Goal: Task Accomplishment & Management: Manage account settings

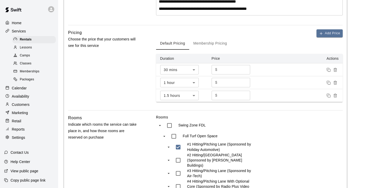
scroll to position [154, 0]
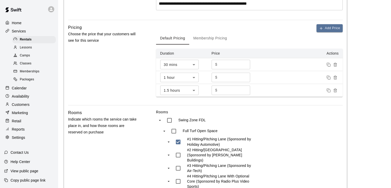
click at [220, 34] on button "Membership Pricing" at bounding box center [210, 38] width 42 height 12
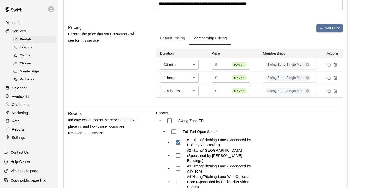
click at [178, 37] on button "Default Pricing" at bounding box center [172, 38] width 33 height 12
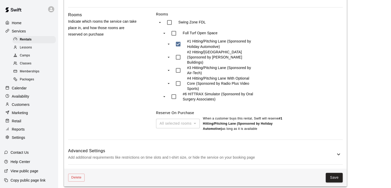
scroll to position [252, 0]
click at [244, 149] on h6 "Advanced Settings" at bounding box center [201, 150] width 267 height 7
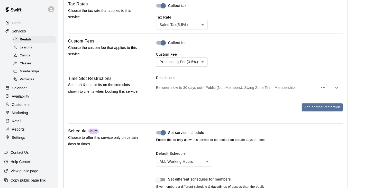
scroll to position [432, 0]
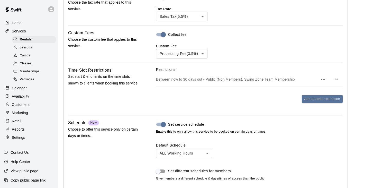
click at [247, 77] on p "Between now to 30 days out - Public (Non Members), Swing Zone Team Membership" at bounding box center [237, 79] width 162 height 5
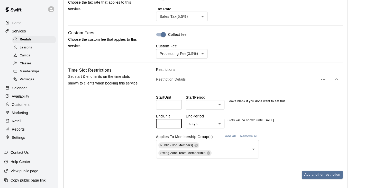
click at [176, 119] on input "**" at bounding box center [169, 123] width 26 height 10
click at [176, 122] on input "**" at bounding box center [169, 123] width 26 height 10
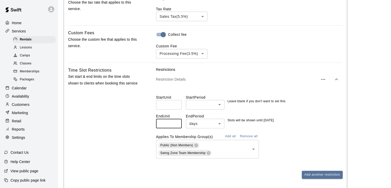
click at [176, 122] on input "**" at bounding box center [169, 123] width 26 height 10
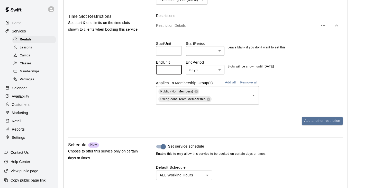
scroll to position [463, 0]
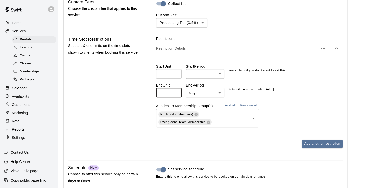
click at [176, 89] on input "**" at bounding box center [169, 93] width 26 height 10
click at [175, 91] on input "**" at bounding box center [169, 93] width 26 height 10
click at [175, 88] on input "**" at bounding box center [169, 93] width 26 height 10
type input "**"
click at [176, 88] on input "**" at bounding box center [169, 93] width 26 height 10
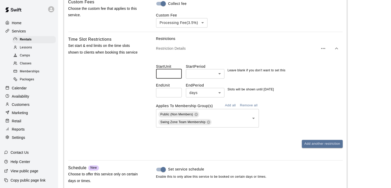
click at [177, 69] on input "number" at bounding box center [169, 74] width 26 height 10
click at [175, 69] on input "*" at bounding box center [169, 74] width 26 height 10
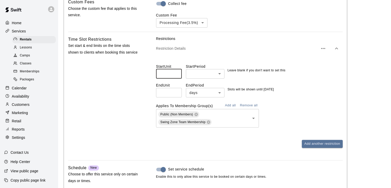
type input "*"
click at [175, 69] on input "*" at bounding box center [169, 74] width 26 height 10
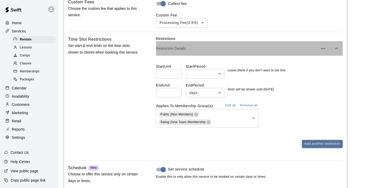
click at [181, 46] on p "Restriction Details" at bounding box center [237, 48] width 162 height 5
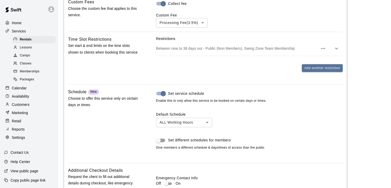
click at [181, 46] on p "Between now to 38 days out - Public (Non Members), Swing Zone Team Membership" at bounding box center [237, 48] width 162 height 5
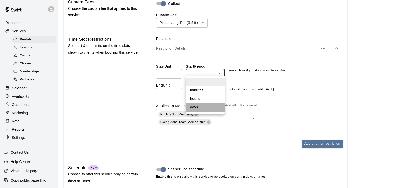
click at [204, 106] on li "days" at bounding box center [205, 107] width 39 height 8
type input "****"
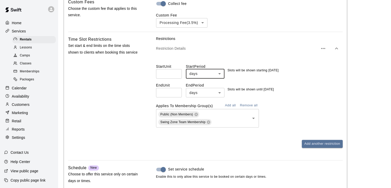
click at [176, 72] on input "*" at bounding box center [169, 74] width 26 height 10
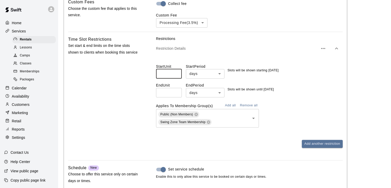
click at [183, 75] on div "Start Unit * ​" at bounding box center [171, 71] width 30 height 15
drag, startPoint x: 176, startPoint y: 72, endPoint x: 140, endPoint y: 71, distance: 36.0
click at [156, 71] on input "*" at bounding box center [169, 74] width 26 height 10
type input "*"
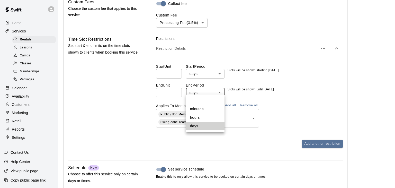
click at [172, 72] on div at bounding box center [197, 94] width 395 height 188
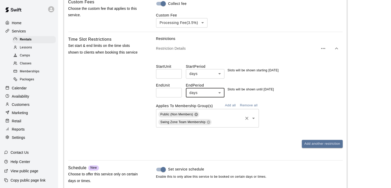
click at [196, 112] on icon at bounding box center [195, 113] width 3 height 3
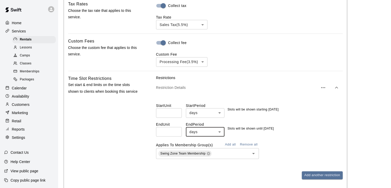
scroll to position [437, 0]
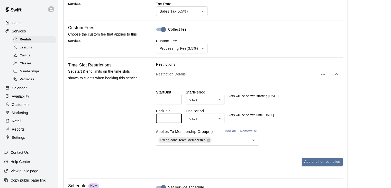
click at [176, 114] on input "**" at bounding box center [169, 118] width 26 height 10
type input "**"
click at [176, 116] on input "**" at bounding box center [169, 118] width 26 height 10
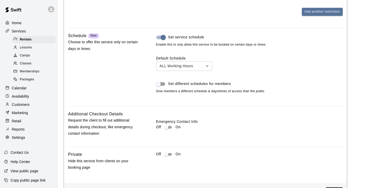
scroll to position [578, 0]
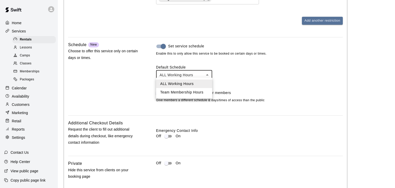
click at [177, 92] on li "Team Membership Hours" at bounding box center [184, 92] width 56 height 8
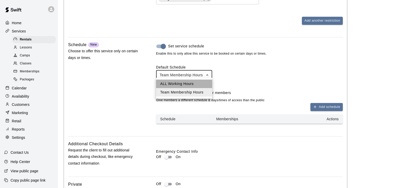
click at [174, 82] on li "ALL Working Hours" at bounding box center [184, 83] width 56 height 8
type input "***"
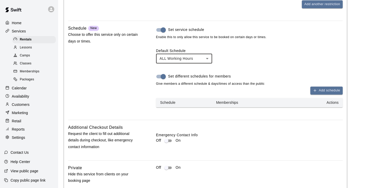
scroll to position [603, 0]
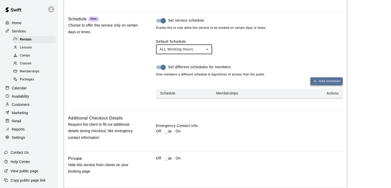
click at [329, 77] on button "Add schedule" at bounding box center [326, 81] width 32 height 8
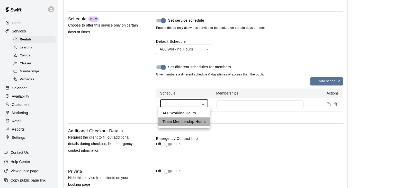
click at [188, 121] on li "Team Membership Hours" at bounding box center [183, 121] width 51 height 8
type input "****"
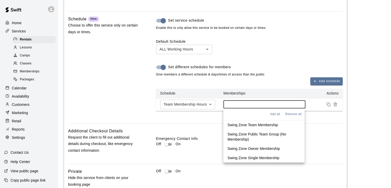
click at [237, 102] on input at bounding box center [264, 104] width 77 height 4
click at [251, 123] on p "Swing Zone Team Membership" at bounding box center [252, 124] width 51 height 5
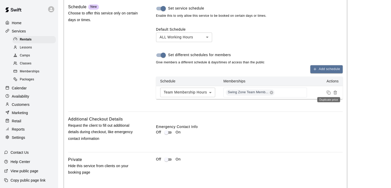
scroll to position [637, 0]
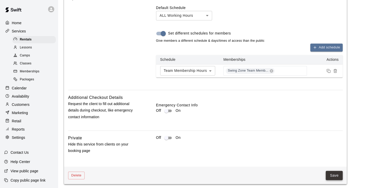
click at [337, 171] on button "Save" at bounding box center [334, 175] width 17 height 10
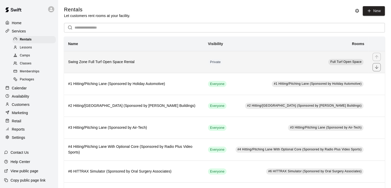
click at [122, 63] on h6 "Swing Zone Full Turf Open Space Rental" at bounding box center [134, 62] width 132 height 6
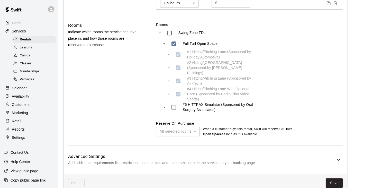
scroll to position [247, 0]
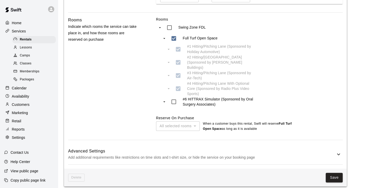
click at [209, 154] on p "Add additional requirements like restrictions on time slots and t-shirt size, o…" at bounding box center [201, 157] width 267 height 6
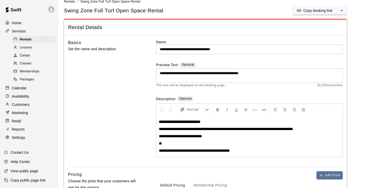
scroll to position [0, 0]
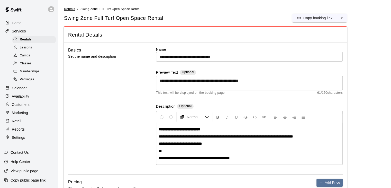
click at [70, 8] on span "Rentals" at bounding box center [69, 9] width 11 height 4
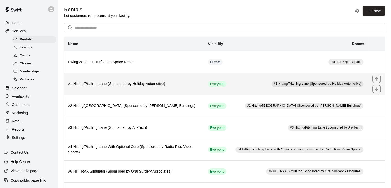
click at [134, 82] on h6 "#1 Hitting/Pitching Lane (Sponsored by Holiday Automotive)" at bounding box center [134, 84] width 132 height 6
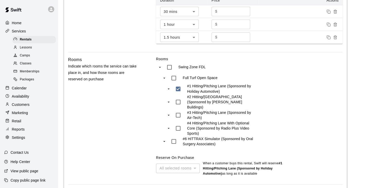
scroll to position [252, 0]
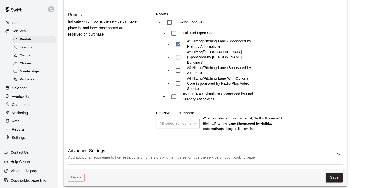
click at [220, 148] on h6 "Advanced Settings" at bounding box center [201, 150] width 267 height 7
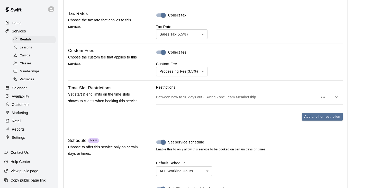
scroll to position [406, 0]
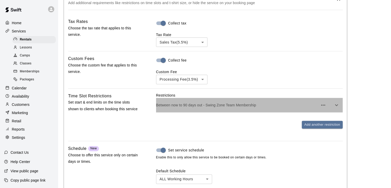
click at [213, 102] on p "Between now to 90 days out - Swing Zone Team Membership" at bounding box center [237, 104] width 162 height 5
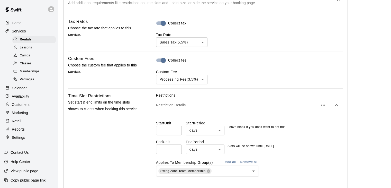
scroll to position [457, 0]
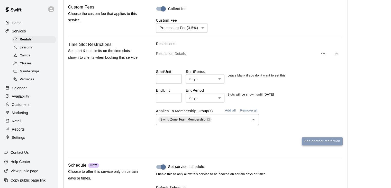
click at [327, 137] on button "Add another restriction" at bounding box center [322, 141] width 41 height 8
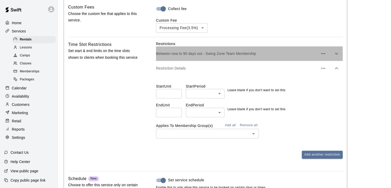
click at [215, 51] on p "Between now to 90 days out - Swing Zone Team Membership" at bounding box center [237, 53] width 162 height 5
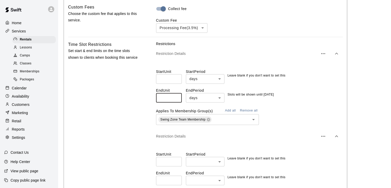
click at [176, 93] on input "**" at bounding box center [169, 98] width 26 height 10
click at [177, 95] on input "**" at bounding box center [169, 98] width 26 height 10
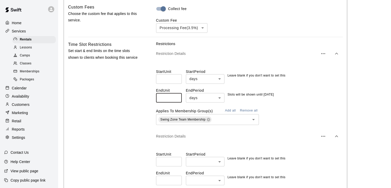
type input "**"
click at [177, 95] on input "**" at bounding box center [169, 98] width 26 height 10
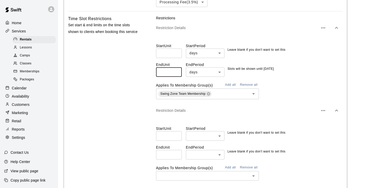
scroll to position [509, 0]
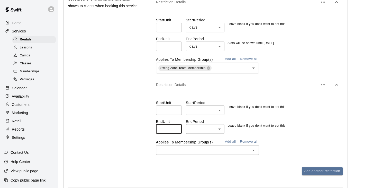
click at [176, 126] on input "*" at bounding box center [169, 129] width 26 height 10
click at [176, 124] on input "**" at bounding box center [169, 129] width 26 height 10
type input "**"
click at [175, 126] on input "**" at bounding box center [169, 129] width 26 height 10
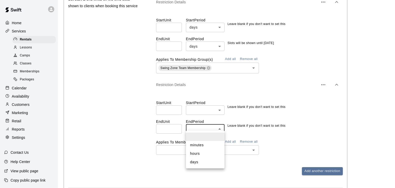
click at [198, 162] on li "days" at bounding box center [205, 162] width 39 height 8
type input "****"
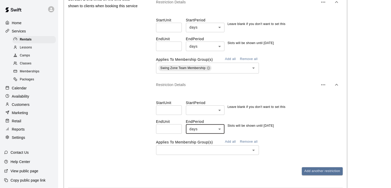
click at [197, 146] on input "text" at bounding box center [203, 149] width 91 height 6
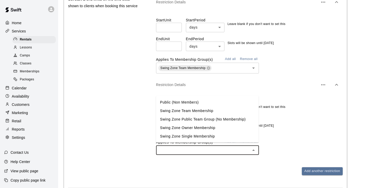
click at [195, 102] on li "Public (Non Members)" at bounding box center [207, 102] width 103 height 8
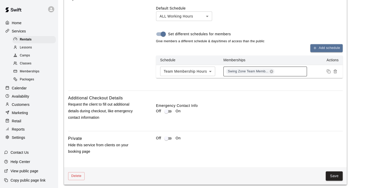
scroll to position [720, 0]
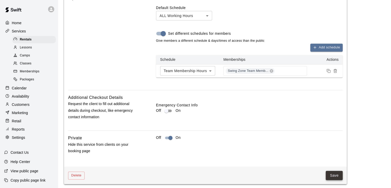
click at [332, 173] on button "Save" at bounding box center [334, 175] width 17 height 10
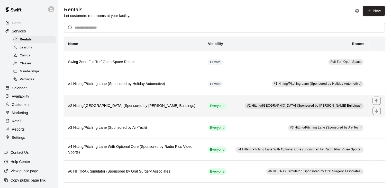
click at [181, 107] on h6 "#2 Hitting/Pitching Lane (Sponsored by Pinno Buildings)" at bounding box center [134, 106] width 132 height 6
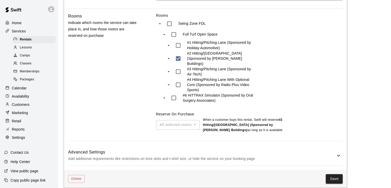
scroll to position [252, 0]
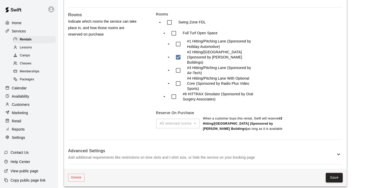
click at [205, 148] on h6 "Advanced Settings" at bounding box center [201, 150] width 267 height 7
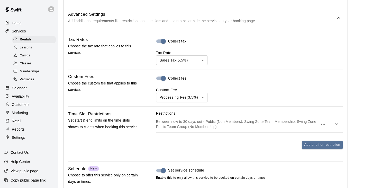
scroll to position [406, 0]
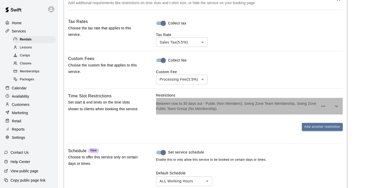
click at [210, 104] on p "Between now to 30 days out - Public (Non Members), Swing Zone Team Membership, …" at bounding box center [237, 106] width 162 height 10
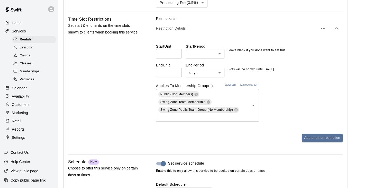
scroll to position [483, 0]
click at [235, 107] on icon at bounding box center [235, 108] width 3 height 3
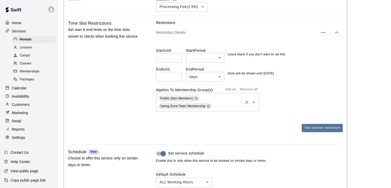
scroll to position [432, 0]
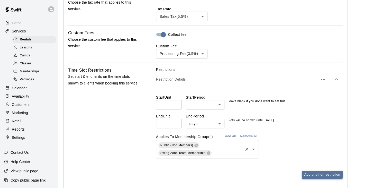
click at [312, 171] on button "Add another restriction" at bounding box center [322, 174] width 41 height 8
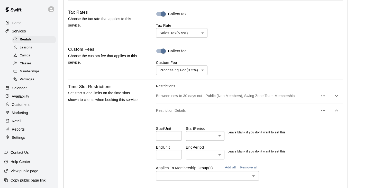
scroll to position [406, 0]
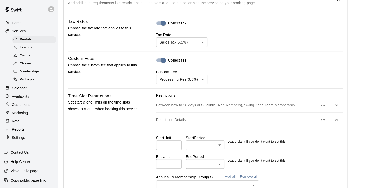
click at [227, 103] on p "Between now to 30 days out - Public (Non Members), Swing Zone Team Membership" at bounding box center [237, 104] width 162 height 5
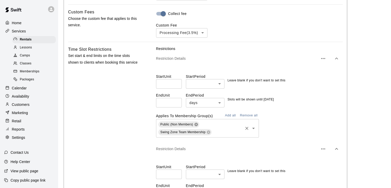
scroll to position [457, 0]
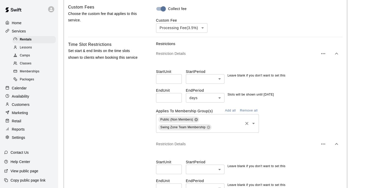
click at [195, 117] on icon at bounding box center [195, 118] width 3 height 3
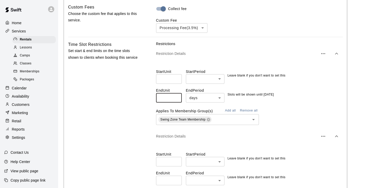
click at [176, 96] on input "**" at bounding box center [169, 98] width 26 height 10
click at [176, 93] on input "**" at bounding box center [169, 98] width 26 height 10
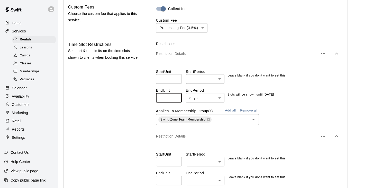
click at [176, 93] on input "**" at bounding box center [169, 98] width 26 height 10
type input "**"
click at [176, 95] on input "**" at bounding box center [169, 98] width 26 height 10
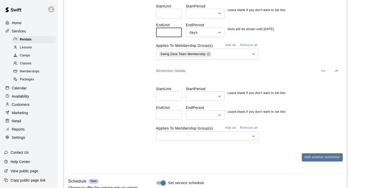
scroll to position [535, 0]
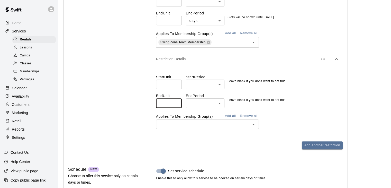
click at [176, 101] on input "*" at bounding box center [169, 103] width 26 height 10
type input "**"
click at [176, 99] on input "**" at bounding box center [169, 103] width 26 height 10
click at [189, 121] on input "text" at bounding box center [203, 124] width 91 height 6
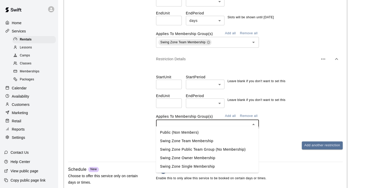
click at [189, 131] on li "Public (Non Members)" at bounding box center [207, 132] width 103 height 8
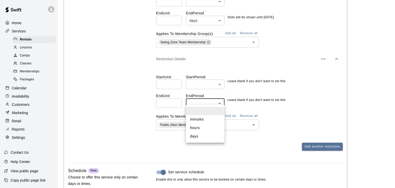
click at [203, 137] on li "days" at bounding box center [205, 136] width 39 height 8
type input "****"
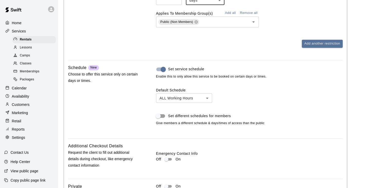
scroll to position [663, 0]
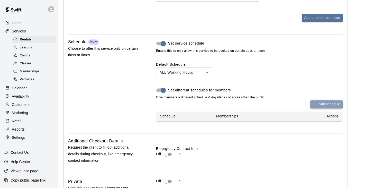
click at [315, 103] on icon "button" at bounding box center [315, 104] width 4 height 4
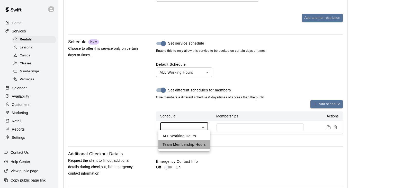
click at [192, 144] on li "Team Membership Hours" at bounding box center [183, 144] width 51 height 8
type input "****"
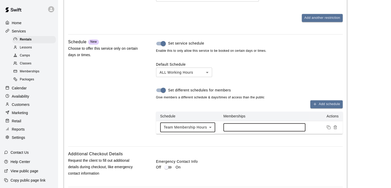
click at [233, 125] on input at bounding box center [264, 127] width 77 height 4
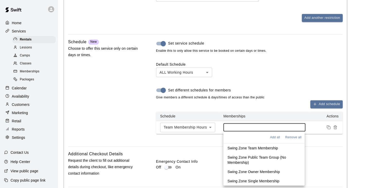
click at [242, 148] on p "Swing Zone Team Membership" at bounding box center [252, 147] width 51 height 5
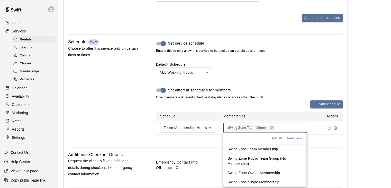
scroll to position [689, 0]
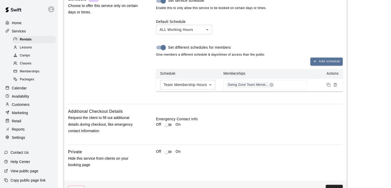
scroll to position [714, 0]
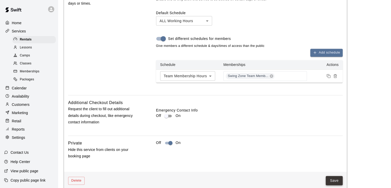
click at [333, 177] on button "Save" at bounding box center [334, 181] width 17 height 10
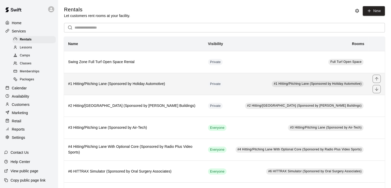
scroll to position [26, 0]
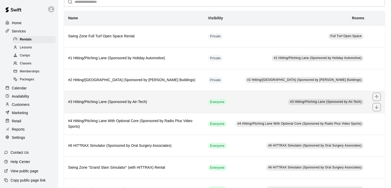
click at [182, 102] on h6 "#3 Hitting/Pitching Lane (Sponsored by Air-Tech)" at bounding box center [134, 102] width 132 height 6
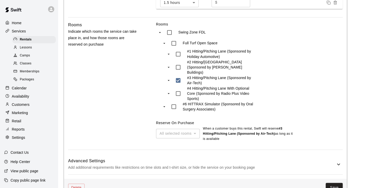
scroll to position [252, 0]
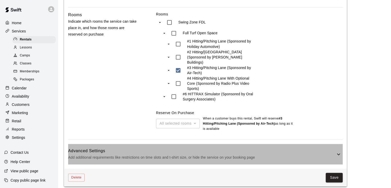
click at [196, 154] on p "Add additional requirements like restrictions on time slots and t-shirt size, o…" at bounding box center [201, 157] width 267 height 6
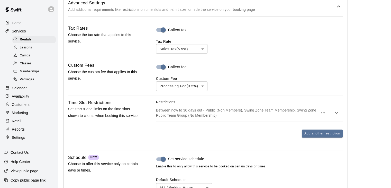
scroll to position [406, 0]
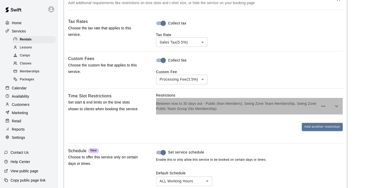
click at [186, 103] on p "Between now to 30 days out - Public (Non Members), Swing Zone Team Membership, …" at bounding box center [237, 106] width 162 height 10
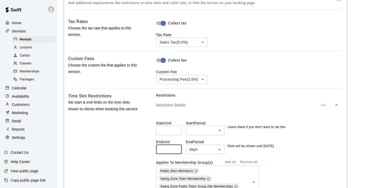
click at [176, 144] on input "**" at bounding box center [169, 149] width 26 height 10
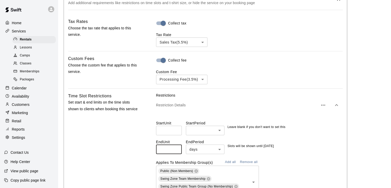
type input "**"
click at [176, 144] on input "**" at bounding box center [169, 149] width 26 height 10
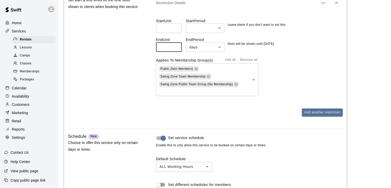
scroll to position [509, 0]
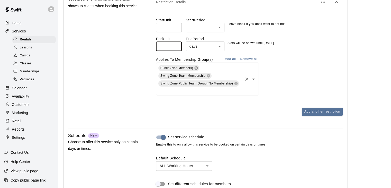
click at [195, 66] on icon at bounding box center [196, 68] width 4 height 4
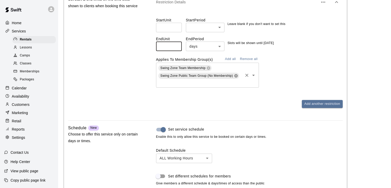
click at [235, 73] on icon at bounding box center [236, 75] width 4 height 4
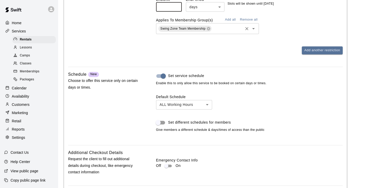
scroll to position [560, 0]
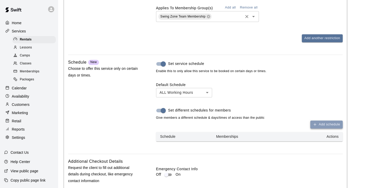
click at [318, 122] on button "Add schedule" at bounding box center [326, 124] width 32 height 8
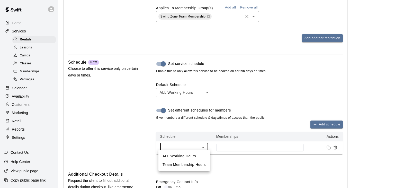
drag, startPoint x: 174, startPoint y: 157, endPoint x: 174, endPoint y: 164, distance: 7.2
click at [174, 164] on ul "ALL Working Hours Team Membership Hours" at bounding box center [183, 160] width 51 height 21
click at [174, 164] on li "Team Membership Hours" at bounding box center [183, 164] width 51 height 8
type input "****"
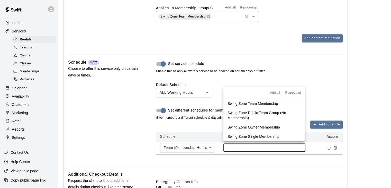
click at [237, 145] on input at bounding box center [264, 147] width 77 height 4
click at [244, 103] on p "Swing Zone Team Membership" at bounding box center [252, 103] width 51 height 5
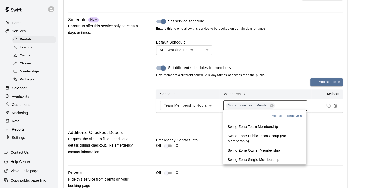
scroll to position [612, 0]
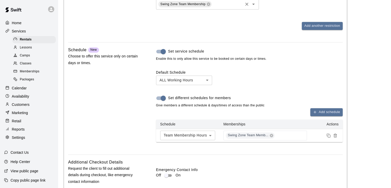
scroll to position [560, 0]
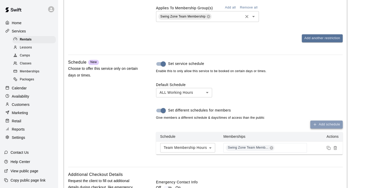
click at [321, 122] on button "Add schedule" at bounding box center [326, 124] width 32 height 8
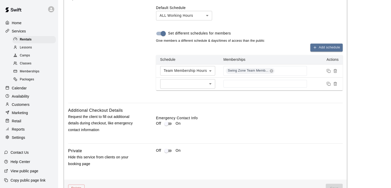
scroll to position [637, 0]
click at [334, 81] on icon "Remove price" at bounding box center [335, 83] width 4 height 4
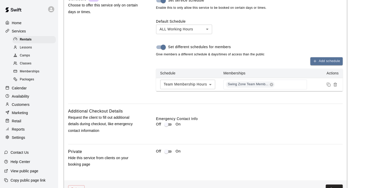
scroll to position [637, 0]
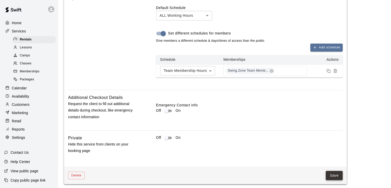
click at [333, 171] on button "Save" at bounding box center [334, 175] width 17 height 10
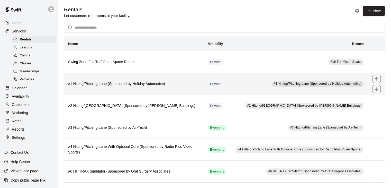
click at [161, 85] on h6 "#1 Hitting/Pitching Lane (Sponsored by Holiday Automotive)" at bounding box center [134, 84] width 132 height 6
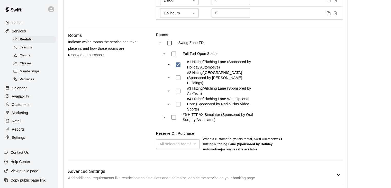
scroll to position [252, 0]
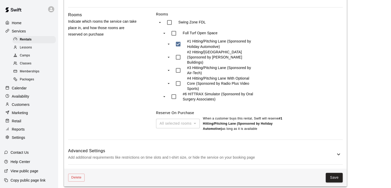
click at [223, 147] on h6 "Advanced Settings" at bounding box center [201, 150] width 267 height 7
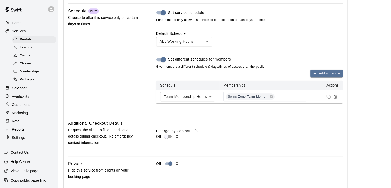
scroll to position [584, 0]
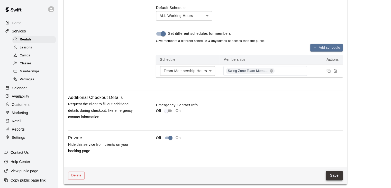
click at [338, 173] on button "Save" at bounding box center [334, 175] width 17 height 10
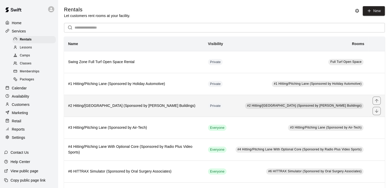
click at [184, 108] on h6 "#2 Hitting/Pitching Lane (Sponsored by Pinno Buildings)" at bounding box center [134, 106] width 132 height 6
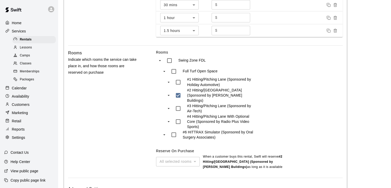
scroll to position [252, 0]
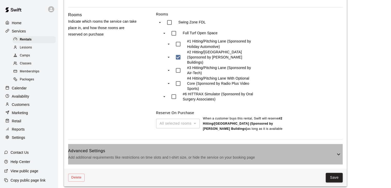
click at [259, 157] on div "Advanced Settings Add additional requirements like restrictions on time slots a…" at bounding box center [205, 154] width 274 height 20
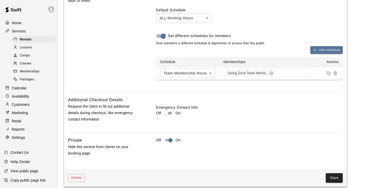
scroll to position [584, 0]
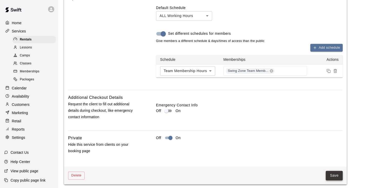
click at [337, 172] on button "Save" at bounding box center [334, 175] width 17 height 10
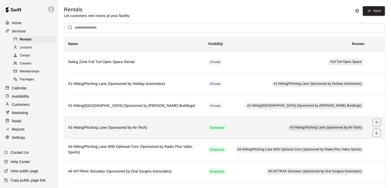
click at [227, 130] on td "Everyone" at bounding box center [217, 127] width 27 height 22
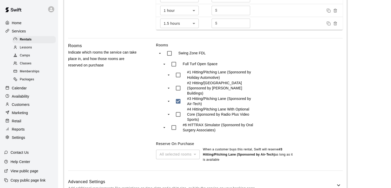
scroll to position [252, 0]
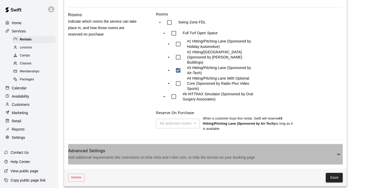
click at [225, 154] on p "Add additional requirements like restrictions on time slots and t-shirt size, o…" at bounding box center [201, 157] width 267 height 6
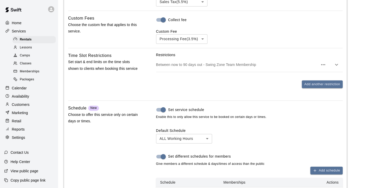
scroll to position [406, 0]
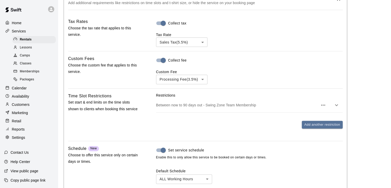
click at [231, 102] on p "Between now to 90 days out - Swing Zone Team Membership" at bounding box center [237, 104] width 162 height 5
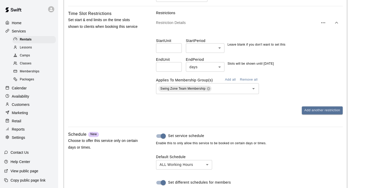
scroll to position [509, 0]
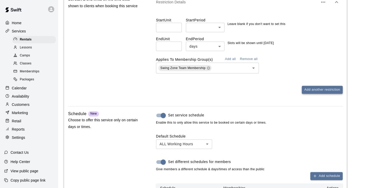
click at [318, 86] on button "Add another restriction" at bounding box center [322, 90] width 41 height 8
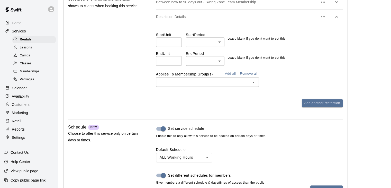
scroll to position [457, 0]
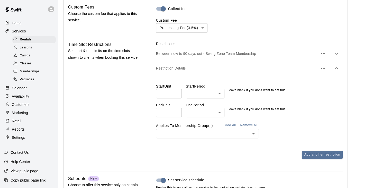
click at [174, 90] on input "number" at bounding box center [169, 94] width 26 height 10
click at [178, 107] on input "number" at bounding box center [169, 112] width 26 height 10
click at [177, 107] on input "**" at bounding box center [169, 112] width 26 height 10
type input "**"
click at [176, 109] on input "**" at bounding box center [169, 112] width 26 height 10
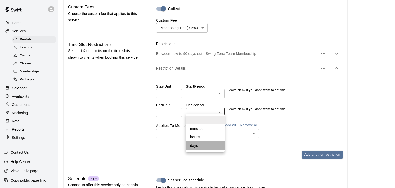
click at [204, 144] on li "days" at bounding box center [205, 145] width 39 height 8
type input "****"
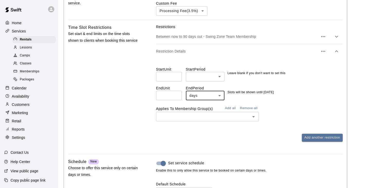
scroll to position [483, 0]
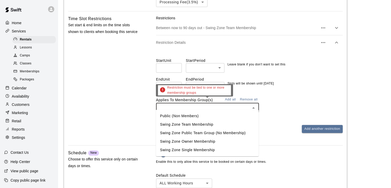
click at [226, 105] on input "text" at bounding box center [203, 107] width 91 height 6
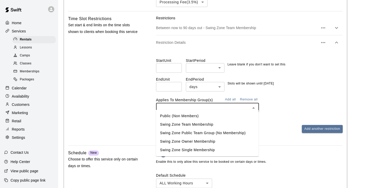
click at [193, 116] on li "Public (Non Members)" at bounding box center [207, 116] width 103 height 8
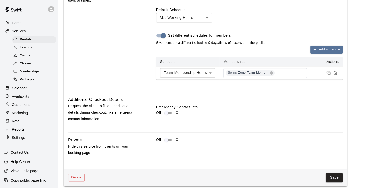
scroll to position [652, 0]
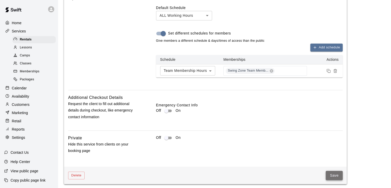
click at [335, 173] on button "Save" at bounding box center [334, 175] width 17 height 10
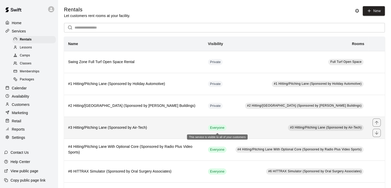
click at [224, 129] on span "Everyone" at bounding box center [217, 127] width 19 height 5
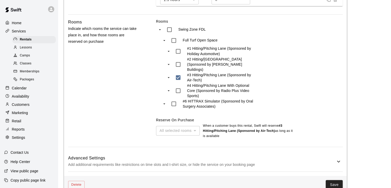
scroll to position [252, 0]
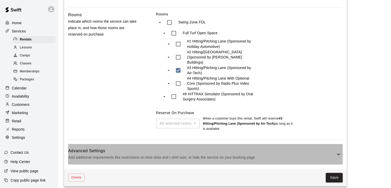
click at [229, 147] on h6 "Advanced Settings" at bounding box center [201, 150] width 267 height 7
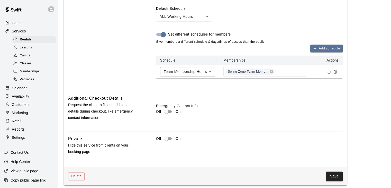
scroll to position [584, 0]
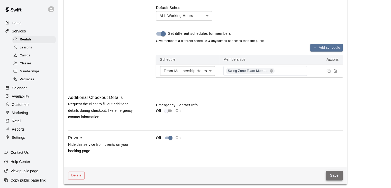
click at [329, 174] on button "Save" at bounding box center [334, 175] width 17 height 10
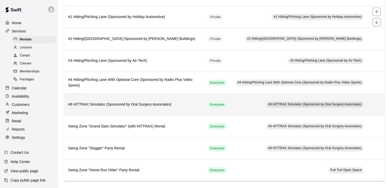
scroll to position [69, 0]
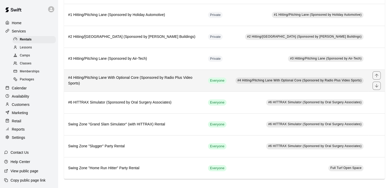
click at [177, 84] on h6 "#4 Hitting/Pitching Lane With Optional Core (Sponsored by Radio Plus Video Spor…" at bounding box center [134, 80] width 132 height 11
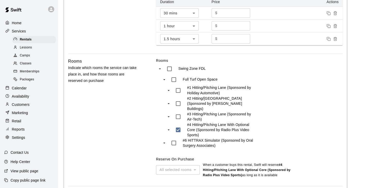
scroll to position [252, 0]
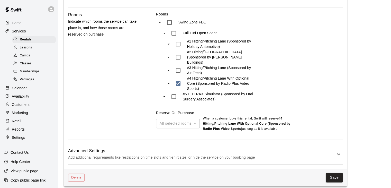
click at [240, 154] on p "Add additional requirements like restrictions on time slots and t-shirt size, o…" at bounding box center [201, 157] width 267 height 6
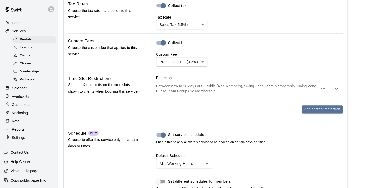
scroll to position [432, 0]
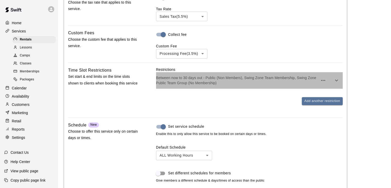
click at [199, 79] on p "Between now to 30 days out - Public (Non Members), Swing Zone Team Membership, …" at bounding box center [237, 80] width 162 height 10
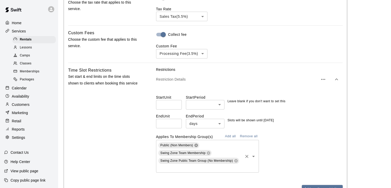
click at [196, 143] on icon at bounding box center [195, 144] width 3 height 3
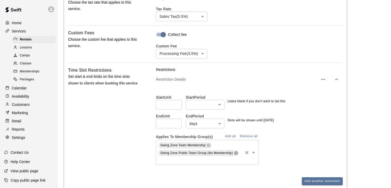
click at [237, 151] on icon at bounding box center [235, 152] width 3 height 3
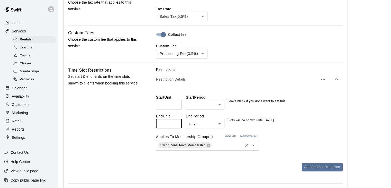
click at [176, 119] on input "**" at bounding box center [169, 123] width 26 height 10
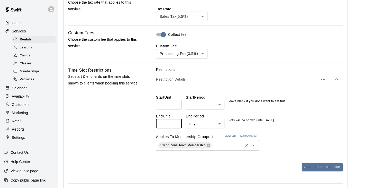
click at [176, 119] on input "**" at bounding box center [169, 123] width 26 height 10
type input "**"
click at [176, 119] on input "**" at bounding box center [169, 123] width 26 height 10
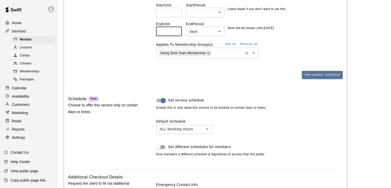
scroll to position [535, 0]
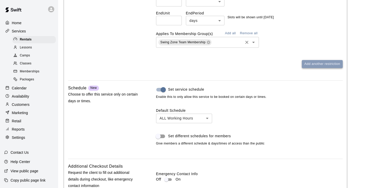
click at [309, 62] on button "Add another restriction" at bounding box center [322, 64] width 41 height 8
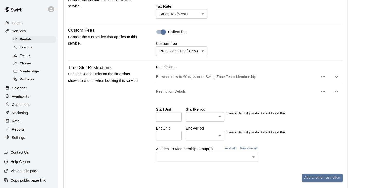
scroll to position [432, 0]
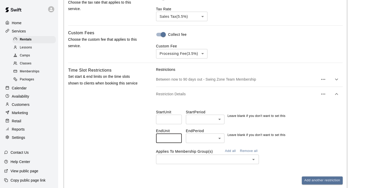
click at [176, 133] on input "number" at bounding box center [169, 138] width 26 height 10
type input "**"
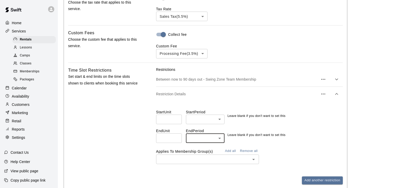
click at [195, 170] on li "days" at bounding box center [205, 171] width 39 height 8
type input "****"
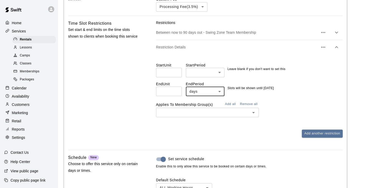
scroll to position [483, 0]
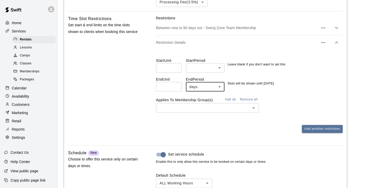
click at [225, 107] on input "text" at bounding box center [203, 107] width 91 height 6
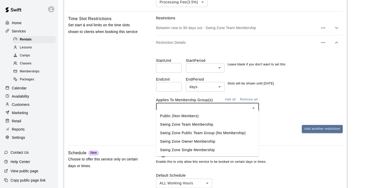
click at [208, 115] on li "Public (Non Members)" at bounding box center [207, 116] width 103 height 8
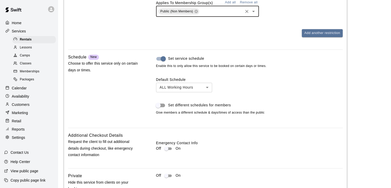
scroll to position [612, 0]
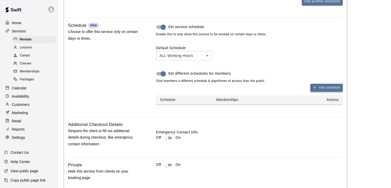
click at [328, 86] on button "Add schedule" at bounding box center [326, 88] width 32 height 8
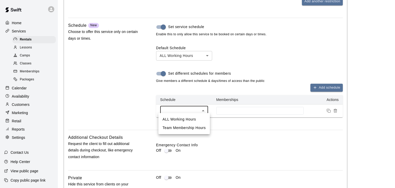
click at [188, 127] on li "Team Membership Hours" at bounding box center [183, 127] width 51 height 8
type input "****"
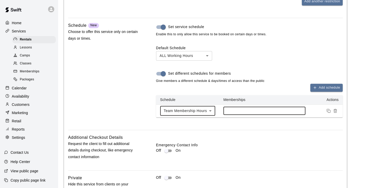
click at [234, 108] on input at bounding box center [264, 110] width 77 height 4
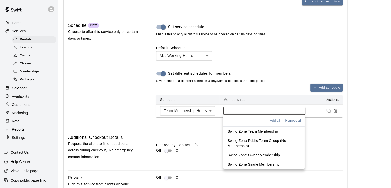
click at [240, 132] on p "Swing Zone Team Membership" at bounding box center [252, 130] width 51 height 5
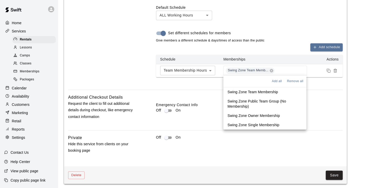
scroll to position [652, 0]
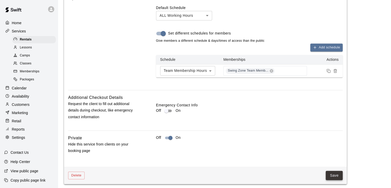
click at [328, 172] on button "Save" at bounding box center [334, 175] width 17 height 10
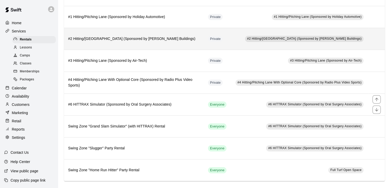
scroll to position [69, 0]
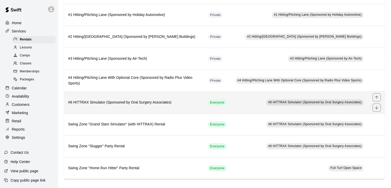
click at [184, 101] on h6 "#6 HITTRAX Simulator (Sponsored by Oral Surgery Associates)" at bounding box center [134, 102] width 132 height 6
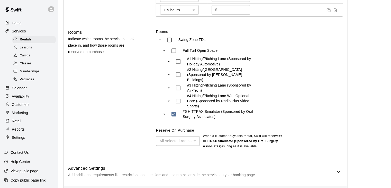
scroll to position [249, 0]
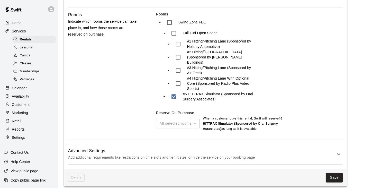
click at [253, 154] on p "Add additional requirements like restrictions on time slots and t-shirt size, o…" at bounding box center [201, 157] width 267 height 6
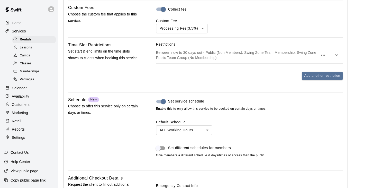
scroll to position [454, 0]
click at [240, 52] on p "Between now to 30 days out - Public (Non Members), Swing Zone Team Membership, …" at bounding box center [237, 54] width 162 height 10
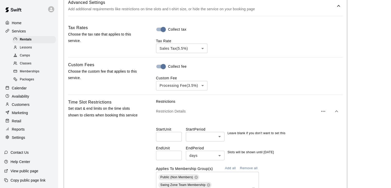
scroll to position [480, 0]
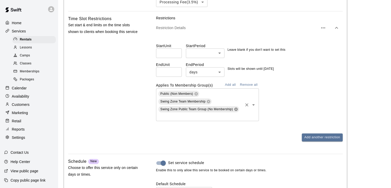
click at [236, 107] on icon at bounding box center [235, 108] width 3 height 3
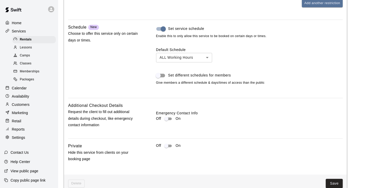
scroll to position [608, 0]
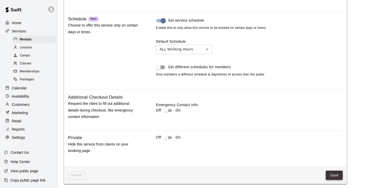
click at [329, 174] on button "Save" at bounding box center [334, 175] width 17 height 10
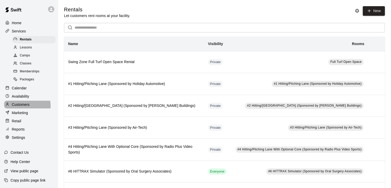
click at [27, 107] on p "Customers" at bounding box center [21, 104] width 18 height 5
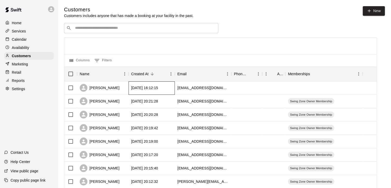
click at [158, 90] on div "2025-09-13 16:12:15" at bounding box center [144, 87] width 27 height 5
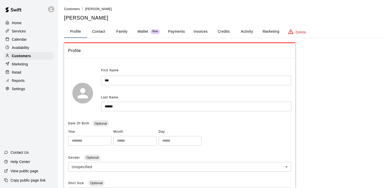
click at [101, 32] on button "Contact" at bounding box center [98, 31] width 23 height 12
select select "**"
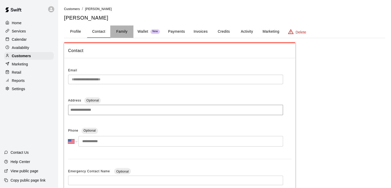
click at [121, 33] on button "Family" at bounding box center [121, 31] width 23 height 12
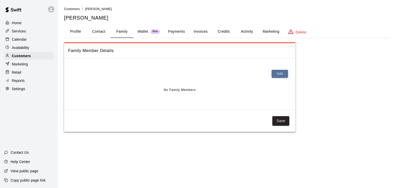
click at [224, 32] on button "Credits" at bounding box center [223, 31] width 23 height 12
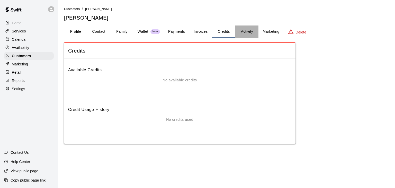
click at [246, 32] on button "Activity" at bounding box center [246, 31] width 23 height 12
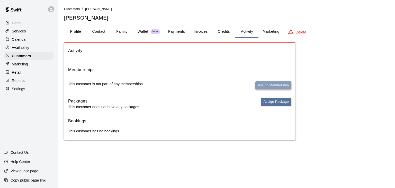
click at [265, 84] on button "Assign Membership" at bounding box center [273, 85] width 36 height 8
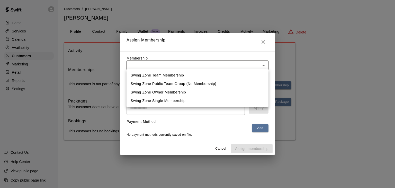
click at [213, 63] on body "Home Services Calendar Availability Customers Marketing Retail Reports Settings…" at bounding box center [197, 75] width 395 height 150
click at [323, 79] on div at bounding box center [197, 94] width 395 height 188
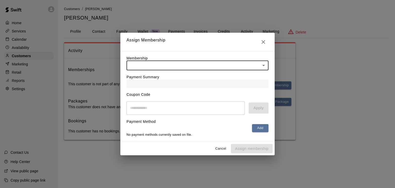
click at [329, 83] on div "Assign Membership Membership ​ ​ Payment Summary Coupon Code ​ Apply Payment Me…" at bounding box center [197, 94] width 395 height 188
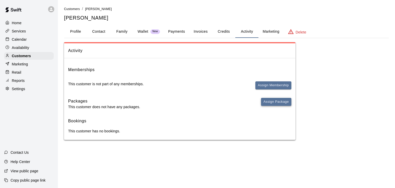
click at [271, 101] on button "Assign Package" at bounding box center [276, 102] width 30 height 8
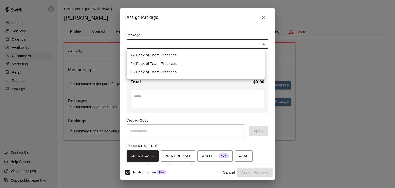
click at [168, 45] on body "Home Services Calendar Availability Customers Marketing Retail Reports Settings…" at bounding box center [197, 75] width 395 height 150
click at [338, 88] on div at bounding box center [197, 94] width 395 height 188
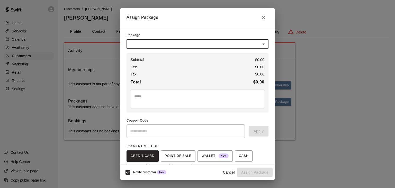
click at [263, 15] on icon "Close" at bounding box center [263, 17] width 6 height 6
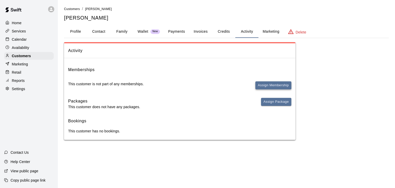
click at [276, 86] on button "Assign Membership" at bounding box center [273, 85] width 36 height 8
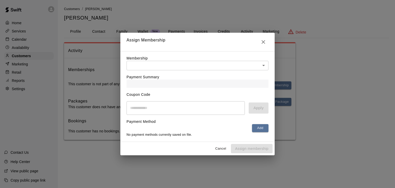
click at [200, 66] on body "Home Services Calendar Availability Customers Marketing Retail Reports Settings…" at bounding box center [197, 75] width 395 height 150
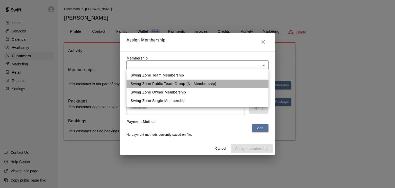
click at [195, 83] on li "Swing Zone Public Team Group (No Membership)" at bounding box center [197, 83] width 142 height 8
type input "**********"
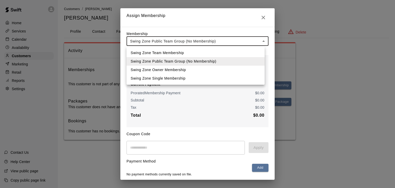
click at [236, 40] on body "**********" at bounding box center [197, 75] width 395 height 150
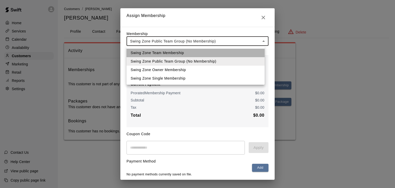
click at [217, 53] on li "Swing Zone Team Membership" at bounding box center [195, 53] width 138 height 8
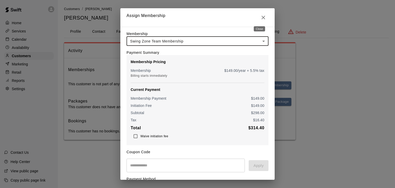
click at [261, 17] on icon "Close" at bounding box center [263, 18] width 4 height 4
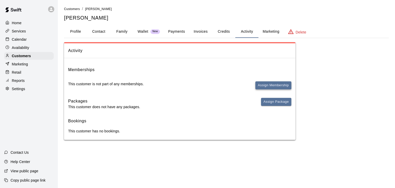
click at [269, 83] on button "Assign Membership" at bounding box center [273, 85] width 36 height 8
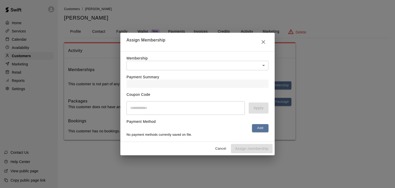
click at [185, 64] on body "Home Services Calendar Availability Customers Marketing Retail Reports Settings…" at bounding box center [197, 75] width 395 height 150
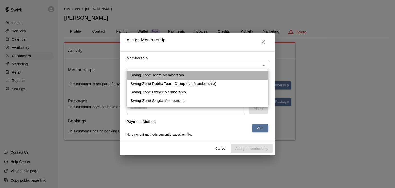
click at [183, 74] on li "Swing Zone Team Membership" at bounding box center [197, 75] width 142 height 8
type input "**********"
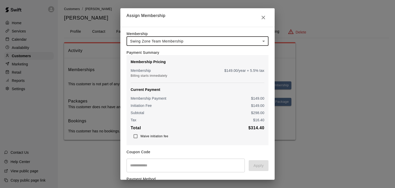
scroll to position [38, 0]
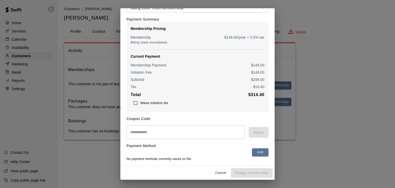
click at [184, 157] on span "No payment methods currently saved on file." at bounding box center [159, 159] width 66 height 4
click at [252, 150] on button "Add" at bounding box center [260, 152] width 16 height 8
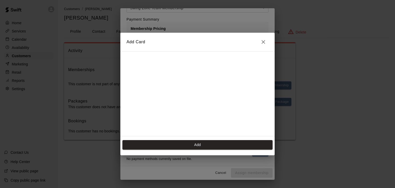
scroll to position [0, 0]
click at [262, 40] on icon "Close" at bounding box center [263, 42] width 6 height 6
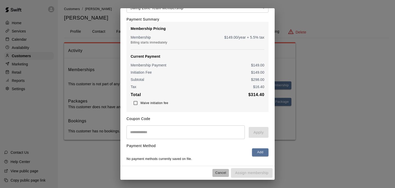
click at [219, 171] on button "Cancel" at bounding box center [220, 173] width 16 height 8
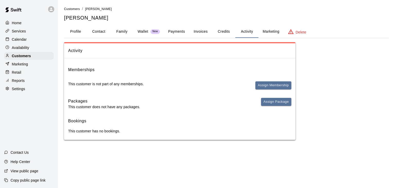
click at [16, 30] on p "Services" at bounding box center [19, 31] width 14 height 5
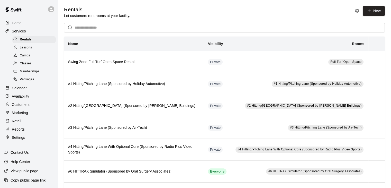
click at [29, 74] on span "Memberships" at bounding box center [30, 71] width 20 height 5
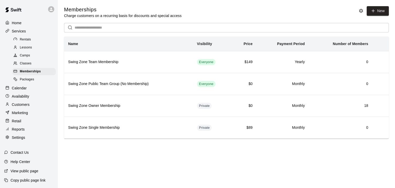
scroll to position [1, 0]
click at [25, 140] on p "Settings" at bounding box center [18, 137] width 13 height 5
select select "**"
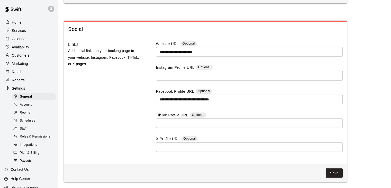
scroll to position [1259, 0]
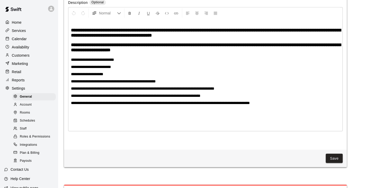
click at [31, 123] on span "Schedules" at bounding box center [27, 120] width 15 height 5
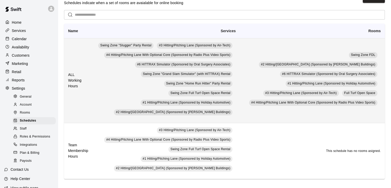
scroll to position [19, 0]
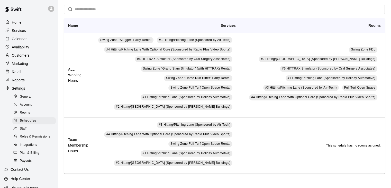
click at [23, 115] on span "Rooms" at bounding box center [25, 112] width 10 height 5
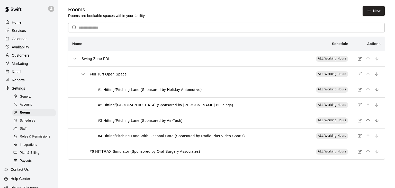
click at [26, 107] on span "Account" at bounding box center [26, 104] width 12 height 5
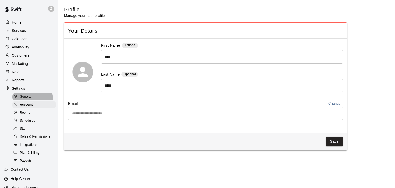
click at [26, 99] on span "General" at bounding box center [26, 96] width 12 height 5
select select "**"
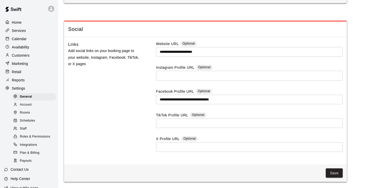
scroll to position [1259, 0]
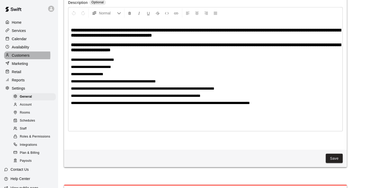
click at [21, 57] on p "Customers" at bounding box center [21, 55] width 18 height 5
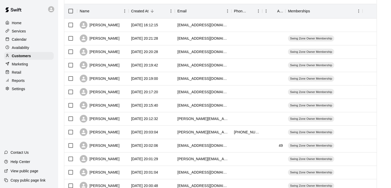
scroll to position [103, 0]
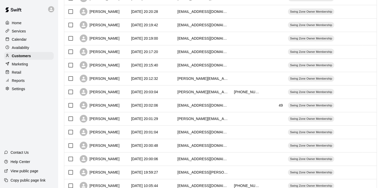
click at [24, 32] on p "Services" at bounding box center [19, 31] width 14 height 5
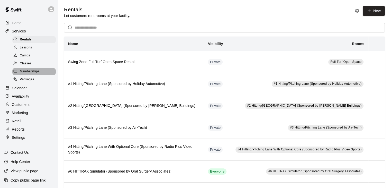
click at [37, 74] on span "Memberships" at bounding box center [30, 71] width 20 height 5
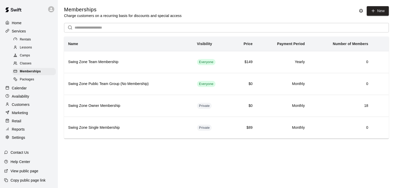
click at [26, 99] on p "Availability" at bounding box center [20, 96] width 17 height 5
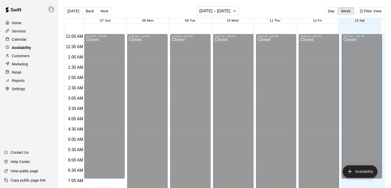
scroll to position [334, 0]
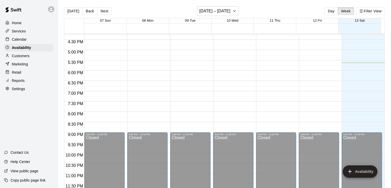
click at [25, 93] on div "Settings" at bounding box center [29, 89] width 50 height 8
select select "**"
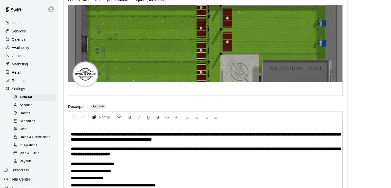
scroll to position [1212, 0]
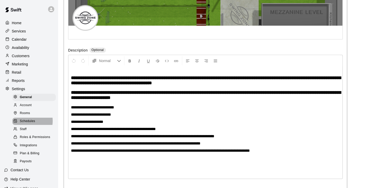
click at [24, 124] on span "Schedules" at bounding box center [27, 120] width 15 height 5
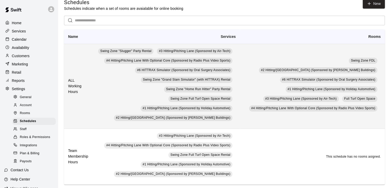
scroll to position [19, 0]
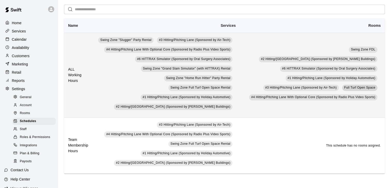
click at [360, 86] on span "Full Turf Open Space" at bounding box center [359, 88] width 31 height 4
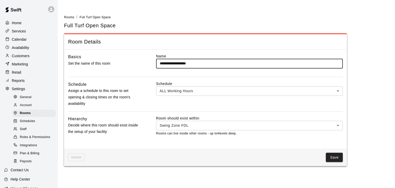
click at [219, 92] on body "**********" at bounding box center [197, 86] width 395 height 172
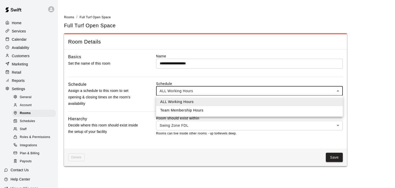
click at [222, 80] on div at bounding box center [197, 94] width 395 height 188
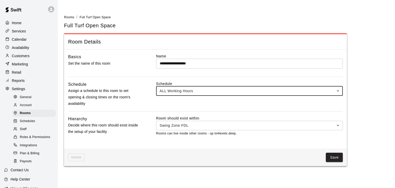
click at [201, 124] on body "**********" at bounding box center [197, 86] width 395 height 172
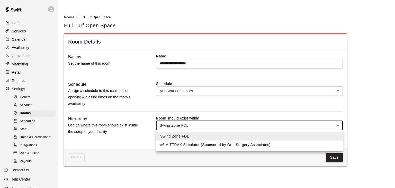
click at [201, 124] on div at bounding box center [197, 94] width 395 height 188
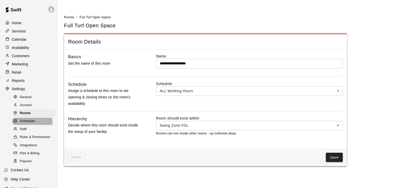
click at [27, 124] on span "Schedules" at bounding box center [27, 120] width 15 height 5
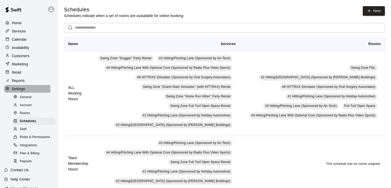
click at [21, 91] on p "Settings" at bounding box center [18, 88] width 13 height 5
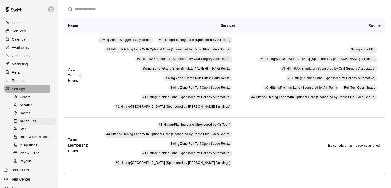
select select "**"
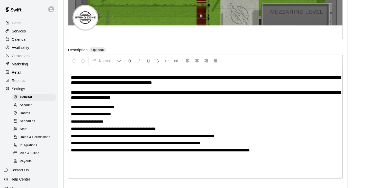
scroll to position [1212, 0]
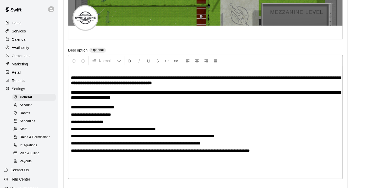
click at [21, 67] on p "Marketing" at bounding box center [20, 63] width 16 height 5
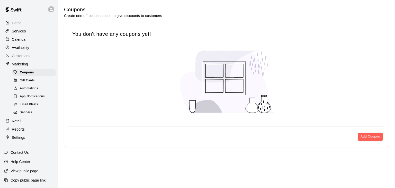
click at [23, 58] on p "Customers" at bounding box center [21, 55] width 18 height 5
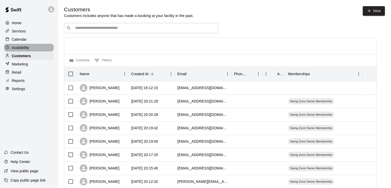
click at [23, 49] on p "Availability" at bounding box center [20, 47] width 17 height 5
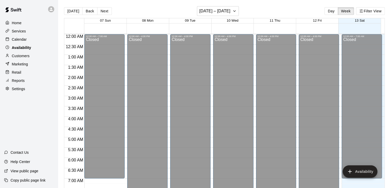
scroll to position [334, 0]
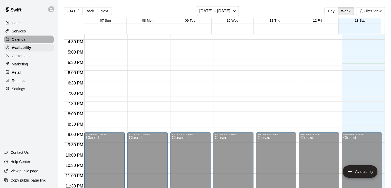
click at [23, 41] on p "Calendar" at bounding box center [19, 39] width 15 height 5
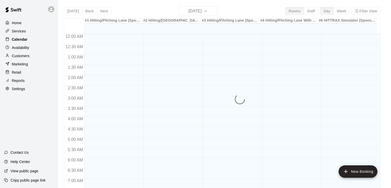
scroll to position [318, 0]
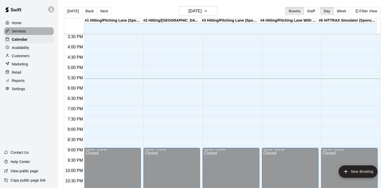
click at [22, 31] on p "Services" at bounding box center [19, 31] width 14 height 5
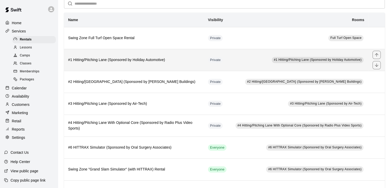
scroll to position [69, 0]
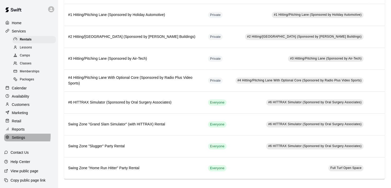
click at [19, 140] on p "Settings" at bounding box center [18, 137] width 13 height 5
select select "**"
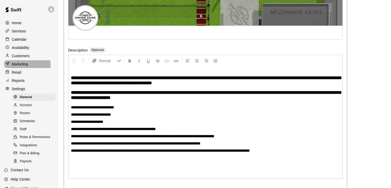
click at [22, 67] on p "Marketing" at bounding box center [20, 63] width 16 height 5
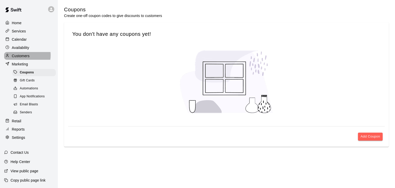
click at [22, 57] on p "Customers" at bounding box center [21, 55] width 18 height 5
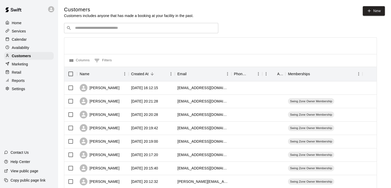
click at [24, 33] on p "Services" at bounding box center [19, 31] width 14 height 5
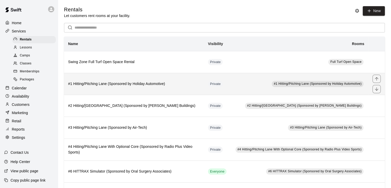
click at [146, 88] on th "#1 Hitting/Pitching Lane (Sponsored by Holiday Automotive)" at bounding box center [134, 84] width 140 height 22
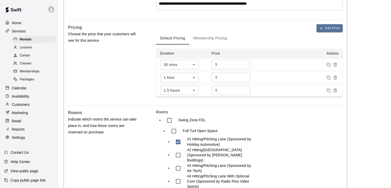
scroll to position [252, 0]
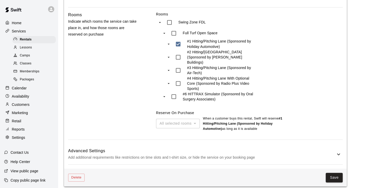
click at [215, 154] on p "Add additional requirements like restrictions on time slots and t-shirt size, o…" at bounding box center [201, 157] width 267 height 6
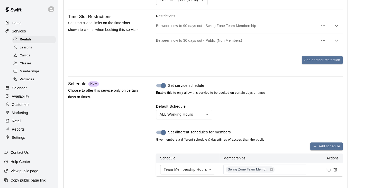
scroll to position [429, 0]
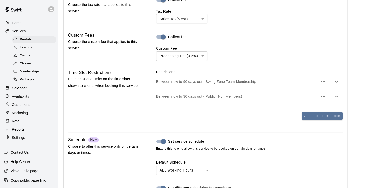
click at [217, 94] on p "Between now to 30 days out - Public (Non Members)" at bounding box center [237, 96] width 162 height 5
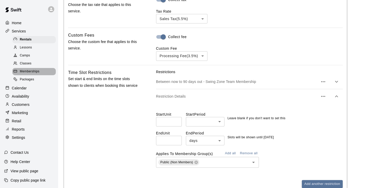
click at [37, 74] on span "Memberships" at bounding box center [30, 71] width 20 height 5
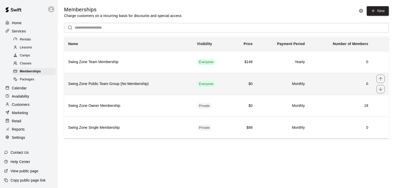
click at [132, 86] on h6 "Swing Zone Public Team Group (No Membership)" at bounding box center [128, 84] width 121 height 6
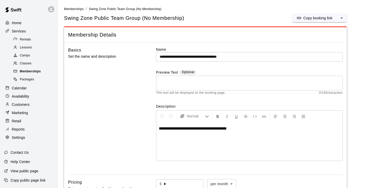
click at [41, 73] on div "Memberships" at bounding box center [33, 71] width 43 height 7
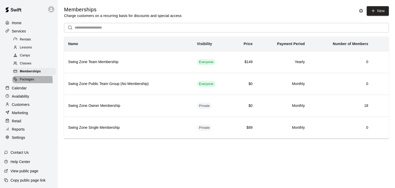
click at [22, 82] on span "Packages" at bounding box center [27, 79] width 14 height 5
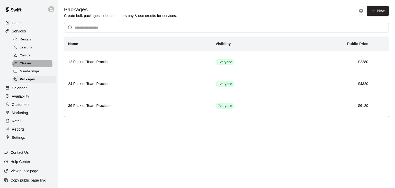
click at [29, 66] on span "Classes" at bounding box center [26, 63] width 12 height 5
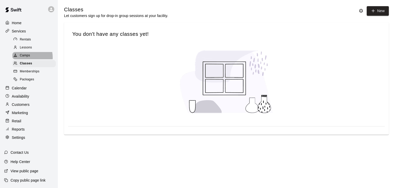
click at [28, 58] on span "Camps" at bounding box center [25, 55] width 10 height 5
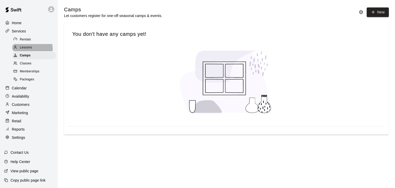
click at [28, 50] on span "Lessons" at bounding box center [26, 47] width 12 height 5
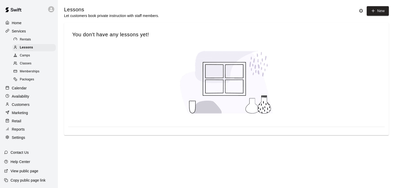
click at [28, 42] on span "Rentals" at bounding box center [25, 39] width 11 height 5
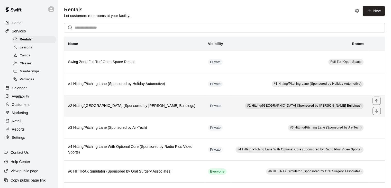
click at [135, 102] on th "#2 Hitting/Pitching Lane (Sponsored by Pinno Buildings)" at bounding box center [134, 106] width 140 height 22
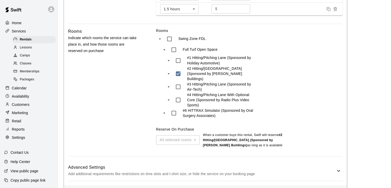
scroll to position [226, 0]
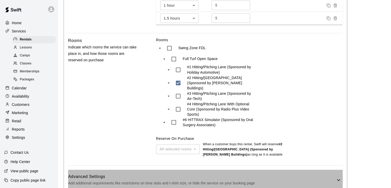
click at [208, 174] on h6 "Advanced Settings" at bounding box center [201, 176] width 267 height 7
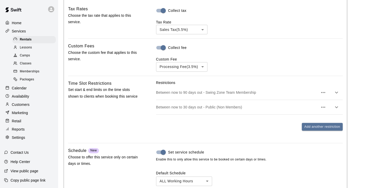
scroll to position [432, 0]
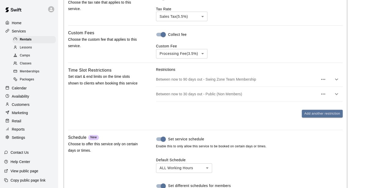
click at [232, 87] on div "Between now to 30 days out - Public (Non Members)" at bounding box center [249, 94] width 187 height 14
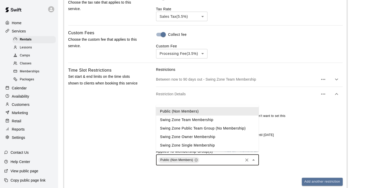
click at [217, 158] on input "text" at bounding box center [221, 159] width 42 height 6
click at [188, 158] on span "Public (Non Members)" at bounding box center [176, 160] width 33 height 4
click at [187, 158] on span "Public (Non Members)" at bounding box center [176, 160] width 33 height 4
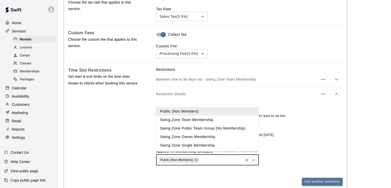
click at [187, 158] on span "Public (Non Members)" at bounding box center [176, 160] width 33 height 4
click at [125, 141] on div "Time Slot Restrictions Set start & end limits on the time slots shown to client…" at bounding box center [103, 130] width 71 height 127
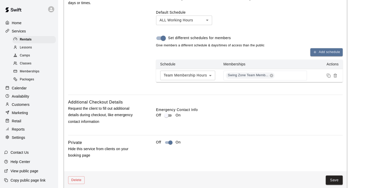
scroll to position [652, 0]
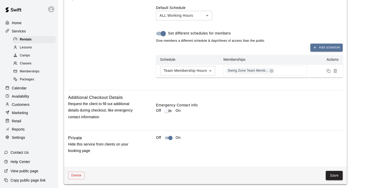
click at [16, 140] on p "Settings" at bounding box center [18, 137] width 13 height 5
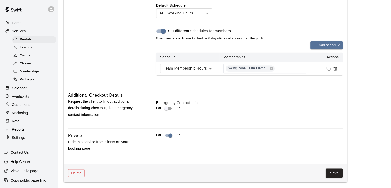
select select "**"
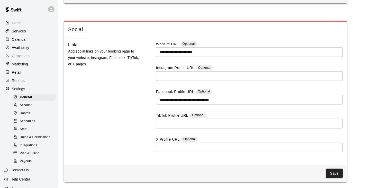
scroll to position [1499, 0]
click at [22, 108] on span "Account" at bounding box center [26, 105] width 12 height 5
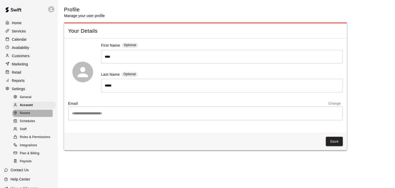
click at [27, 116] on span "Rooms" at bounding box center [25, 113] width 10 height 5
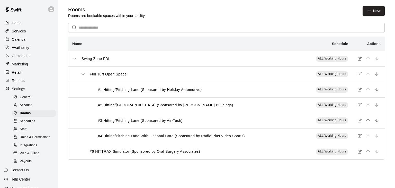
click at [118, 74] on p "Full Turf Open Space" at bounding box center [108, 73] width 37 height 5
click at [359, 75] on icon "simple table" at bounding box center [360, 73] width 2 height 2
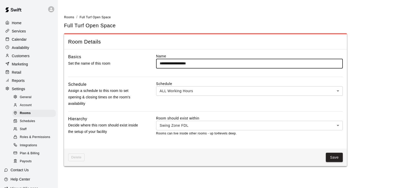
click at [32, 124] on span "Schedules" at bounding box center [27, 120] width 15 height 5
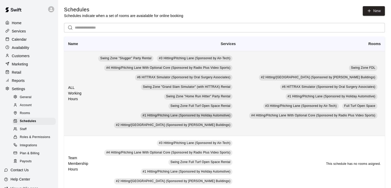
scroll to position [19, 0]
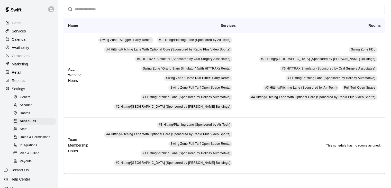
click at [26, 132] on span "Staff" at bounding box center [23, 128] width 7 height 5
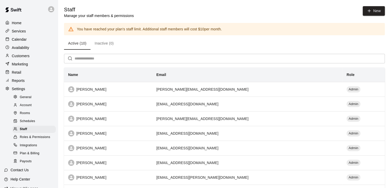
click at [26, 140] on span "Roles & Permissions" at bounding box center [35, 136] width 30 height 5
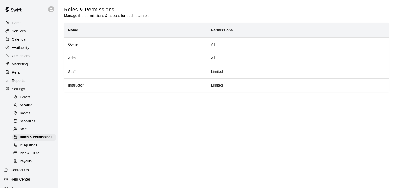
click at [26, 148] on span "Integrations" at bounding box center [28, 145] width 17 height 5
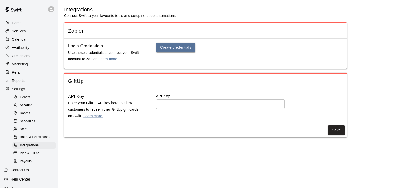
click at [29, 156] on span "Plan & Billing" at bounding box center [30, 153] width 20 height 5
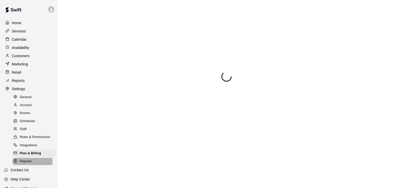
click at [27, 164] on span "Payouts" at bounding box center [26, 161] width 12 height 5
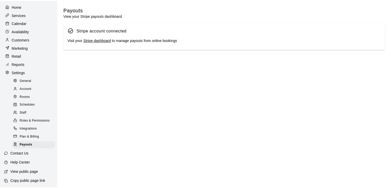
scroll to position [25, 0]
click at [29, 36] on p "Customers" at bounding box center [21, 38] width 18 height 5
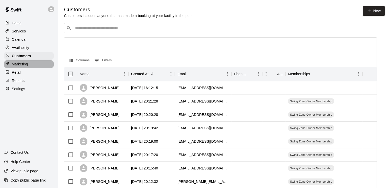
click at [22, 66] on p "Marketing" at bounding box center [20, 63] width 16 height 5
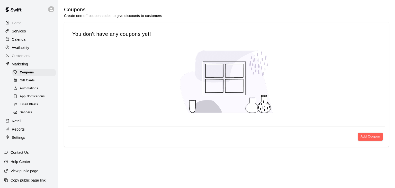
click at [21, 123] on p "Retail" at bounding box center [17, 120] width 10 height 5
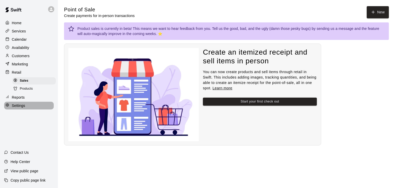
click at [21, 108] on p "Settings" at bounding box center [18, 105] width 13 height 5
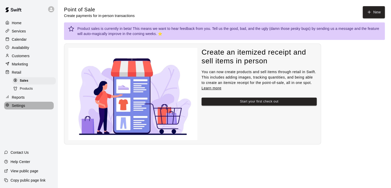
select select "**"
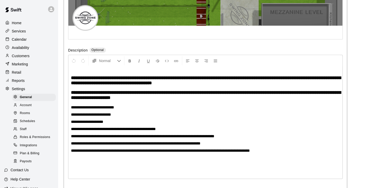
scroll to position [25, 0]
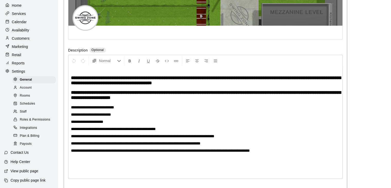
click at [28, 101] on span "Schedules" at bounding box center [27, 103] width 15 height 5
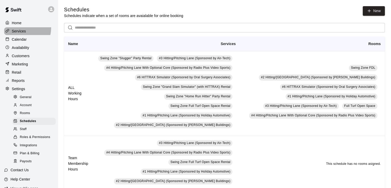
click at [21, 28] on div "Services" at bounding box center [29, 31] width 50 height 8
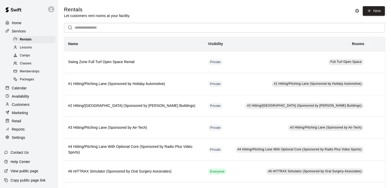
click at [30, 73] on span "Memberships" at bounding box center [30, 71] width 20 height 5
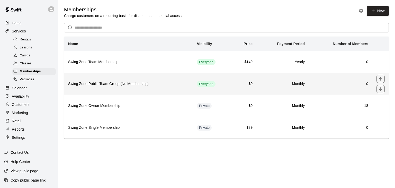
click at [100, 83] on h6 "Swing Zone Public Team Group (No Membership)" at bounding box center [128, 84] width 121 height 6
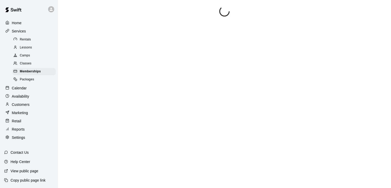
click at [100, 83] on div at bounding box center [224, 100] width 321 height 188
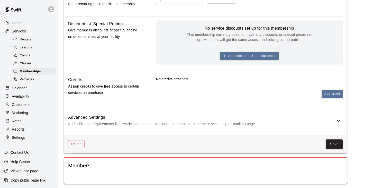
scroll to position [186, 0]
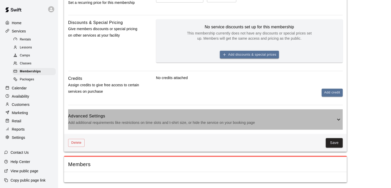
click at [240, 119] on p "Add additional requirements like restrictions on time slots and t-shirt size, o…" at bounding box center [201, 122] width 267 height 6
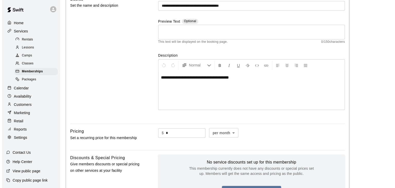
scroll to position [0, 0]
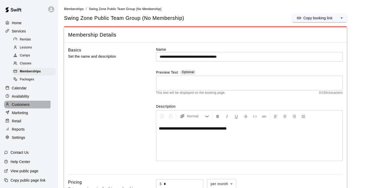
click at [25, 107] on p "Customers" at bounding box center [21, 104] width 18 height 5
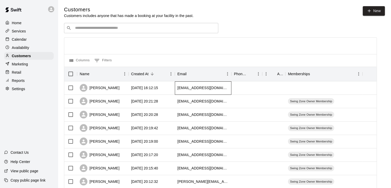
click at [180, 86] on div "[EMAIL_ADDRESS][DOMAIN_NAME]" at bounding box center [202, 87] width 51 height 5
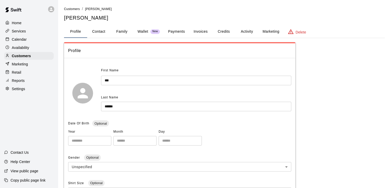
click at [270, 31] on button "Marketing" at bounding box center [270, 31] width 25 height 12
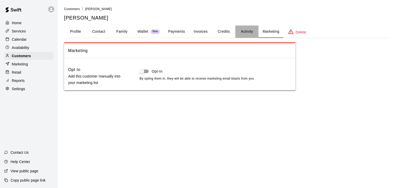
click at [248, 33] on button "Activity" at bounding box center [246, 31] width 23 height 12
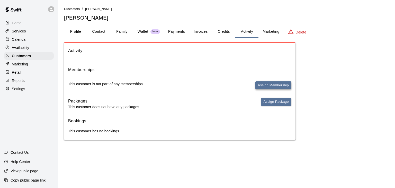
click at [267, 85] on button "Assign Membership" at bounding box center [273, 85] width 36 height 8
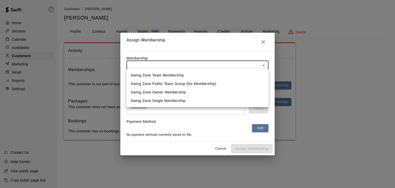
click at [219, 64] on body "Home Services Calendar Availability Customers Marketing Retail Reports Settings…" at bounding box center [197, 75] width 395 height 150
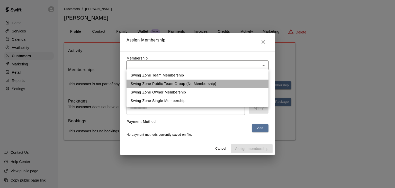
click at [185, 83] on li "Swing Zone Public Team Group (No Membership)" at bounding box center [197, 83] width 142 height 8
type input "**********"
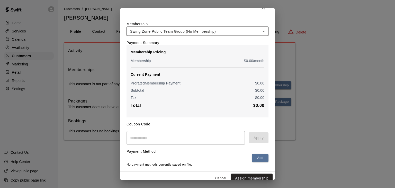
scroll to position [19, 0]
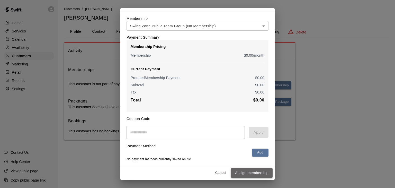
click at [256, 173] on button "Assign membership" at bounding box center [252, 173] width 42 height 10
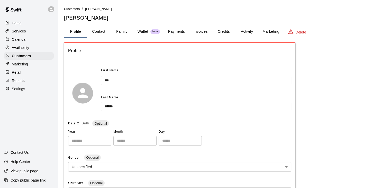
click at [23, 32] on p "Services" at bounding box center [19, 31] width 14 height 5
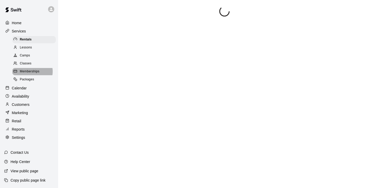
click at [30, 74] on span "Memberships" at bounding box center [30, 71] width 20 height 5
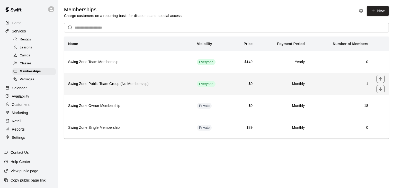
click at [164, 84] on h6 "Swing Zone Public Team Group (No Membership)" at bounding box center [128, 84] width 121 height 6
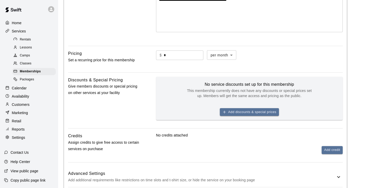
scroll to position [248, 0]
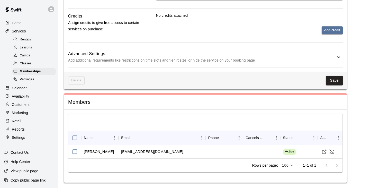
click at [22, 23] on div "Home" at bounding box center [29, 23] width 50 height 8
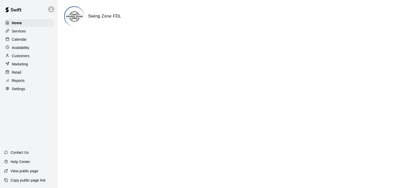
click at [22, 32] on p "Services" at bounding box center [19, 31] width 14 height 5
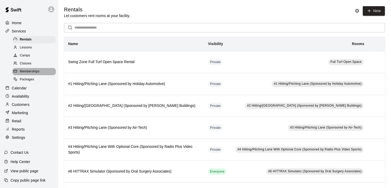
click at [37, 73] on span "Memberships" at bounding box center [30, 71] width 20 height 5
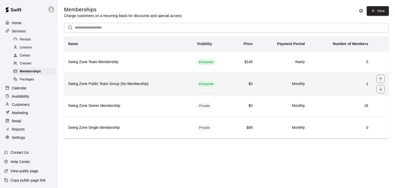
click at [301, 84] on h6 "Monthly" at bounding box center [283, 84] width 44 height 6
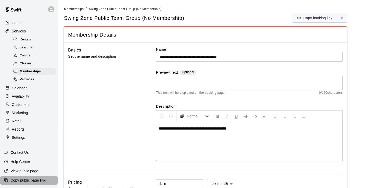
click at [38, 179] on p "Copy public page link" at bounding box center [28, 179] width 35 height 5
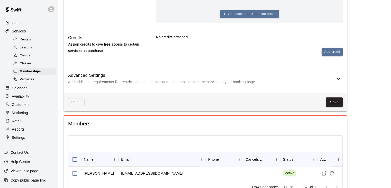
scroll to position [248, 0]
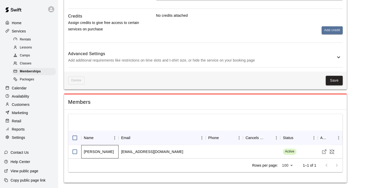
click at [100, 152] on div "Ted Tester" at bounding box center [99, 151] width 30 height 5
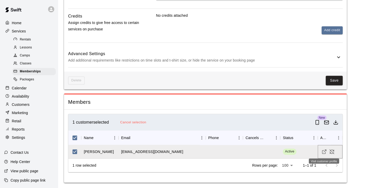
click at [324, 151] on icon "Visit customer profile" at bounding box center [323, 151] width 5 height 5
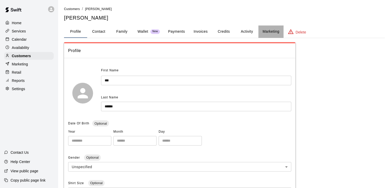
click at [270, 31] on button "Marketing" at bounding box center [270, 31] width 25 height 12
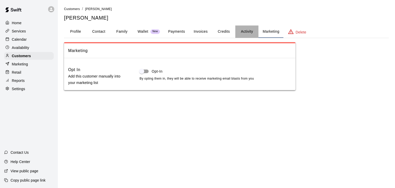
click at [249, 32] on button "Activity" at bounding box center [246, 31] width 23 height 12
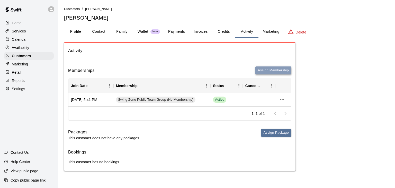
click at [273, 69] on button "Assign Membership" at bounding box center [273, 70] width 36 height 8
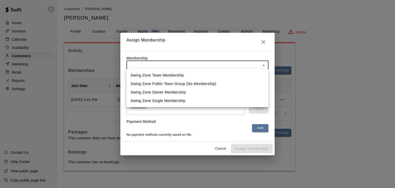
click at [188, 65] on body "Home Services Calendar Availability Customers Marketing Retail Reports Settings…" at bounding box center [197, 90] width 395 height 181
click at [183, 76] on li "Swing Zone Team Membership" at bounding box center [197, 75] width 142 height 8
type input "**********"
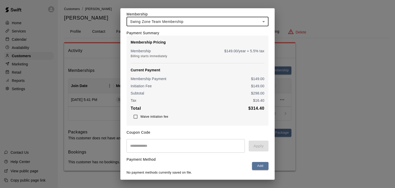
scroll to position [38, 0]
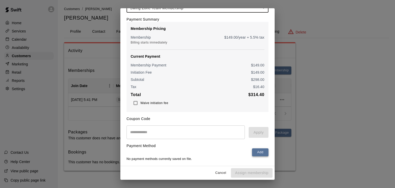
click at [254, 151] on button "Add" at bounding box center [260, 152] width 16 height 8
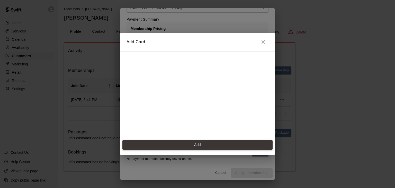
click at [211, 145] on button "Add" at bounding box center [197, 145] width 150 height 10
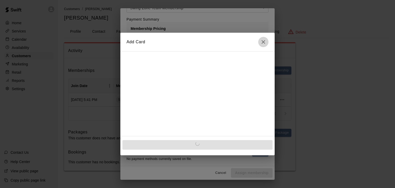
click at [264, 42] on icon "Close" at bounding box center [263, 42] width 6 height 6
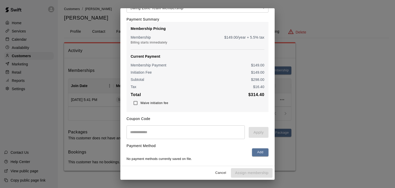
click at [231, 28] on p "Membership Pricing" at bounding box center [198, 28] width 134 height 5
click at [168, 14] on div "Payment Summary Membership Pricing Membership $ 149.00 /year + 5.5% tax Billing…" at bounding box center [197, 62] width 142 height 99
click at [164, 5] on div "**********" at bounding box center [197, 94] width 395 height 188
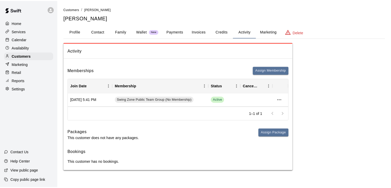
scroll to position [0, 0]
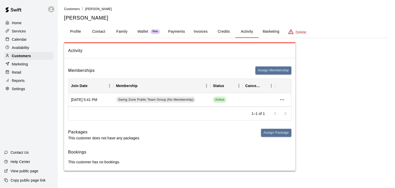
click at [79, 32] on button "Profile" at bounding box center [75, 31] width 23 height 12
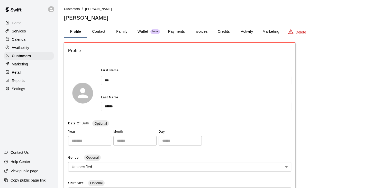
click at [18, 31] on p "Services" at bounding box center [19, 31] width 14 height 5
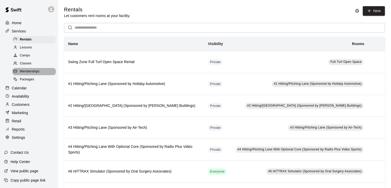
click at [38, 73] on span "Memberships" at bounding box center [30, 71] width 20 height 5
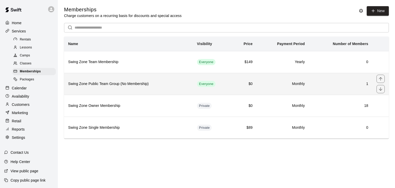
click at [351, 84] on h6 "1" at bounding box center [340, 84] width 55 height 6
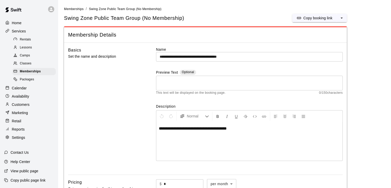
click at [204, 58] on input "**********" at bounding box center [249, 57] width 187 height 10
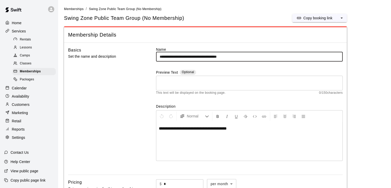
click at [249, 57] on input "**********" at bounding box center [249, 57] width 187 height 10
click at [246, 56] on input "**********" at bounding box center [249, 57] width 187 height 10
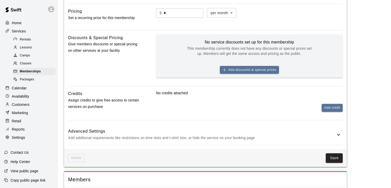
scroll to position [197, 0]
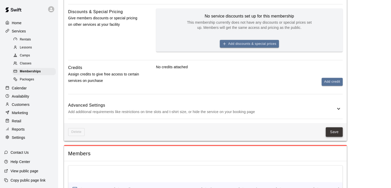
type input "**********"
click at [332, 131] on button "Save" at bounding box center [334, 132] width 17 height 10
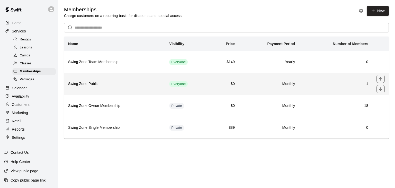
click at [151, 84] on h6 "Swing Zone Public" at bounding box center [114, 84] width 93 height 6
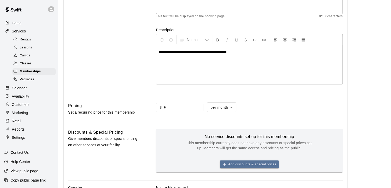
scroll to position [26, 0]
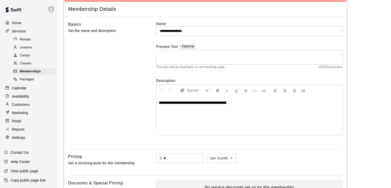
click at [186, 102] on span "**********" at bounding box center [193, 102] width 68 height 4
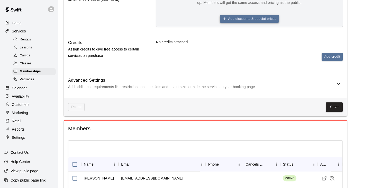
scroll to position [248, 0]
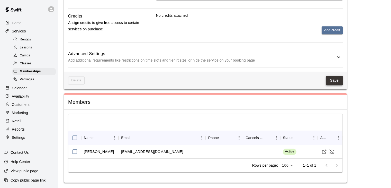
click at [330, 78] on button "Save" at bounding box center [334, 81] width 17 height 10
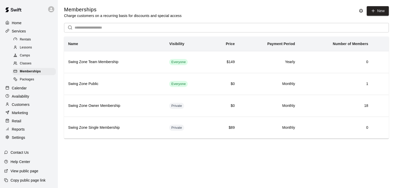
click at [22, 32] on p "Services" at bounding box center [19, 31] width 14 height 5
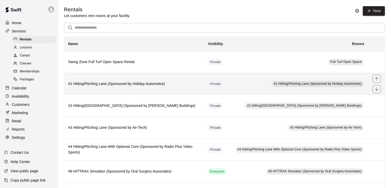
click at [172, 82] on h6 "#1 Hitting/Pitching Lane (Sponsored by Holiday Automotive)" at bounding box center [134, 84] width 132 height 6
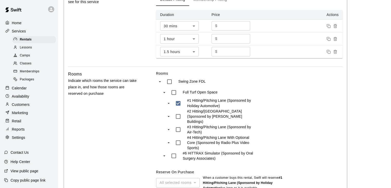
scroll to position [252, 0]
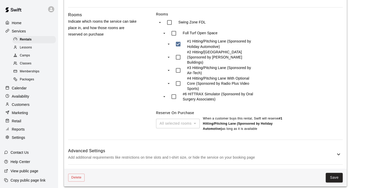
click at [237, 154] on p "Add additional requirements like restrictions on time slots and t-shirt size, o…" at bounding box center [201, 157] width 267 height 6
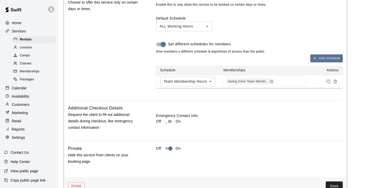
scroll to position [584, 0]
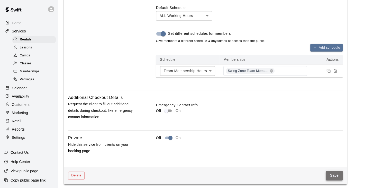
click at [337, 172] on button "Save" at bounding box center [334, 175] width 17 height 10
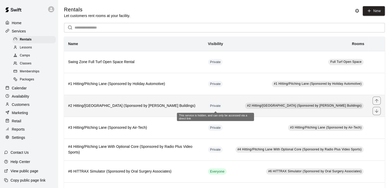
click at [212, 108] on span "Private" at bounding box center [215, 105] width 15 height 5
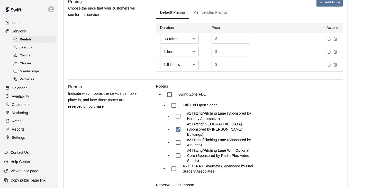
scroll to position [252, 0]
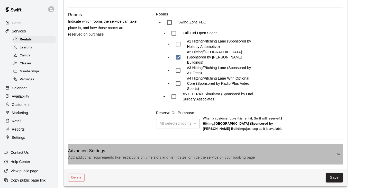
click at [289, 154] on p "Add additional requirements like restrictions on time slots and t-shirt size, o…" at bounding box center [201, 157] width 267 height 6
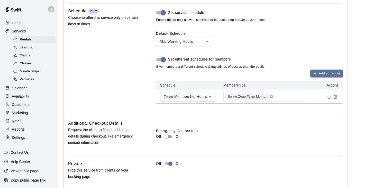
scroll to position [584, 0]
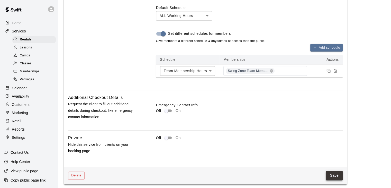
click at [329, 171] on button "Save" at bounding box center [334, 175] width 17 height 10
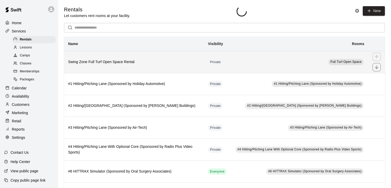
click at [189, 65] on h6 "Swing Zone Full Turf Open Space Rental" at bounding box center [134, 62] width 132 height 6
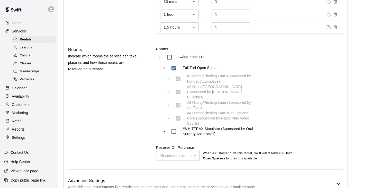
scroll to position [247, 0]
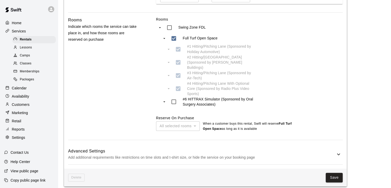
click at [223, 149] on h6 "Advanced Settings" at bounding box center [201, 151] width 267 height 7
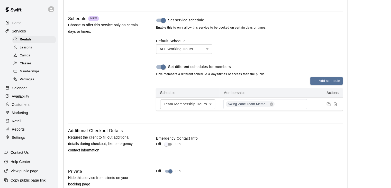
scroll to position [578, 0]
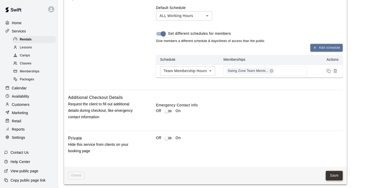
click at [333, 171] on button "Save" at bounding box center [334, 175] width 17 height 10
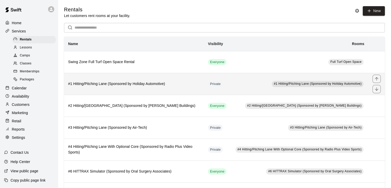
click at [212, 79] on td "Private" at bounding box center [217, 84] width 27 height 22
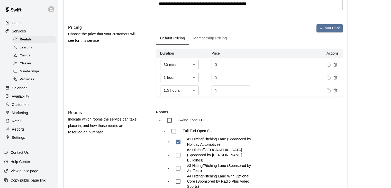
scroll to position [252, 0]
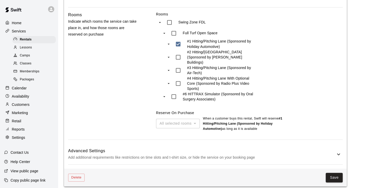
click at [257, 154] on p "Add additional requirements like restrictions on time slots and t-shirt size, o…" at bounding box center [201, 157] width 267 height 6
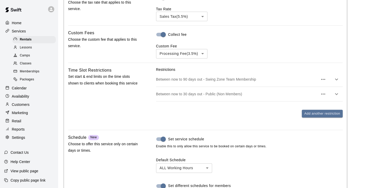
scroll to position [584, 0]
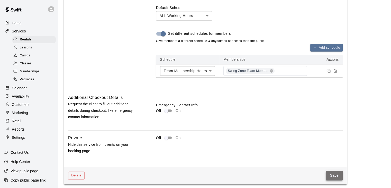
click at [334, 171] on button "Save" at bounding box center [334, 175] width 17 height 10
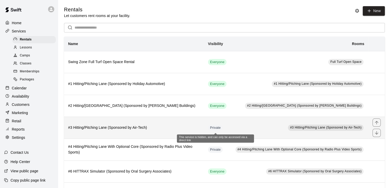
click at [212, 124] on div "Private" at bounding box center [215, 127] width 15 height 6
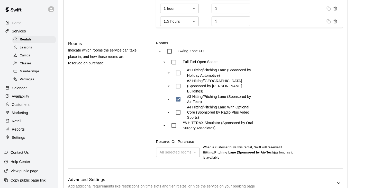
scroll to position [252, 0]
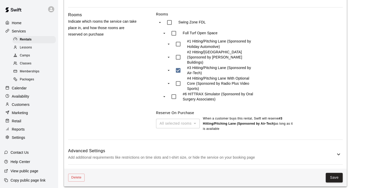
click at [256, 148] on h6 "Advanced Settings" at bounding box center [201, 150] width 267 height 7
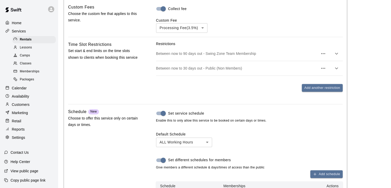
scroll to position [584, 0]
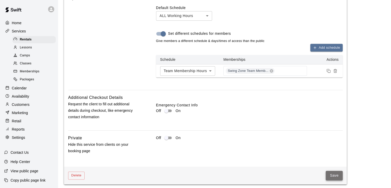
click at [332, 171] on button "Save" at bounding box center [334, 175] width 17 height 10
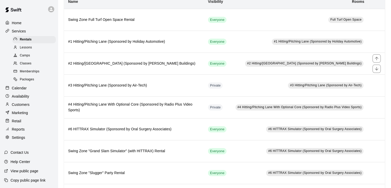
scroll to position [69, 0]
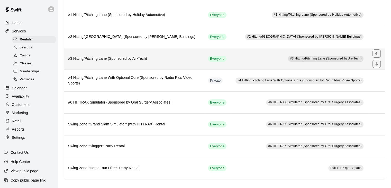
click at [181, 60] on h6 "#3 Hitting/Pitching Lane (Sponsored by Air-Tech)" at bounding box center [134, 59] width 132 height 6
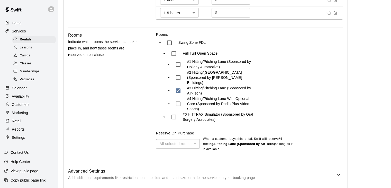
scroll to position [252, 0]
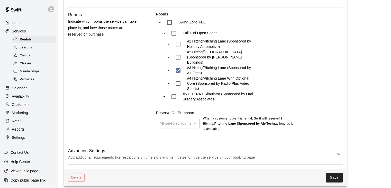
click at [285, 147] on h6 "Advanced Settings" at bounding box center [201, 150] width 267 height 7
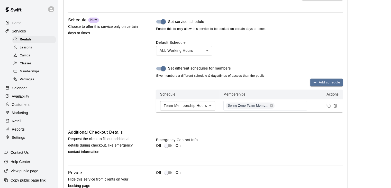
scroll to position [584, 0]
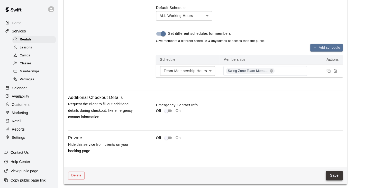
click at [339, 173] on button "Save" at bounding box center [334, 175] width 17 height 10
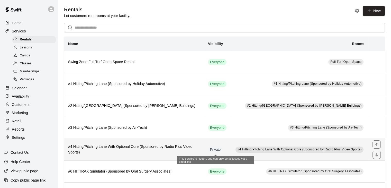
click at [217, 148] on span "Private" at bounding box center [215, 149] width 15 height 5
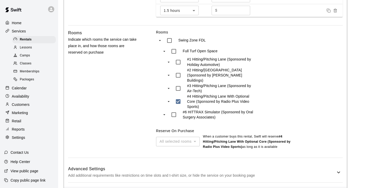
scroll to position [252, 0]
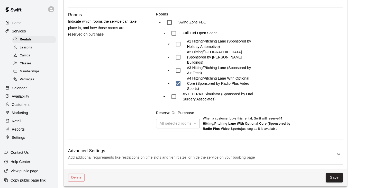
click at [205, 154] on p "Add additional requirements like restrictions on time slots and t-shirt size, o…" at bounding box center [201, 157] width 267 height 6
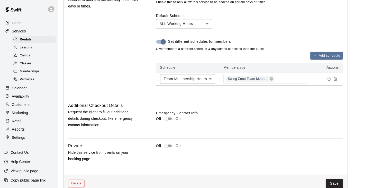
scroll to position [584, 0]
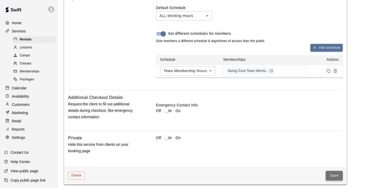
click at [335, 174] on button "Save" at bounding box center [334, 175] width 17 height 10
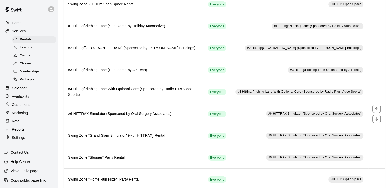
scroll to position [69, 0]
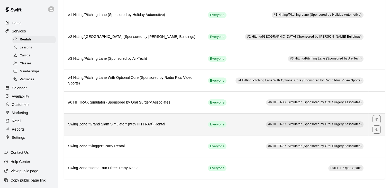
click at [184, 123] on h6 "Swing Zone "Grand Slam Simulator" (with HITTRAX) Rental" at bounding box center [134, 124] width 132 height 6
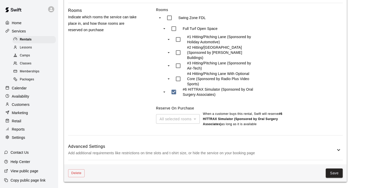
scroll to position [249, 0]
click at [224, 153] on p "Add additional requirements like restrictions on time slots and t-shirt size, o…" at bounding box center [201, 153] width 267 height 6
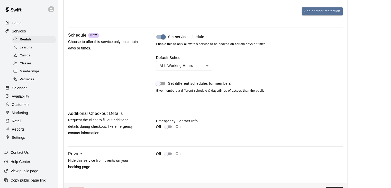
scroll to position [531, 0]
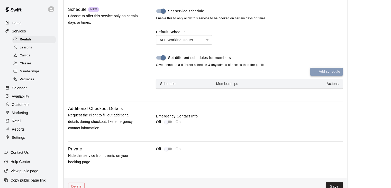
click at [324, 76] on button "Add schedule" at bounding box center [326, 72] width 32 height 8
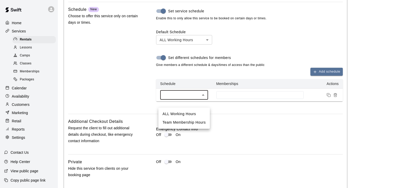
drag, startPoint x: 188, startPoint y: 114, endPoint x: 195, endPoint y: 82, distance: 33.0
click at [195, 82] on div "ALL Working Hours Team Membership Hours" at bounding box center [197, 94] width 395 height 188
click at [195, 82] on div at bounding box center [197, 94] width 395 height 188
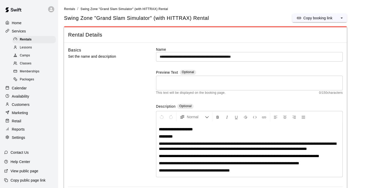
scroll to position [0, 0]
click at [16, 140] on p "Settings" at bounding box center [18, 137] width 13 height 5
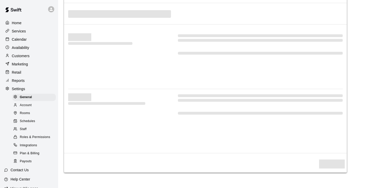
select select "**"
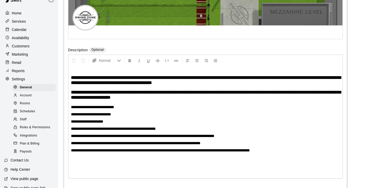
scroll to position [25, 0]
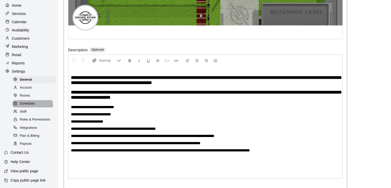
click at [26, 103] on span "Schedules" at bounding box center [27, 103] width 15 height 5
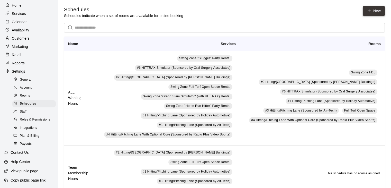
click at [373, 12] on link "New" at bounding box center [374, 11] width 22 height 10
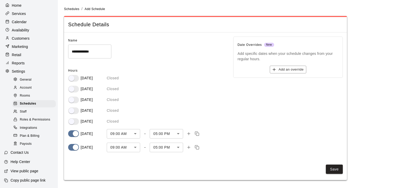
click at [137, 134] on body "**********" at bounding box center [197, 93] width 395 height 186
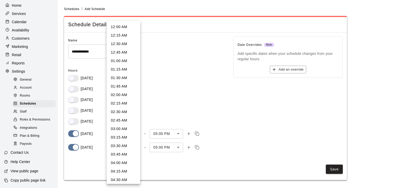
scroll to position [230, 0]
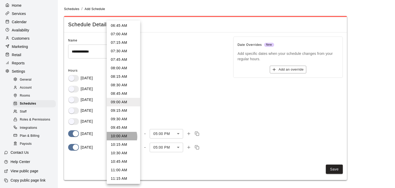
click at [121, 136] on li "10:00 AM" at bounding box center [123, 136] width 33 height 8
type input "***"
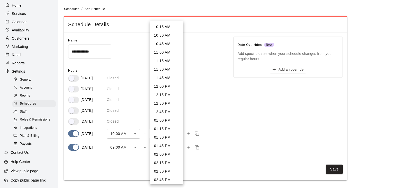
click at [170, 133] on body "**********" at bounding box center [197, 93] width 395 height 186
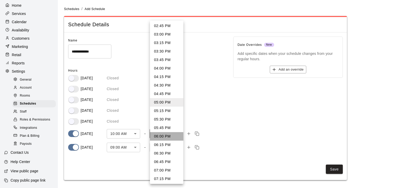
click at [170, 136] on li "06:00 PM" at bounding box center [166, 136] width 33 height 8
type input "****"
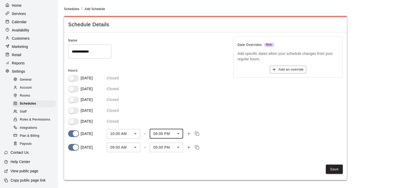
click at [125, 146] on body "**********" at bounding box center [197, 93] width 395 height 186
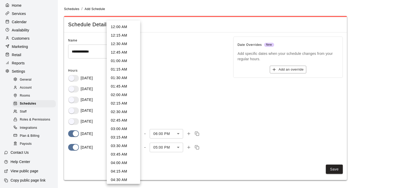
scroll to position [230, 0]
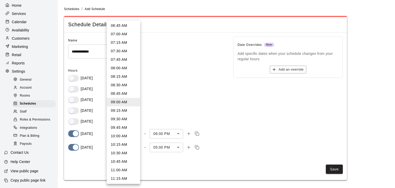
click at [122, 135] on li "10:00 AM" at bounding box center [123, 136] width 33 height 8
type input "***"
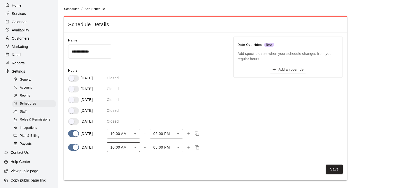
click at [168, 149] on body "**********" at bounding box center [197, 93] width 395 height 186
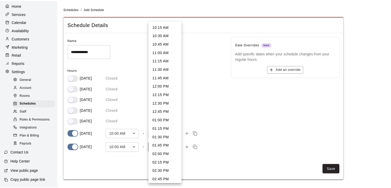
scroll to position [154, 0]
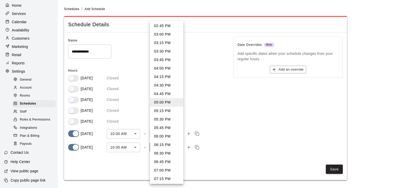
click at [165, 135] on li "06:00 PM" at bounding box center [166, 136] width 33 height 8
type input "****"
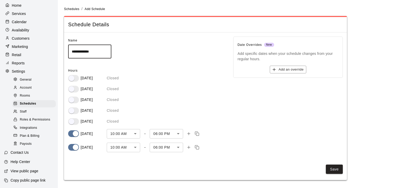
drag, startPoint x: 106, startPoint y: 53, endPoint x: 68, endPoint y: 54, distance: 38.1
click at [68, 54] on input "**********" at bounding box center [89, 51] width 43 height 14
type input "**********"
click at [332, 167] on button "Save" at bounding box center [334, 169] width 17 height 10
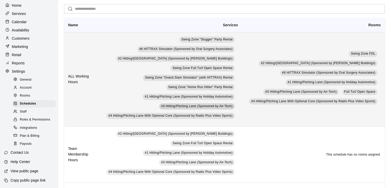
scroll to position [43, 0]
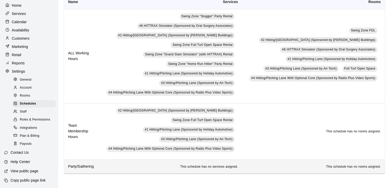
click at [231, 167] on span "This schedule has no services asigned." at bounding box center [209, 166] width 58 height 4
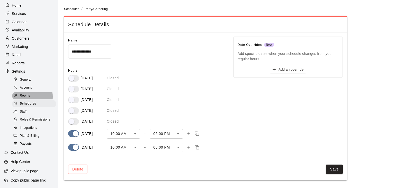
click at [25, 93] on span "Rooms" at bounding box center [25, 95] width 10 height 5
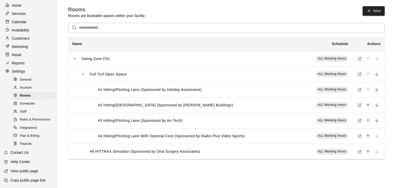
click at [23, 27] on p "Availability" at bounding box center [20, 29] width 17 height 5
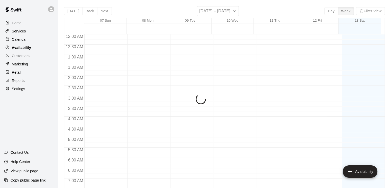
scroll to position [334, 0]
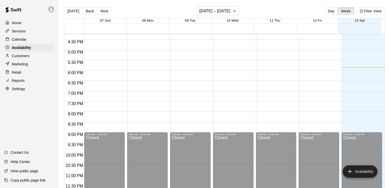
click at [20, 40] on p "Calendar" at bounding box center [19, 39] width 15 height 5
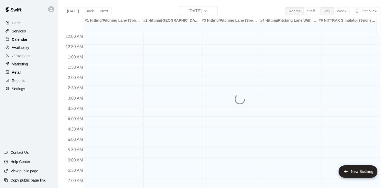
scroll to position [318, 0]
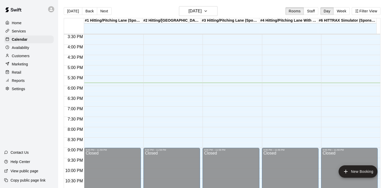
click at [19, 32] on p "Services" at bounding box center [19, 31] width 14 height 5
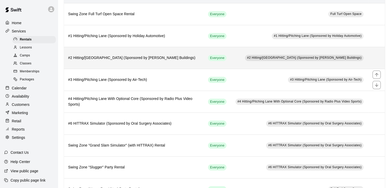
scroll to position [69, 0]
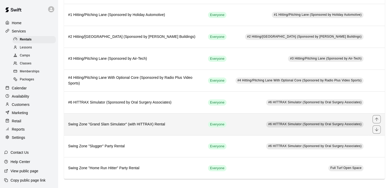
click at [188, 119] on th "Swing Zone "Grand Slam Simulator" (with HITTRAX) Rental" at bounding box center [134, 124] width 140 height 22
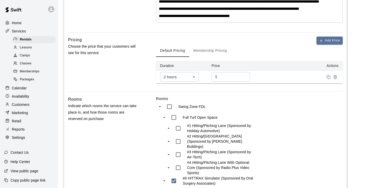
scroll to position [249, 0]
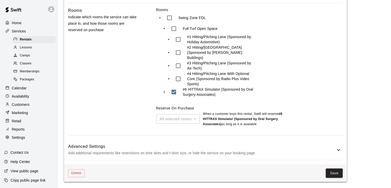
click at [191, 151] on p "Add additional requirements like restrictions on time slots and t-shirt size, o…" at bounding box center [201, 153] width 267 height 6
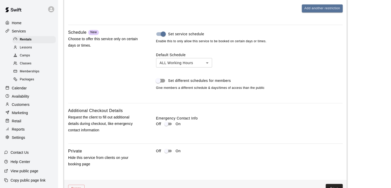
scroll to position [532, 0]
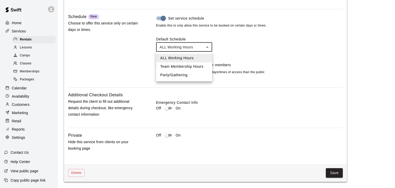
click at [237, 43] on div at bounding box center [197, 94] width 395 height 188
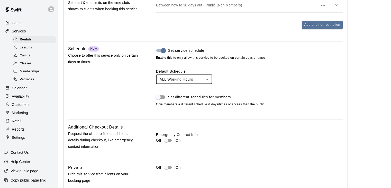
scroll to position [507, 0]
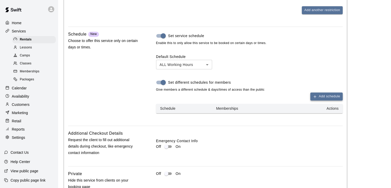
click at [327, 100] on button "Add schedule" at bounding box center [326, 96] width 32 height 8
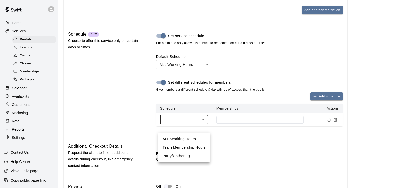
click at [189, 156] on li "Party/Gathering" at bounding box center [183, 155] width 51 height 8
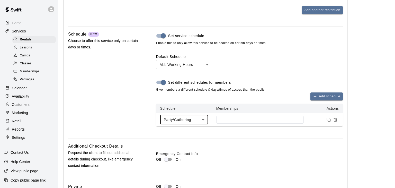
type input "****"
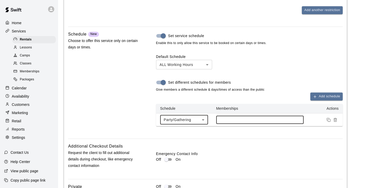
click at [232, 122] on input at bounding box center [260, 119] width 82 height 4
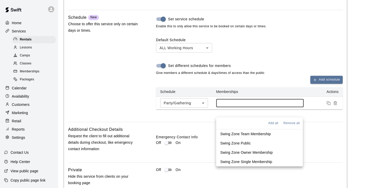
scroll to position [532, 0]
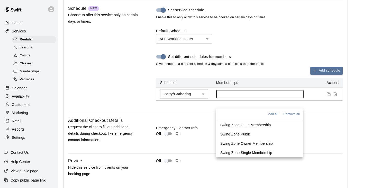
click at [233, 133] on p "Swing Zone Public" at bounding box center [235, 133] width 31 height 5
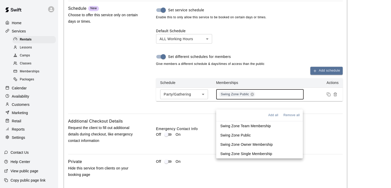
click at [267, 99] on div "Swing Zone Public" at bounding box center [259, 94] width 87 height 10
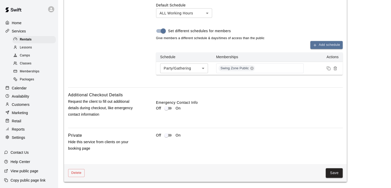
scroll to position [566, 0]
click at [332, 173] on button "Save" at bounding box center [334, 173] width 17 height 10
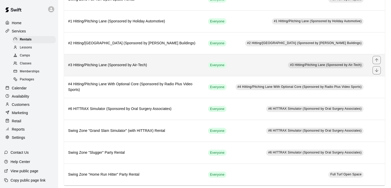
scroll to position [69, 0]
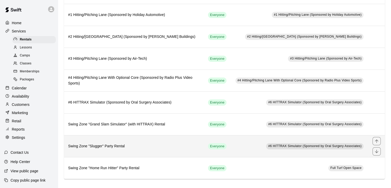
click at [184, 147] on h6 "Swing Zone "Slugger" Party Rental" at bounding box center [134, 146] width 132 height 6
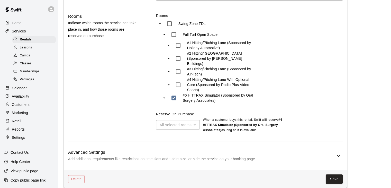
scroll to position [223, 0]
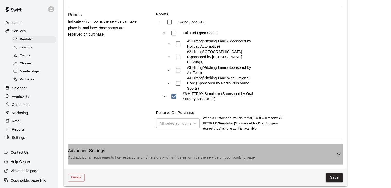
click at [229, 147] on h6 "Advanced Settings" at bounding box center [201, 150] width 267 height 7
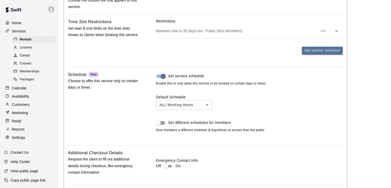
scroll to position [480, 0]
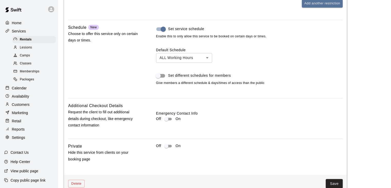
click at [186, 73] on span "Set different schedules for members" at bounding box center [199, 75] width 63 height 5
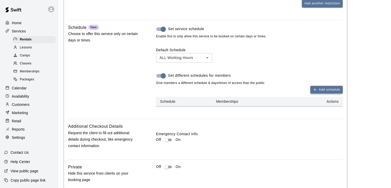
click at [323, 86] on button "Add schedule" at bounding box center [326, 90] width 32 height 8
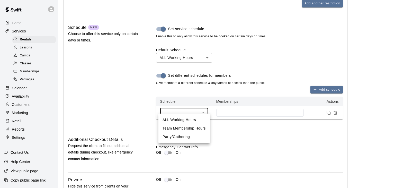
click at [176, 136] on li "Party/Gathering" at bounding box center [183, 136] width 51 height 8
type input "****"
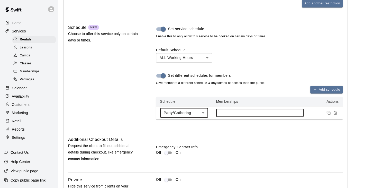
click at [233, 111] on input at bounding box center [260, 113] width 82 height 4
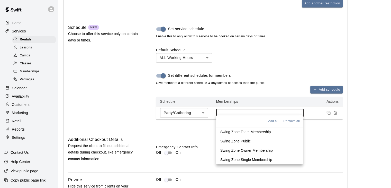
click at [240, 139] on p "Swing Zone Public" at bounding box center [235, 140] width 31 height 5
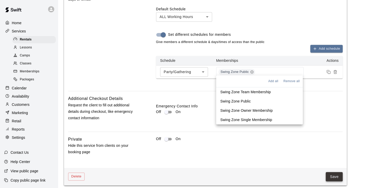
scroll to position [520, 0]
click at [331, 172] on button "Save" at bounding box center [334, 177] width 17 height 10
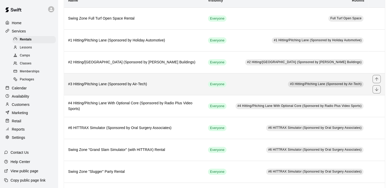
scroll to position [69, 0]
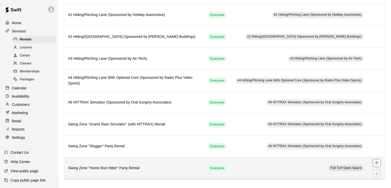
click at [173, 166] on h6 "Swing Zone "Home Run Hitter" Party Rental" at bounding box center [134, 168] width 132 height 6
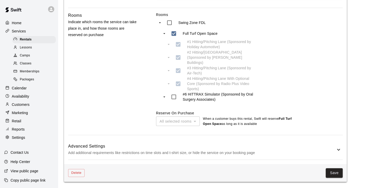
scroll to position [238, 0]
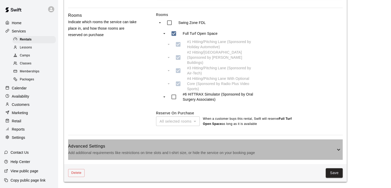
click at [224, 150] on p "Add additional requirements like restrictions on time slots and t-shirt size, o…" at bounding box center [201, 152] width 267 height 6
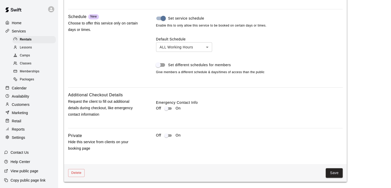
scroll to position [522, 0]
click at [217, 65] on span "Set different schedules for members" at bounding box center [199, 64] width 63 height 5
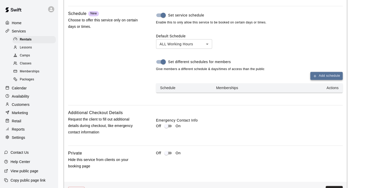
click at [324, 77] on button "Add schedule" at bounding box center [326, 76] width 32 height 8
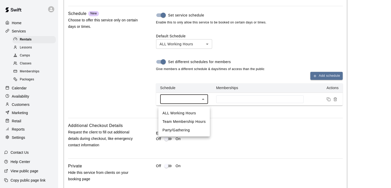
click at [181, 129] on li "Party/Gathering" at bounding box center [183, 130] width 51 height 8
type input "****"
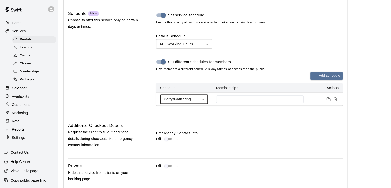
click at [241, 97] on td at bounding box center [260, 99] width 96 height 13
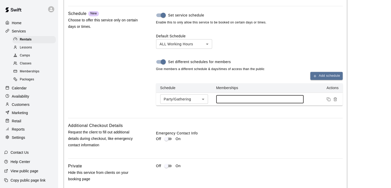
click at [241, 100] on input at bounding box center [260, 99] width 82 height 4
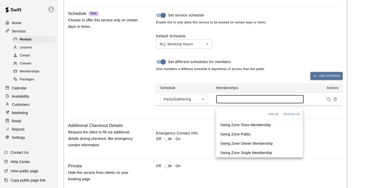
click at [244, 133] on p "Swing Zone Public" at bounding box center [235, 133] width 31 height 5
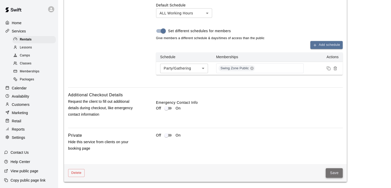
scroll to position [556, 0]
click at [332, 172] on button "Save" at bounding box center [334, 173] width 17 height 10
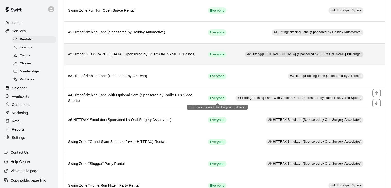
scroll to position [69, 0]
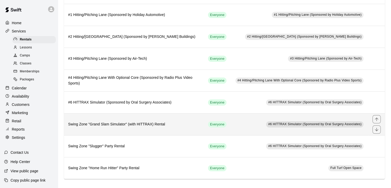
click at [186, 123] on h6 "Swing Zone "Grand Slam Simulator" (with HITTRAX) Rental" at bounding box center [134, 124] width 132 height 6
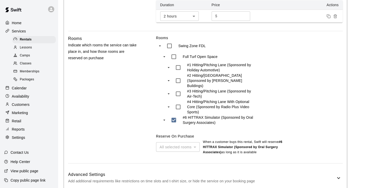
scroll to position [249, 0]
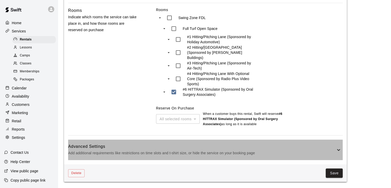
click at [222, 149] on h6 "Advanced Settings" at bounding box center [201, 146] width 267 height 7
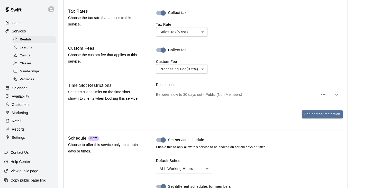
scroll to position [531, 0]
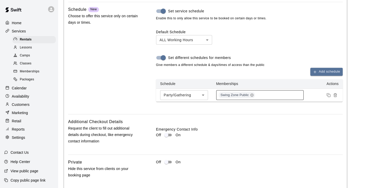
click at [262, 100] on div "Swing Zone Public" at bounding box center [259, 95] width 87 height 10
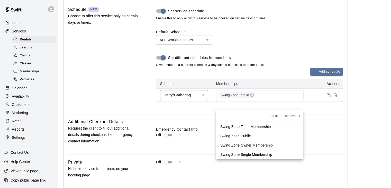
click at [256, 127] on p "Swing Zone Team Membership" at bounding box center [245, 126] width 51 height 5
click at [268, 145] on p "Swing Zone Owner Membership" at bounding box center [246, 144] width 52 height 5
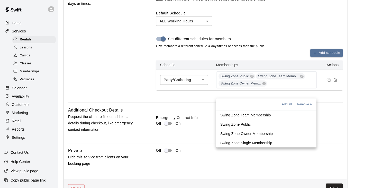
scroll to position [573, 0]
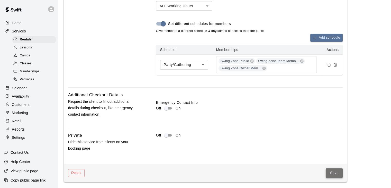
click at [333, 173] on button "Save" at bounding box center [334, 173] width 17 height 10
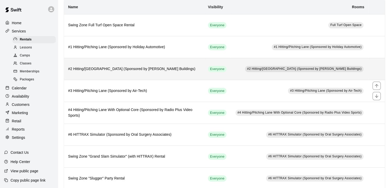
scroll to position [69, 0]
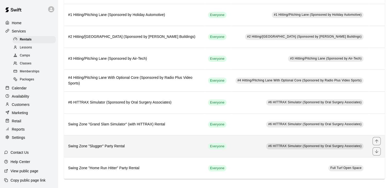
click at [232, 144] on td "#6 HITTRAX Simulator (Sponsored by Oral Surgery Associates)" at bounding box center [300, 146] width 138 height 22
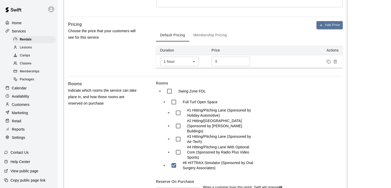
scroll to position [223, 0]
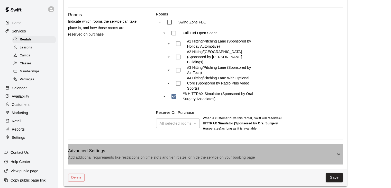
click at [254, 154] on p "Add additional requirements like restrictions on time slots and t-shirt size, o…" at bounding box center [201, 157] width 267 height 6
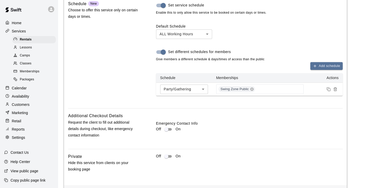
scroll to position [495, 0]
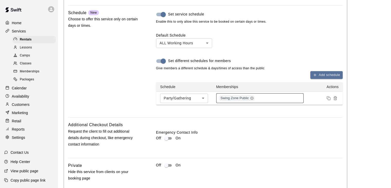
click at [265, 97] on div "Swing Zone Public" at bounding box center [259, 98] width 87 height 10
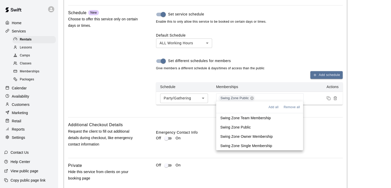
click at [265, 118] on p "Swing Zone Team Membership" at bounding box center [245, 117] width 51 height 5
click at [318, 94] on td "Swing Zone Public Swing Zone Team Memb..." at bounding box center [265, 97] width 107 height 13
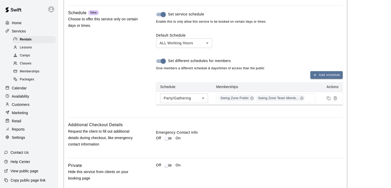
click at [318, 94] on td "Swing Zone Public Swing Zone Team Memb..." at bounding box center [265, 97] width 107 height 13
click at [310, 95] on div "Swing Zone Public Swing Zone Team Memb..." at bounding box center [265, 98] width 99 height 10
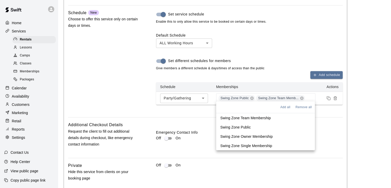
click at [275, 136] on li "Swing Zone Owner Membership" at bounding box center [265, 135] width 99 height 9
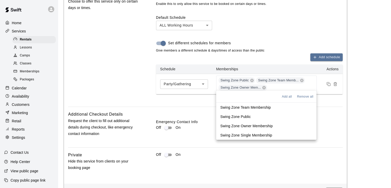
scroll to position [528, 0]
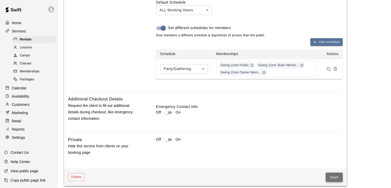
click at [334, 172] on button "Save" at bounding box center [334, 177] width 17 height 10
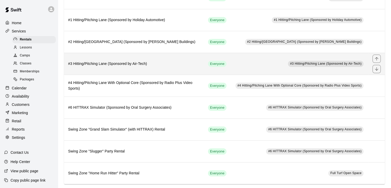
scroll to position [69, 0]
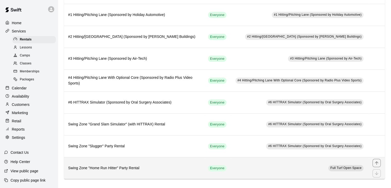
click at [255, 168] on td "Full Turf Open Space" at bounding box center [300, 168] width 138 height 22
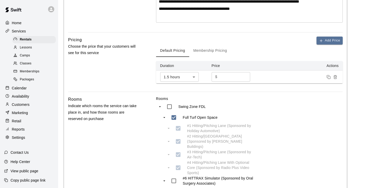
scroll to position [238, 0]
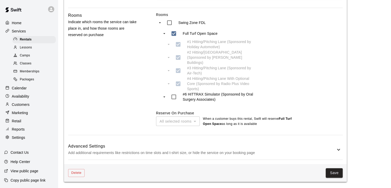
click at [255, 153] on p "Add additional requirements like restrictions on time slots and t-shirt size, o…" at bounding box center [201, 152] width 267 height 6
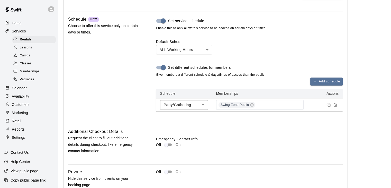
scroll to position [521, 0]
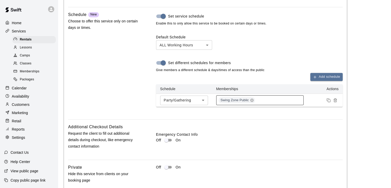
click at [259, 102] on div "Swing Zone Public" at bounding box center [259, 100] width 87 height 10
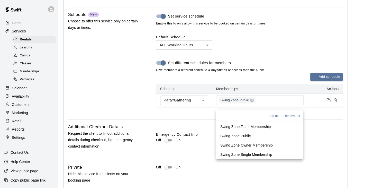
click at [254, 135] on li "Swing Zone Public" at bounding box center [259, 135] width 87 height 9
click at [260, 125] on p "Swing Zone Team Membership" at bounding box center [245, 125] width 51 height 5
click at [265, 102] on icon at bounding box center [263, 99] width 3 height 3
click at [269, 102] on input at bounding box center [260, 100] width 82 height 4
drag, startPoint x: 257, startPoint y: 134, endPoint x: 265, endPoint y: 125, distance: 11.5
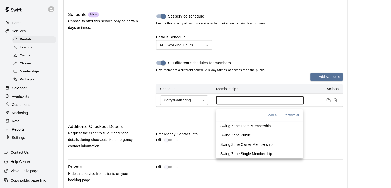
click at [257, 134] on li "Swing Zone Public" at bounding box center [259, 134] width 87 height 9
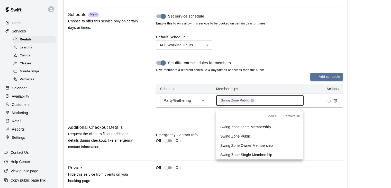
click at [292, 102] on div "Swing Zone Public" at bounding box center [259, 100] width 87 height 10
drag, startPoint x: 276, startPoint y: 126, endPoint x: 279, endPoint y: 120, distance: 6.4
click at [276, 126] on li "Swing Zone Team Membership" at bounding box center [259, 126] width 87 height 9
click at [310, 102] on div "Swing Zone Public Swing Zone Team Memb..." at bounding box center [265, 100] width 99 height 10
click at [274, 144] on li "Swing Zone Owner Membership" at bounding box center [265, 145] width 98 height 9
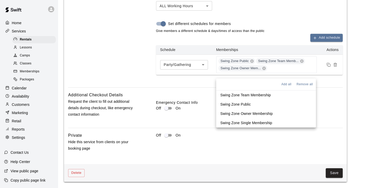
click at [296, 142] on div "Off On" at bounding box center [249, 142] width 187 height 20
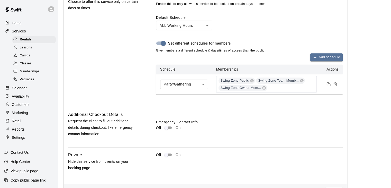
scroll to position [563, 0]
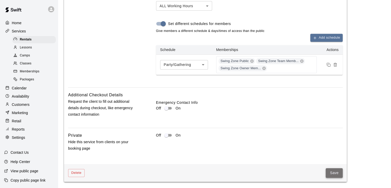
click at [329, 172] on button "Save" at bounding box center [334, 173] width 17 height 10
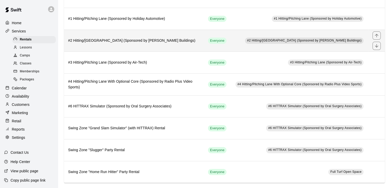
scroll to position [69, 0]
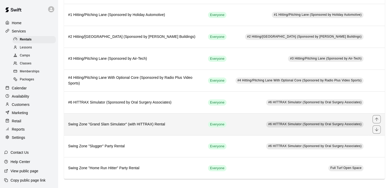
click at [160, 124] on h6 "Swing Zone "Grand Slam Simulator" (with HITTRAX) Rental" at bounding box center [134, 124] width 132 height 6
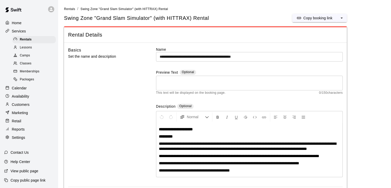
click at [224, 57] on input "**********" at bounding box center [249, 57] width 187 height 10
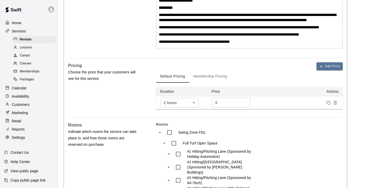
scroll to position [249, 0]
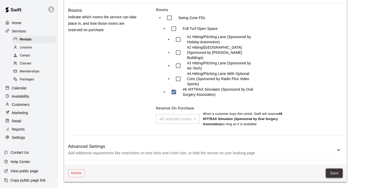
type input "**********"
click at [338, 170] on button "Save" at bounding box center [334, 173] width 17 height 10
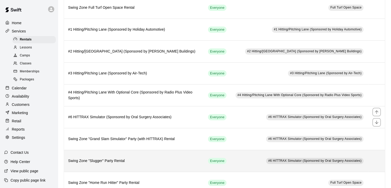
scroll to position [69, 0]
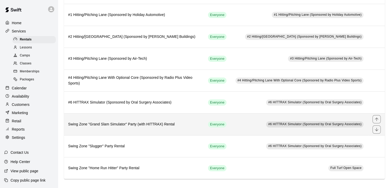
click at [166, 124] on h6 "Swing Zone "Grand Slam Simulator" Party (with HITTRAX) Rental" at bounding box center [134, 124] width 132 height 6
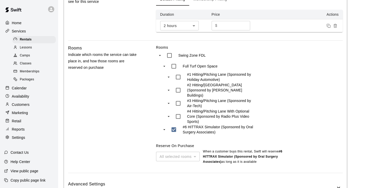
scroll to position [249, 0]
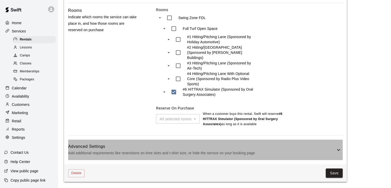
click at [179, 150] on p "Add additional requirements like restrictions on time slots and t-shirt size, o…" at bounding box center [201, 153] width 267 height 6
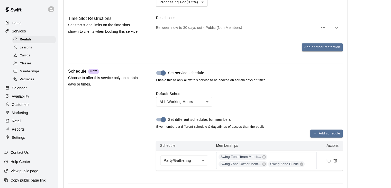
scroll to position [480, 0]
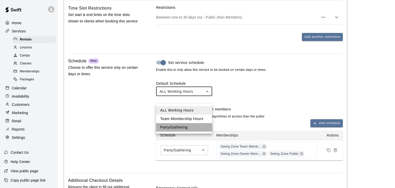
click at [181, 129] on li "Party/Gathering" at bounding box center [184, 127] width 56 height 8
type input "****"
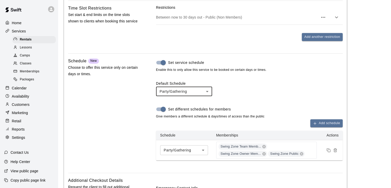
scroll to position [573, 0]
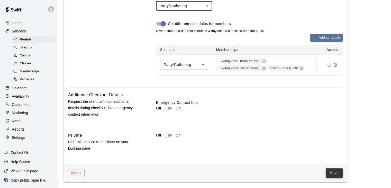
click at [334, 170] on button "Save" at bounding box center [334, 173] width 17 height 10
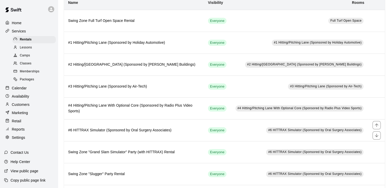
scroll to position [69, 0]
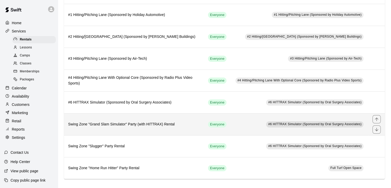
click at [185, 123] on h6 "Swing Zone "Grand Slam Simulator" Party (with HITTRAX) Rental" at bounding box center [134, 124] width 132 height 6
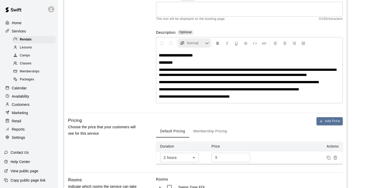
scroll to position [128, 0]
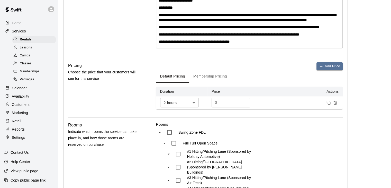
click at [205, 82] on button "Membership Pricing" at bounding box center [210, 76] width 42 height 12
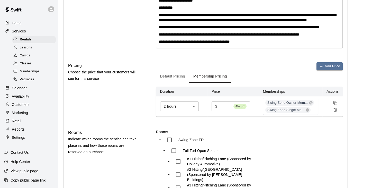
click at [178, 82] on button "Default Pricing" at bounding box center [172, 76] width 33 height 12
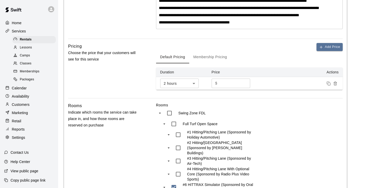
scroll to position [146, 0]
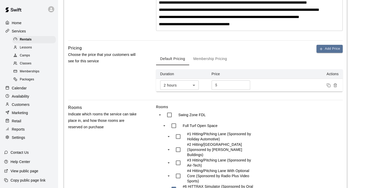
click at [201, 65] on button "Membership Pricing" at bounding box center [210, 59] width 42 height 12
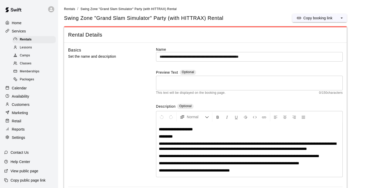
scroll to position [154, 0]
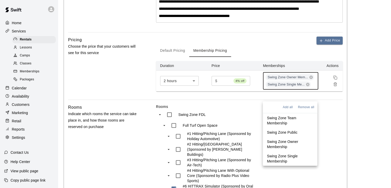
click at [312, 87] on input at bounding box center [312, 84] width 1 height 6
click at [287, 132] on p "Swing Zone Public" at bounding box center [282, 132] width 31 height 5
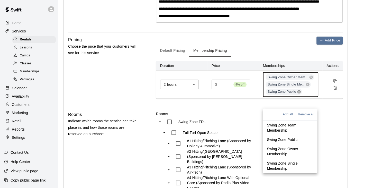
click at [298, 94] on icon at bounding box center [299, 91] width 4 height 4
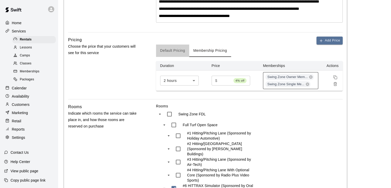
click at [169, 57] on button "Default Pricing" at bounding box center [172, 50] width 33 height 12
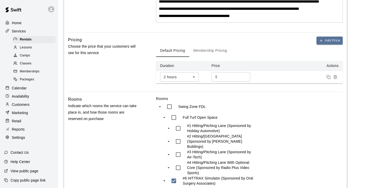
click at [206, 57] on button "Membership Pricing" at bounding box center [210, 50] width 42 height 12
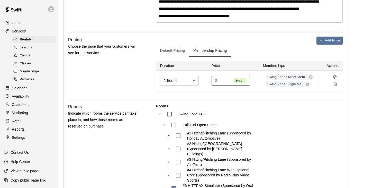
click at [229, 85] on input "***" at bounding box center [225, 81] width 12 height 10
click at [306, 86] on icon at bounding box center [307, 83] width 3 height 3
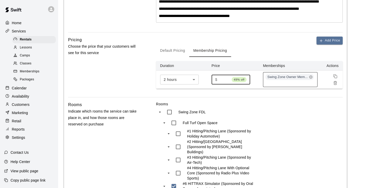
click at [228, 84] on input "***" at bounding box center [224, 80] width 10 height 10
click at [227, 84] on input "***" at bounding box center [224, 80] width 10 height 10
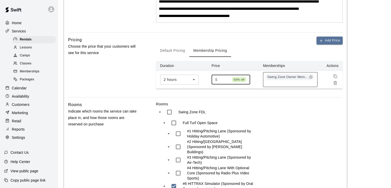
type input "***"
click at [227, 84] on input "***" at bounding box center [224, 80] width 10 height 10
click at [327, 44] on button "Add Price" at bounding box center [329, 40] width 26 height 8
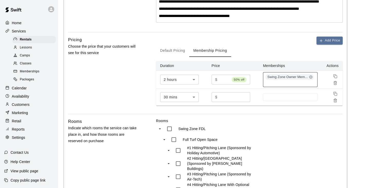
click at [193, 107] on body "**********" at bounding box center [195, 72] width 391 height 453
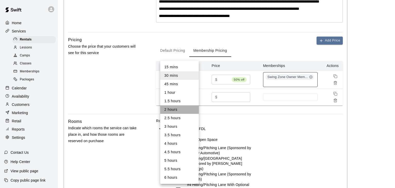
click at [182, 110] on li "2 hours" at bounding box center [179, 109] width 39 height 8
type input "***"
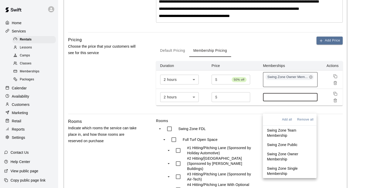
click at [275, 99] on input at bounding box center [289, 97] width 49 height 4
click at [287, 131] on p "Swing Zone Team Membership" at bounding box center [289, 132] width 45 height 10
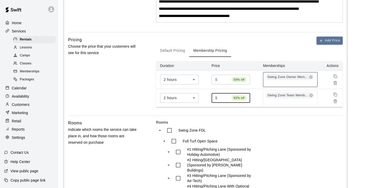
click at [226, 102] on input "**" at bounding box center [224, 98] width 10 height 10
click at [227, 102] on input "***" at bounding box center [224, 98] width 10 height 10
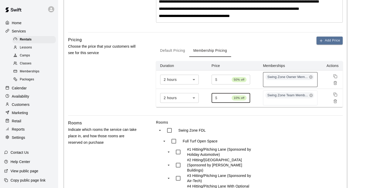
click at [227, 102] on input "***" at bounding box center [224, 98] width 10 height 10
click at [229, 102] on input "***" at bounding box center [224, 98] width 10 height 10
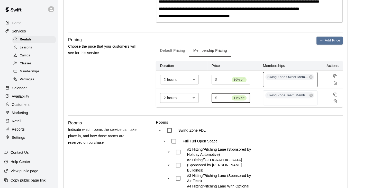
click at [229, 102] on input "***" at bounding box center [224, 98] width 10 height 10
type input "***"
click at [228, 102] on input "***" at bounding box center [224, 98] width 10 height 10
type input "***"
click at [226, 84] on input "***" at bounding box center [224, 80] width 10 height 10
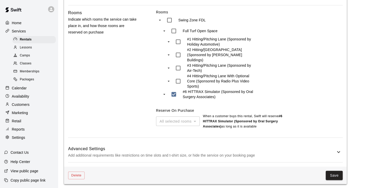
scroll to position [273, 0]
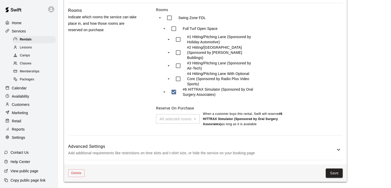
click at [280, 154] on p "Add additional requirements like restrictions on time slots and t-shirt size, o…" at bounding box center [201, 153] width 267 height 6
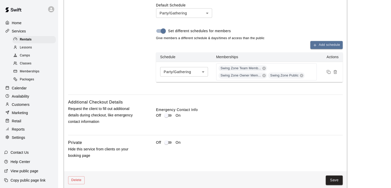
scroll to position [597, 0]
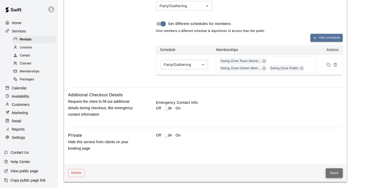
click at [331, 173] on button "Save" at bounding box center [334, 173] width 17 height 10
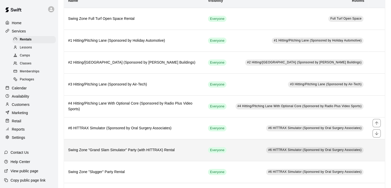
scroll to position [69, 0]
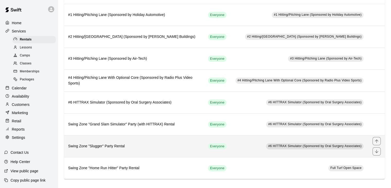
click at [199, 143] on h6 "Swing Zone "Slugger" Party Rental" at bounding box center [134, 146] width 132 height 6
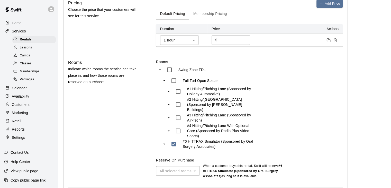
scroll to position [103, 0]
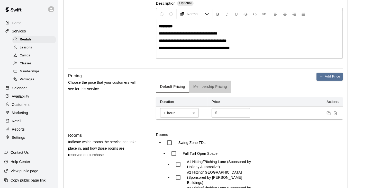
click at [219, 86] on button "Membership Pricing" at bounding box center [210, 86] width 42 height 12
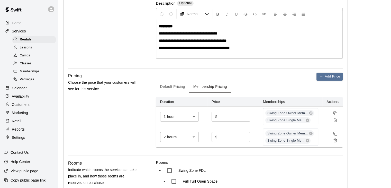
click at [193, 116] on body "**********" at bounding box center [195, 118] width 391 height 443
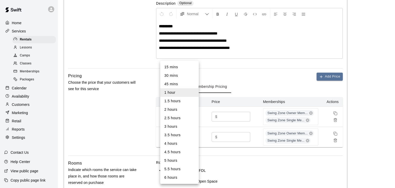
click at [187, 102] on li "1.5 hours" at bounding box center [179, 101] width 39 height 8
type input "**"
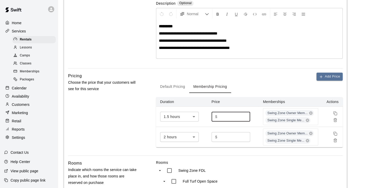
click at [245, 117] on input "***" at bounding box center [234, 117] width 31 height 10
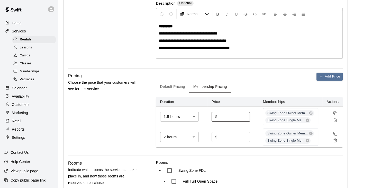
click at [245, 117] on input "***" at bounding box center [234, 117] width 31 height 10
click at [307, 119] on icon at bounding box center [307, 119] width 3 height 3
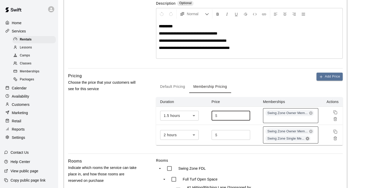
click at [308, 137] on icon at bounding box center [307, 137] width 3 height 3
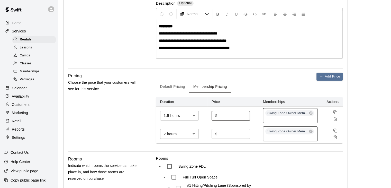
click at [300, 130] on span "Swing Zone Owner Mem..." at bounding box center [287, 131] width 44 height 5
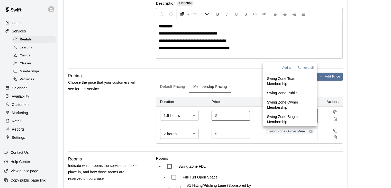
click at [286, 81] on p "Swing Zone Team Membership" at bounding box center [290, 81] width 46 height 10
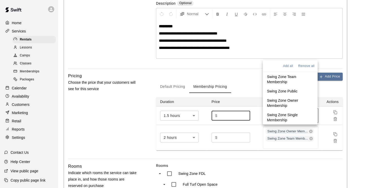
click at [282, 79] on p "Swing Zone Team Membership" at bounding box center [290, 79] width 47 height 10
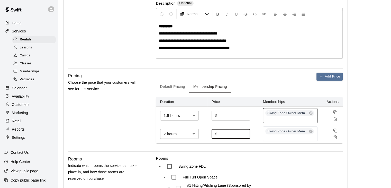
click at [241, 135] on input "***" at bounding box center [234, 134] width 31 height 10
click at [309, 131] on icon at bounding box center [310, 130] width 3 height 3
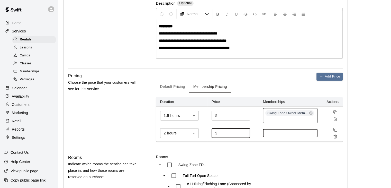
click at [303, 133] on input at bounding box center [289, 133] width 49 height 4
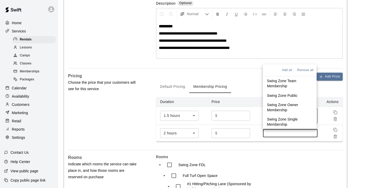
click at [287, 83] on p "Swing Zone Team Membership" at bounding box center [289, 83] width 45 height 10
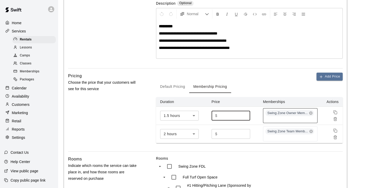
click at [232, 116] on input "***" at bounding box center [234, 116] width 31 height 10
type input "***"
click at [244, 117] on input "***" at bounding box center [234, 116] width 31 height 10
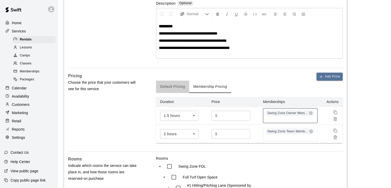
click at [176, 84] on button "Default Pricing" at bounding box center [172, 86] width 33 height 12
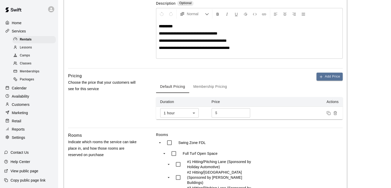
click at [209, 88] on button "Membership Pricing" at bounding box center [210, 86] width 42 height 12
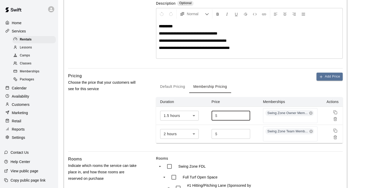
type input "***"
click at [244, 117] on input "***" at bounding box center [234, 116] width 31 height 10
click at [241, 116] on input "***" at bounding box center [234, 116] width 31 height 10
click at [179, 88] on button "Default Pricing" at bounding box center [172, 86] width 33 height 12
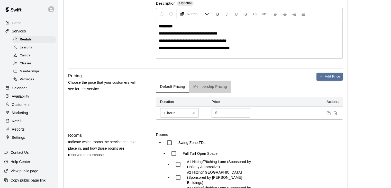
click at [201, 88] on button "Membership Pricing" at bounding box center [210, 86] width 42 height 12
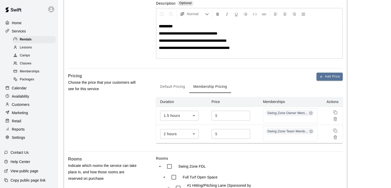
click at [194, 115] on body "**********" at bounding box center [195, 116] width 391 height 439
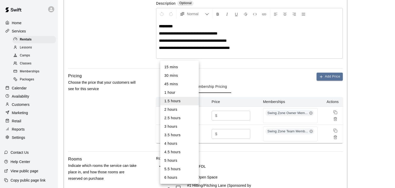
click at [178, 93] on li "1 hour" at bounding box center [179, 92] width 39 height 8
type input "**"
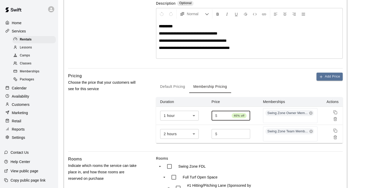
click at [227, 116] on input "**" at bounding box center [224, 116] width 10 height 10
type input "**"
click at [227, 116] on input "**" at bounding box center [224, 116] width 10 height 10
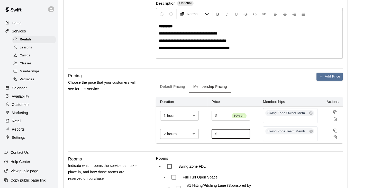
click at [245, 134] on input "***" at bounding box center [234, 134] width 31 height 10
type input "***"
click at [245, 134] on input "***" at bounding box center [234, 134] width 31 height 10
click at [195, 134] on body "**********" at bounding box center [195, 116] width 391 height 439
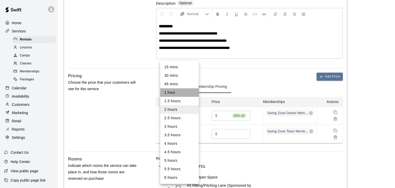
click at [173, 93] on li "1 hour" at bounding box center [179, 92] width 39 height 8
type input "**"
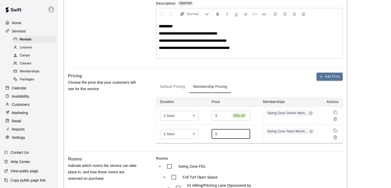
click at [244, 133] on input "***" at bounding box center [234, 134] width 31 height 10
click at [229, 135] on input "***" at bounding box center [224, 134] width 10 height 10
click at [247, 131] on div "$ *** 12% off ​" at bounding box center [230, 134] width 39 height 10
click at [247, 134] on div "$ *** 12% off ​" at bounding box center [230, 134] width 39 height 10
click at [227, 132] on input "***" at bounding box center [224, 134] width 10 height 10
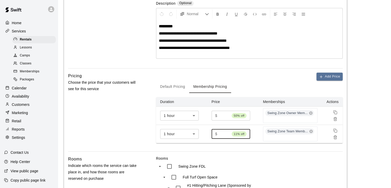
click at [227, 132] on input "***" at bounding box center [224, 134] width 10 height 10
click at [227, 132] on input "***" at bounding box center [225, 134] width 12 height 10
click at [229, 135] on input "***" at bounding box center [225, 134] width 12 height 10
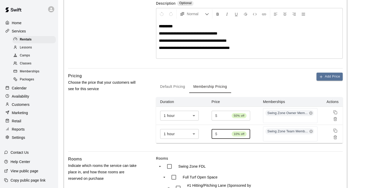
click at [229, 135] on input "***" at bounding box center [224, 134] width 10 height 10
type input "***"
click at [228, 132] on input "***" at bounding box center [224, 134] width 10 height 10
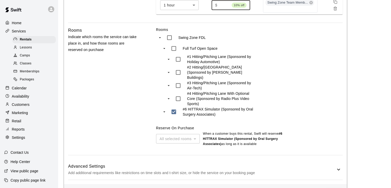
scroll to position [248, 0]
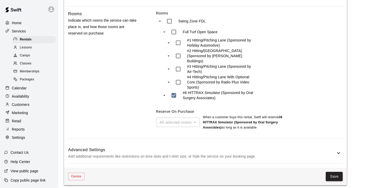
click at [287, 153] on p "Add additional requirements like restrictions on time slots and t-shirt size, o…" at bounding box center [201, 156] width 267 height 6
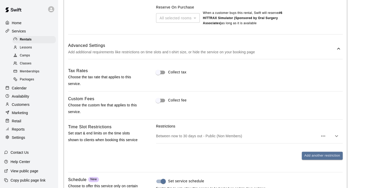
scroll to position [351, 0]
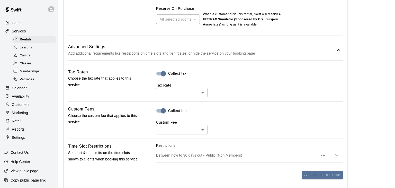
click at [171, 89] on body "**********" at bounding box center [197, 29] width 395 height 761
click at [175, 109] on li "Sales Tax ( 5.5 %)" at bounding box center [181, 109] width 51 height 8
type input "***"
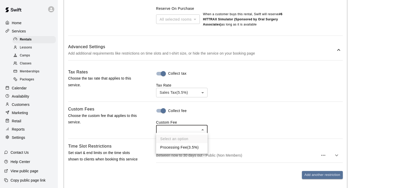
click at [177, 126] on body "**********" at bounding box center [197, 29] width 395 height 761
click at [180, 147] on li "Processing Fee ( 3.5% )" at bounding box center [181, 147] width 51 height 8
type input "***"
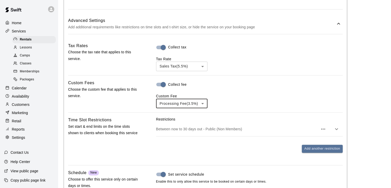
scroll to position [453, 0]
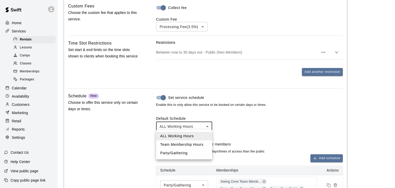
click at [182, 152] on li "Party/Gathering" at bounding box center [184, 153] width 56 height 8
type input "****"
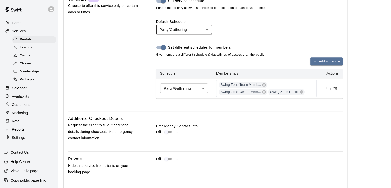
scroll to position [572, 0]
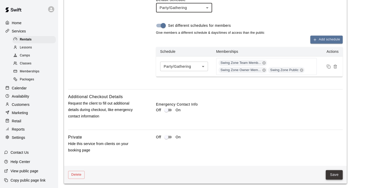
click at [338, 174] on button "Save" at bounding box center [334, 175] width 17 height 10
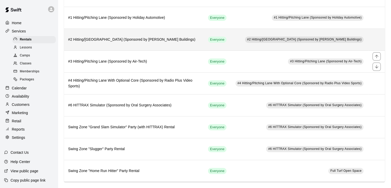
scroll to position [69, 0]
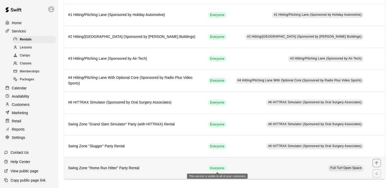
click at [221, 165] on span "Everyone" at bounding box center [217, 167] width 19 height 5
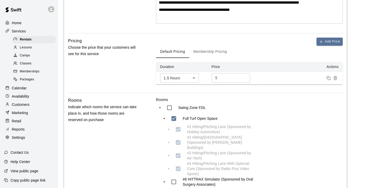
scroll to position [154, 0]
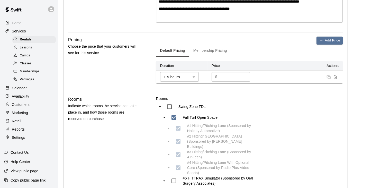
click at [208, 55] on button "Membership Pricing" at bounding box center [210, 50] width 42 height 12
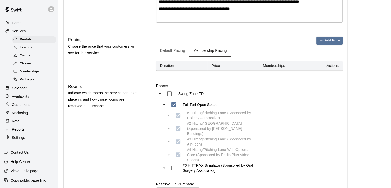
click at [179, 55] on button "Default Pricing" at bounding box center [172, 50] width 33 height 12
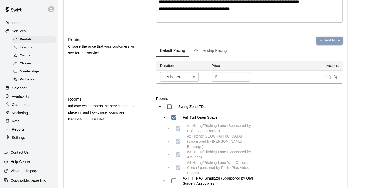
click at [325, 44] on button "Add Price" at bounding box center [329, 40] width 26 height 8
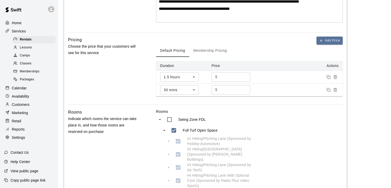
click at [210, 57] on button "Membership Pricing" at bounding box center [210, 50] width 42 height 12
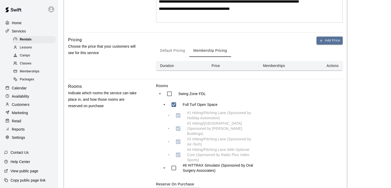
click at [180, 55] on button "Default Pricing" at bounding box center [172, 50] width 33 height 12
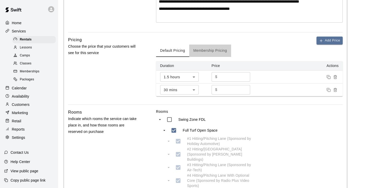
click at [217, 56] on button "Membership Pricing" at bounding box center [210, 50] width 42 height 12
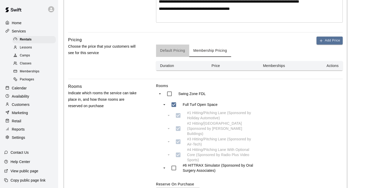
click at [171, 54] on button "Default Pricing" at bounding box center [172, 50] width 33 height 12
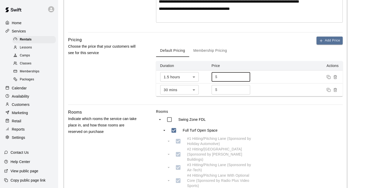
click at [242, 80] on input "***" at bounding box center [234, 77] width 31 height 10
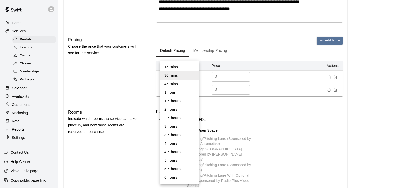
click at [195, 94] on body "**********" at bounding box center [197, 65] width 395 height 438
click at [187, 102] on li "1.5 hours" at bounding box center [179, 101] width 39 height 8
type input "**"
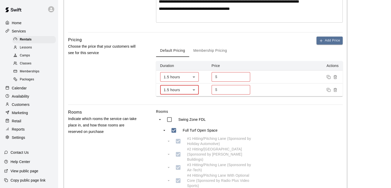
click at [273, 81] on td at bounding box center [301, 76] width 84 height 13
click at [204, 53] on button "Membership Pricing" at bounding box center [210, 50] width 42 height 12
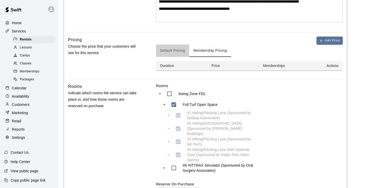
click at [183, 55] on button "Default Pricing" at bounding box center [172, 50] width 33 height 12
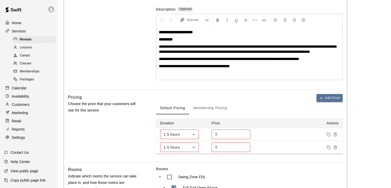
scroll to position [128, 0]
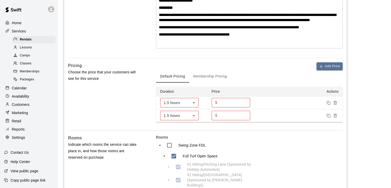
click at [226, 107] on input "***" at bounding box center [234, 103] width 31 height 10
click at [246, 107] on input "***" at bounding box center [234, 103] width 31 height 10
click at [244, 107] on input "***" at bounding box center [234, 103] width 31 height 10
type input "***"
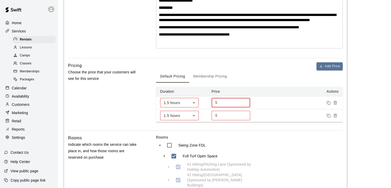
click at [244, 107] on input "***" at bounding box center [234, 103] width 31 height 10
click at [239, 120] on input "*" at bounding box center [234, 116] width 31 height 10
type input "**"
click at [244, 118] on input "**" at bounding box center [234, 116] width 31 height 10
click at [220, 81] on button "Membership Pricing" at bounding box center [210, 76] width 42 height 12
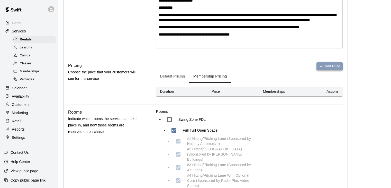
click at [328, 70] on button "Add Price" at bounding box center [329, 66] width 26 height 8
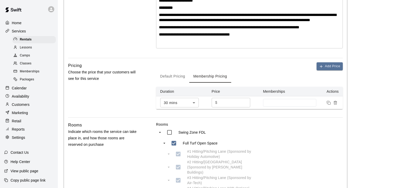
click at [195, 109] on body "**********" at bounding box center [197, 85] width 395 height 426
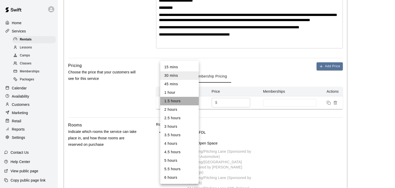
click at [187, 102] on li "1.5 hours" at bounding box center [179, 101] width 39 height 8
type input "**"
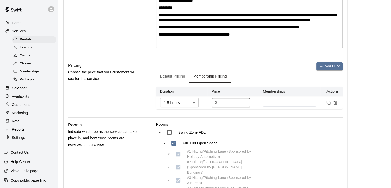
type input "***"
click at [244, 107] on input "***" at bounding box center [234, 103] width 31 height 10
click at [275, 105] on input at bounding box center [289, 102] width 48 height 4
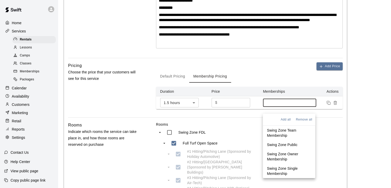
click at [282, 155] on p "Swing Zone Owner Membership" at bounding box center [289, 156] width 44 height 10
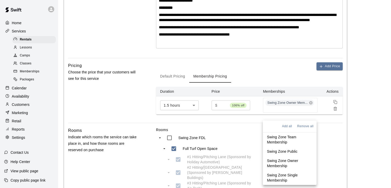
click at [177, 82] on button "Default Pricing" at bounding box center [172, 76] width 33 height 12
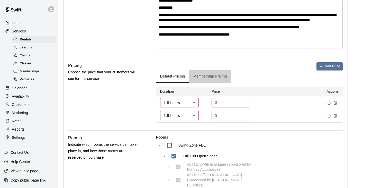
click at [213, 81] on button "Membership Pricing" at bounding box center [210, 76] width 42 height 12
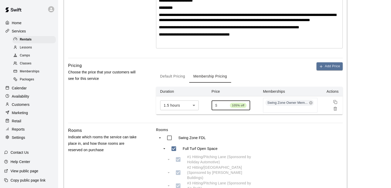
scroll to position [0, 0]
click at [227, 109] on input "***" at bounding box center [224, 105] width 10 height 10
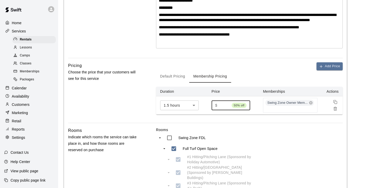
type input "***"
click at [227, 109] on input "***" at bounding box center [224, 105] width 10 height 10
click at [335, 70] on button "Add Price" at bounding box center [329, 66] width 26 height 8
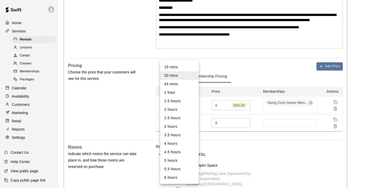
click at [197, 128] on body "**********" at bounding box center [195, 95] width 391 height 447
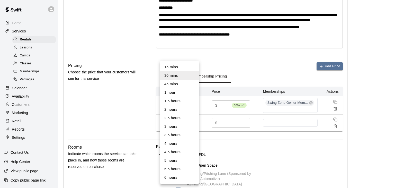
click at [178, 99] on li "1.5 hours" at bounding box center [179, 101] width 39 height 8
type input "**"
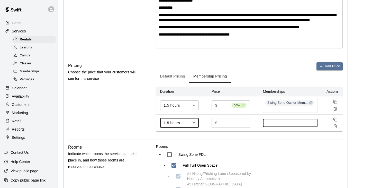
click at [270, 125] on input at bounding box center [289, 123] width 49 height 4
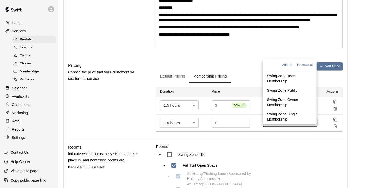
click at [277, 90] on p "Swing Zone Public" at bounding box center [282, 89] width 31 height 5
click at [299, 124] on icon at bounding box center [298, 122] width 3 height 3
click at [283, 76] on p "Swing Zone Team Membership" at bounding box center [289, 78] width 45 height 10
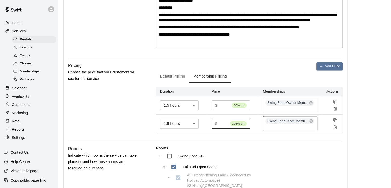
click at [226, 128] on input "***" at bounding box center [223, 123] width 8 height 10
click at [226, 127] on input "***" at bounding box center [225, 123] width 12 height 10
click at [229, 128] on input "***" at bounding box center [225, 123] width 12 height 10
click at [229, 128] on input "***" at bounding box center [224, 123] width 10 height 10
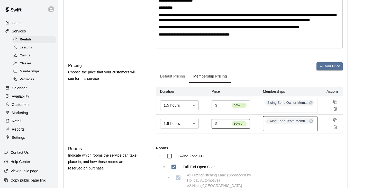
type input "***"
click at [227, 127] on input "***" at bounding box center [224, 123] width 10 height 10
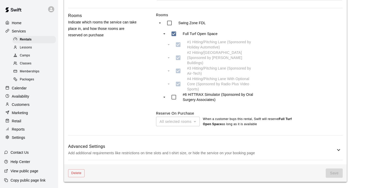
scroll to position [263, 0]
click at [269, 148] on h6 "Advanced Settings" at bounding box center [201, 146] width 267 height 7
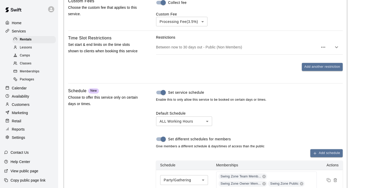
scroll to position [469, 0]
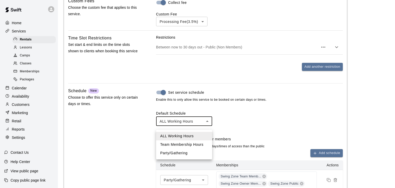
click at [185, 154] on li "Party/Gathering" at bounding box center [184, 153] width 56 height 8
type input "****"
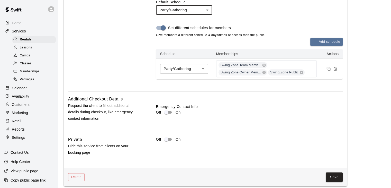
scroll to position [587, 0]
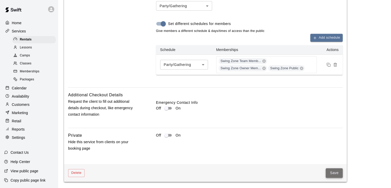
click at [332, 173] on button "Save" at bounding box center [334, 173] width 17 height 10
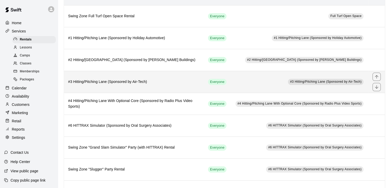
scroll to position [69, 0]
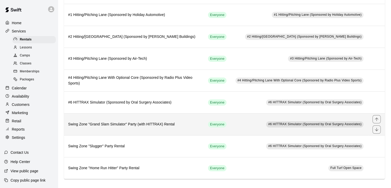
click at [228, 124] on td "Everyone" at bounding box center [217, 124] width 27 height 22
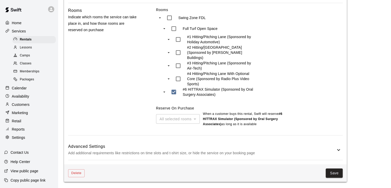
scroll to position [249, 0]
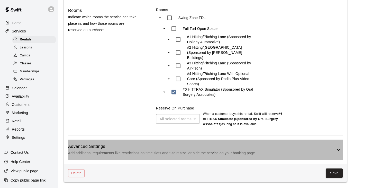
click at [228, 145] on h6 "Advanced Settings" at bounding box center [201, 146] width 267 height 7
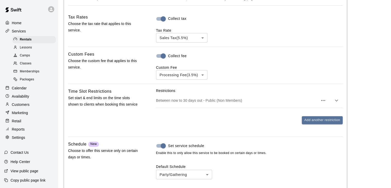
scroll to position [454, 0]
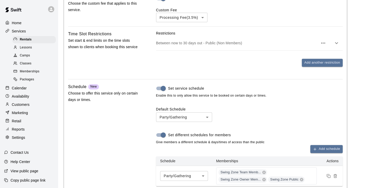
click at [227, 45] on p "Between now to 30 days out - Public (Non Members)" at bounding box center [237, 42] width 162 height 5
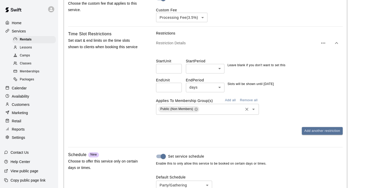
click at [224, 112] on input "text" at bounding box center [221, 109] width 42 height 6
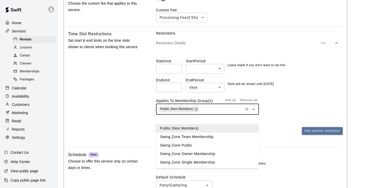
click at [215, 136] on li "Swing Zone Team Membership" at bounding box center [207, 136] width 103 height 8
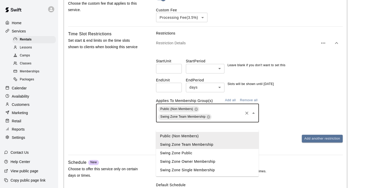
click at [221, 120] on input "text" at bounding box center [227, 116] width 30 height 6
click at [210, 160] on li "Swing Zone Owner Membership" at bounding box center [207, 161] width 103 height 8
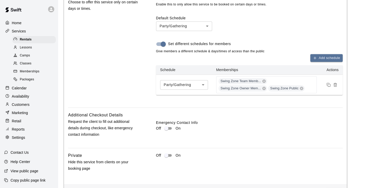
scroll to position [657, 0]
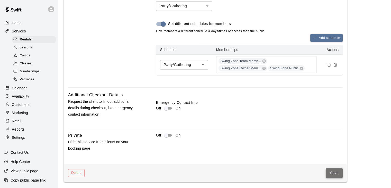
click at [334, 173] on button "Save" at bounding box center [334, 173] width 17 height 10
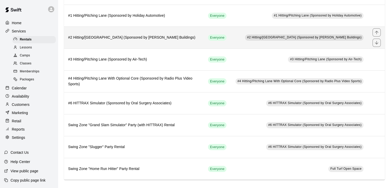
scroll to position [69, 0]
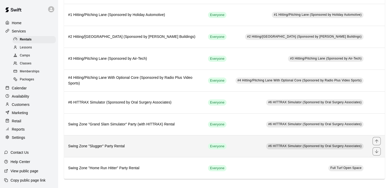
click at [181, 144] on h6 "Swing Zone "Slugger" Party Rental" at bounding box center [134, 146] width 132 height 6
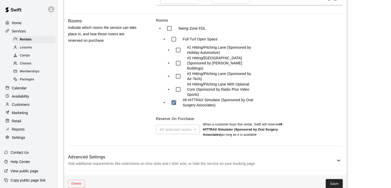
scroll to position [223, 0]
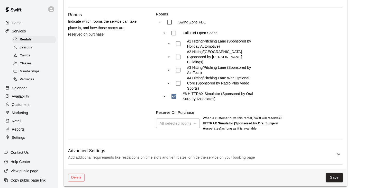
click at [199, 154] on p "Add additional requirements like restrictions on time slots and t-shirt size, o…" at bounding box center [201, 157] width 267 height 6
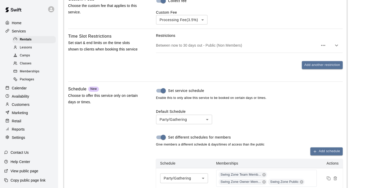
scroll to position [429, 0]
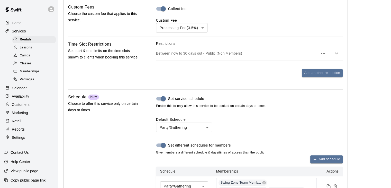
click at [222, 47] on div "Between now to 30 days out - Public (Non Members)" at bounding box center [249, 53] width 187 height 14
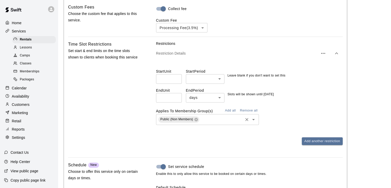
click at [218, 116] on input "text" at bounding box center [221, 119] width 42 height 6
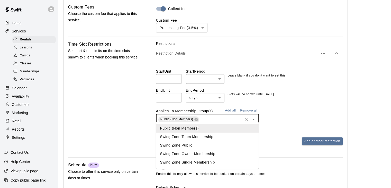
click at [201, 138] on li "Swing Zone Team Membership" at bounding box center [207, 136] width 103 height 8
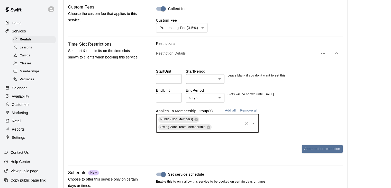
click at [224, 124] on input "text" at bounding box center [227, 127] width 30 height 6
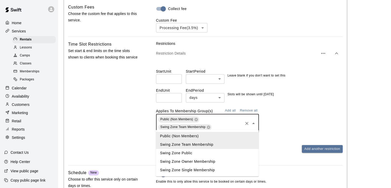
click at [202, 160] on li "Swing Zone Owner Membership" at bounding box center [207, 161] width 103 height 8
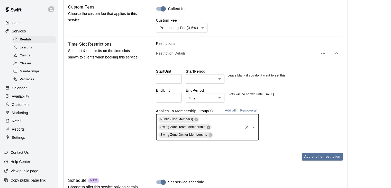
click at [209, 125] on icon at bounding box center [208, 127] width 4 height 4
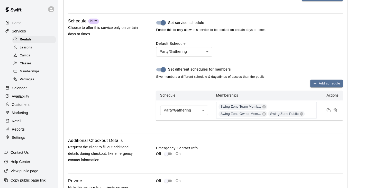
scroll to position [572, 0]
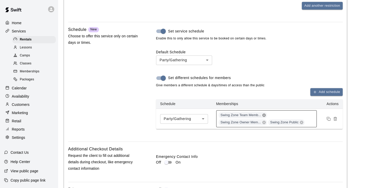
click at [264, 113] on icon at bounding box center [263, 114] width 3 height 3
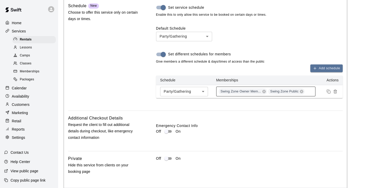
scroll to position [616, 0]
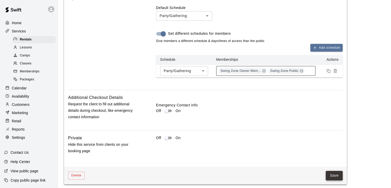
click at [331, 171] on button "Save" at bounding box center [334, 175] width 17 height 10
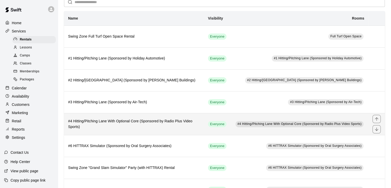
scroll to position [69, 0]
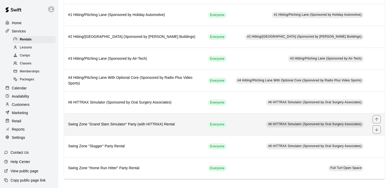
click at [207, 125] on td "Everyone" at bounding box center [217, 124] width 27 height 22
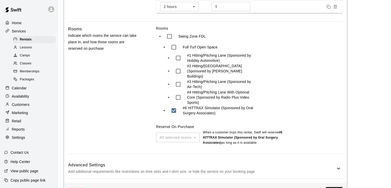
scroll to position [249, 0]
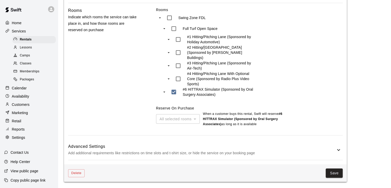
click at [214, 151] on p "Add additional requirements like restrictions on time slots and t-shirt size, o…" at bounding box center [201, 153] width 267 height 6
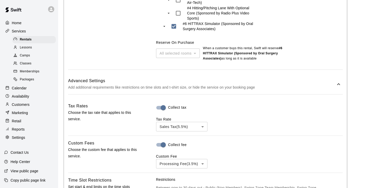
scroll to position [377, 0]
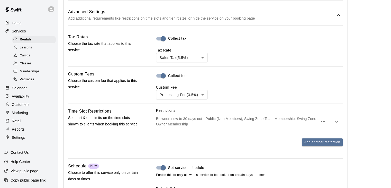
click at [257, 125] on p "Between now to 30 days out - Public (Non Members), Swing Zone Team Membership, …" at bounding box center [237, 121] width 162 height 10
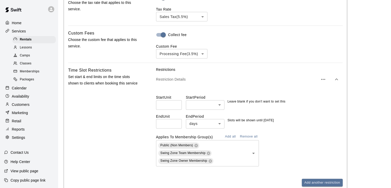
scroll to position [454, 0]
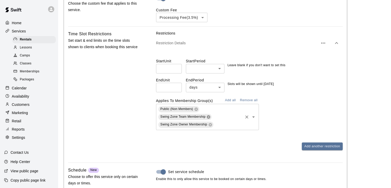
click at [207, 119] on icon at bounding box center [208, 117] width 4 height 4
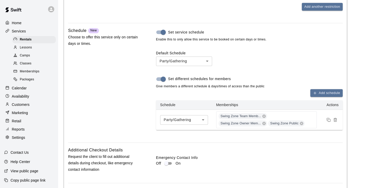
scroll to position [634, 0]
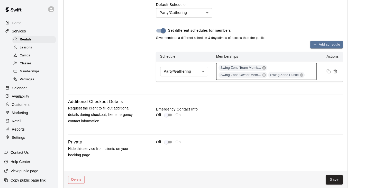
click at [263, 69] on icon at bounding box center [263, 67] width 3 height 3
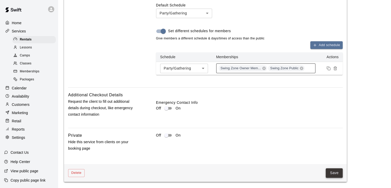
click at [333, 177] on button "Save" at bounding box center [334, 173] width 17 height 10
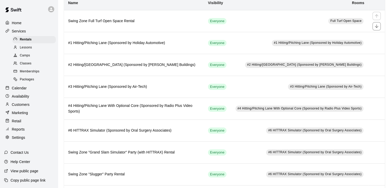
scroll to position [69, 0]
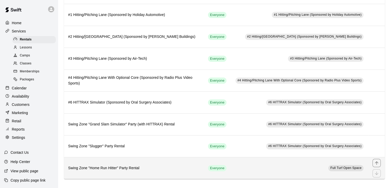
click at [185, 161] on th "Swing Zone "Home Run Hitter" Party Rental" at bounding box center [134, 168] width 140 height 22
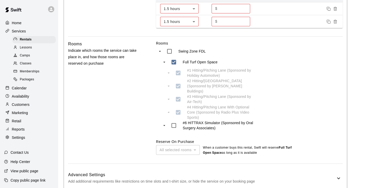
scroll to position [252, 0]
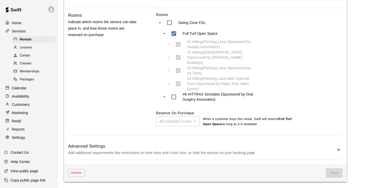
click at [188, 153] on p "Add additional requirements like restrictions on time slots and t-shirt size, o…" at bounding box center [201, 152] width 267 height 6
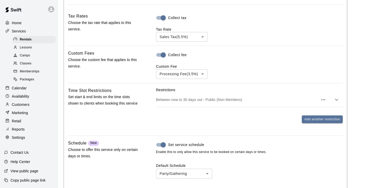
scroll to position [457, 0]
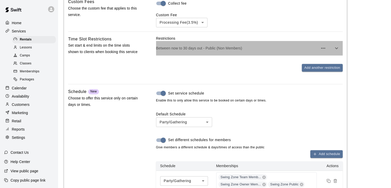
click at [237, 49] on p "Between now to 30 days out - Public (Non Members)" at bounding box center [237, 47] width 162 height 5
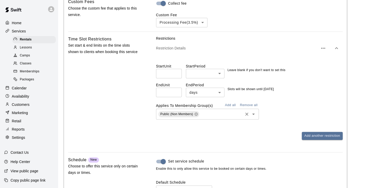
click at [216, 116] on input "text" at bounding box center [221, 114] width 42 height 6
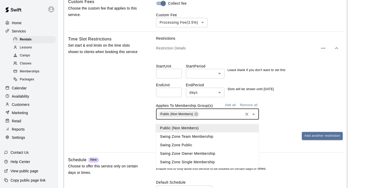
click at [200, 153] on li "Swing Zone Owner Membership" at bounding box center [207, 153] width 103 height 8
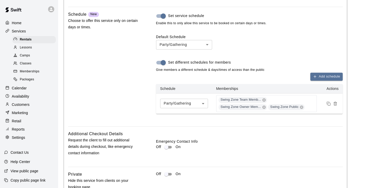
scroll to position [611, 0]
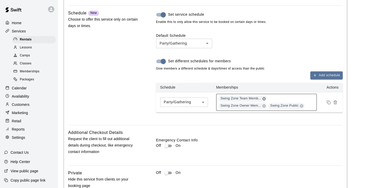
click at [264, 100] on icon at bounding box center [263, 98] width 3 height 3
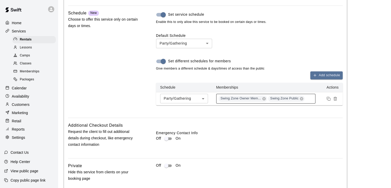
scroll to position [644, 0]
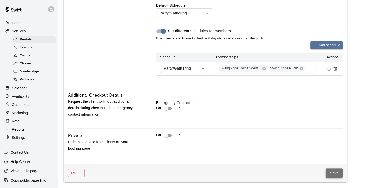
click at [334, 173] on button "Save" at bounding box center [334, 173] width 17 height 10
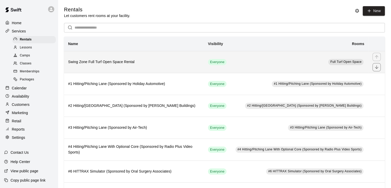
click at [185, 64] on h6 "Swing Zone Full Turf Open Space Rental" at bounding box center [134, 62] width 132 height 6
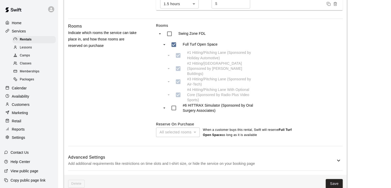
scroll to position [247, 0]
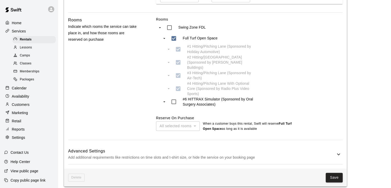
click at [194, 149] on h6 "Advanced Settings" at bounding box center [201, 151] width 267 height 7
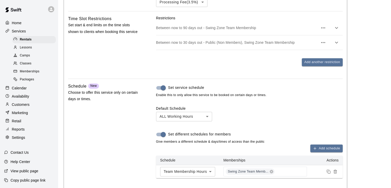
scroll to position [504, 0]
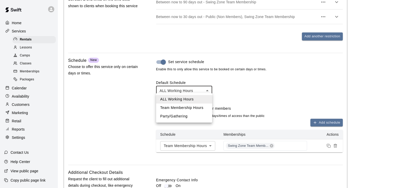
click at [193, 107] on li "Team Membership Hours" at bounding box center [184, 107] width 56 height 8
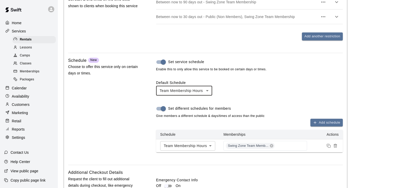
type input "****"
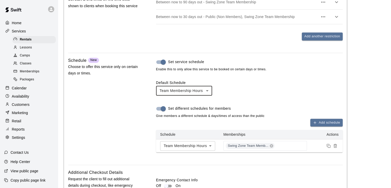
scroll to position [578, 0]
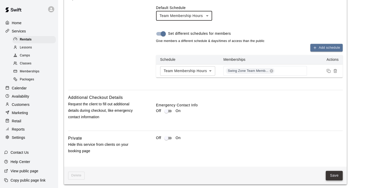
click at [336, 172] on button "Save" at bounding box center [334, 175] width 17 height 10
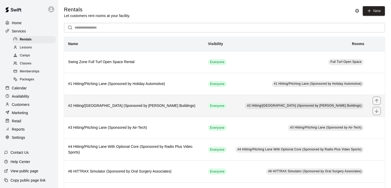
click at [178, 107] on h6 "#2 Hitting/Pitching Lane (Sponsored by Pinno Buildings)" at bounding box center [134, 106] width 132 height 6
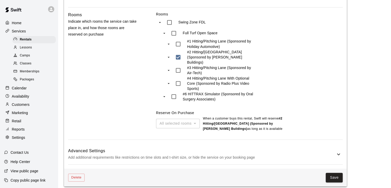
click at [255, 148] on h6 "Advanced Settings" at bounding box center [201, 150] width 267 height 7
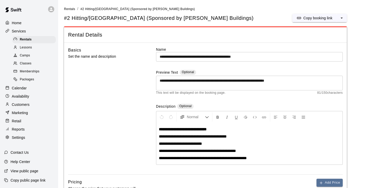
click at [26, 72] on span "Memberships" at bounding box center [30, 71] width 20 height 5
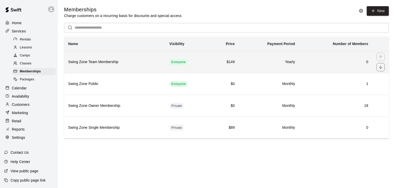
click at [111, 64] on h6 "Swing Zone Team Membership" at bounding box center [114, 62] width 93 height 6
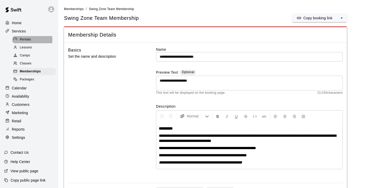
click at [26, 40] on span "Rentals" at bounding box center [25, 39] width 11 height 5
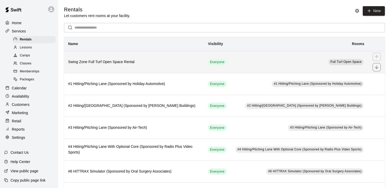
click at [120, 61] on h6 "Swing Zone Full Turf Open Space Rental" at bounding box center [134, 62] width 132 height 6
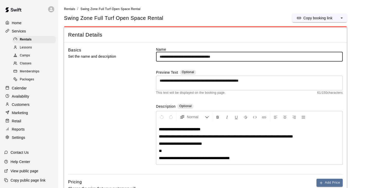
click at [197, 56] on input "**********" at bounding box center [249, 57] width 187 height 10
click at [182, 56] on input "**********" at bounding box center [249, 57] width 187 height 10
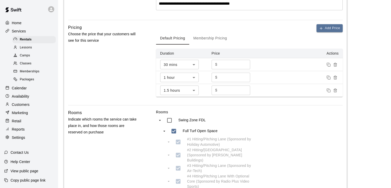
scroll to position [247, 0]
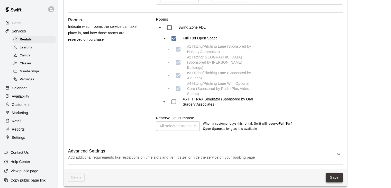
type input "**********"
click at [328, 172] on button "Save" at bounding box center [334, 177] width 17 height 10
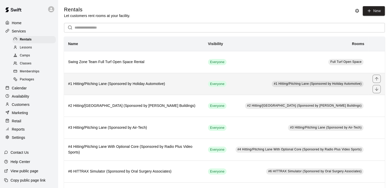
click at [191, 81] on th "#1 Hitting/Pitching Lane (Sponsored by Holiday Automotive)" at bounding box center [134, 84] width 140 height 22
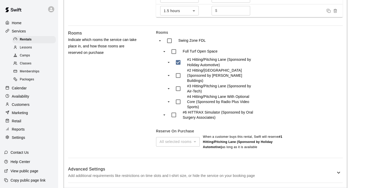
scroll to position [252, 0]
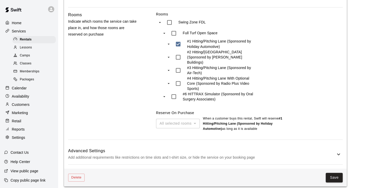
click at [215, 154] on p "Add additional requirements like restrictions on time slots and t-shirt size, o…" at bounding box center [201, 157] width 267 height 6
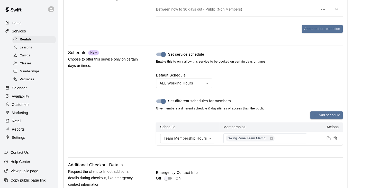
scroll to position [535, 0]
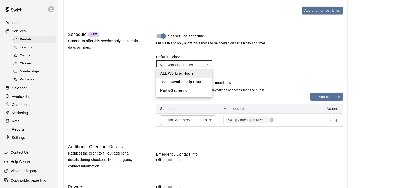
click at [269, 57] on div at bounding box center [197, 94] width 395 height 188
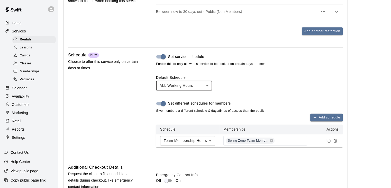
scroll to position [360, 0]
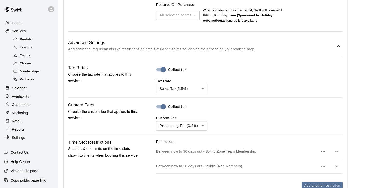
click at [26, 40] on span "Rentals" at bounding box center [26, 39] width 12 height 5
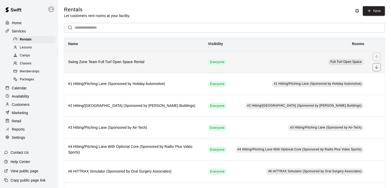
click at [167, 62] on h6 "Swing Zone Team Full Turf Open Space Rental" at bounding box center [134, 62] width 132 height 6
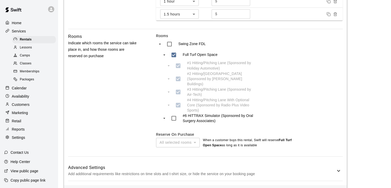
scroll to position [221, 0]
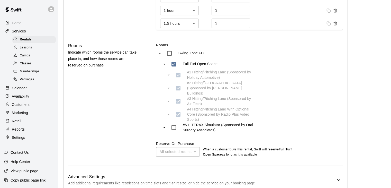
click at [215, 174] on h6 "Advanced Settings" at bounding box center [201, 176] width 267 height 7
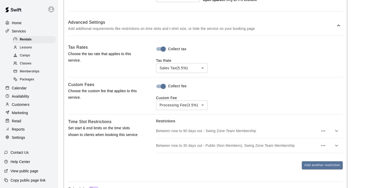
scroll to position [452, 0]
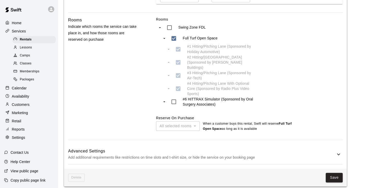
scroll to position [247, 0]
click at [218, 154] on p "Add additional requirements like restrictions on time slots and t-shirt size, o…" at bounding box center [201, 157] width 267 height 6
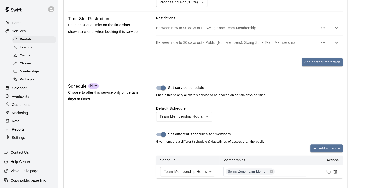
scroll to position [504, 0]
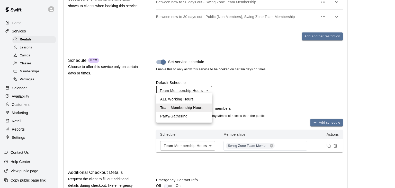
click at [189, 99] on li "ALL Working Hours" at bounding box center [184, 99] width 56 height 8
type input "***"
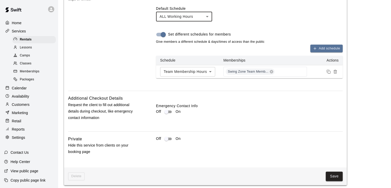
scroll to position [578, 0]
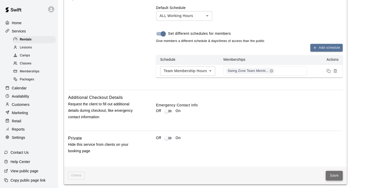
click at [338, 173] on button "Save" at bounding box center [334, 175] width 17 height 10
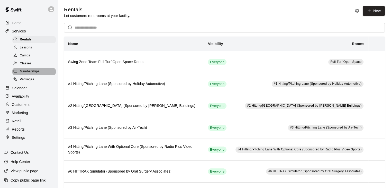
click at [35, 74] on span "Memberships" at bounding box center [30, 71] width 20 height 5
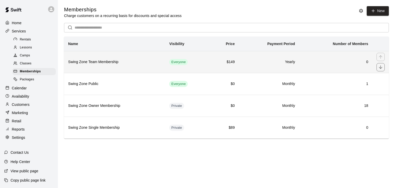
click at [246, 63] on h6 "Yearly" at bounding box center [269, 62] width 52 height 6
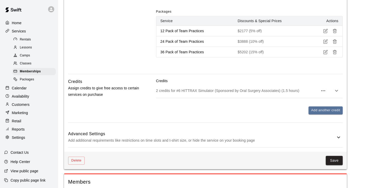
scroll to position [319, 0]
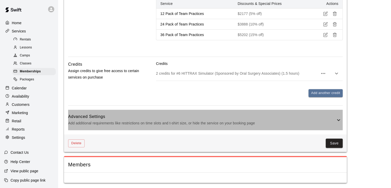
click at [210, 117] on h6 "Advanced Settings" at bounding box center [201, 116] width 267 height 7
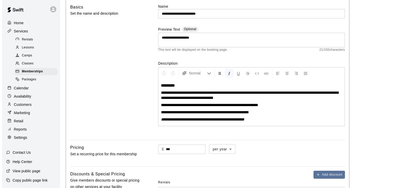
scroll to position [0, 0]
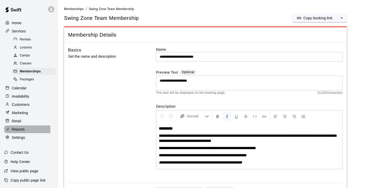
click at [20, 132] on p "Reports" at bounding box center [18, 128] width 13 height 5
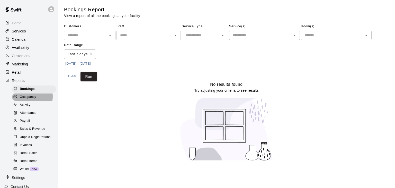
click at [29, 99] on span "Occupancy" at bounding box center [28, 96] width 16 height 5
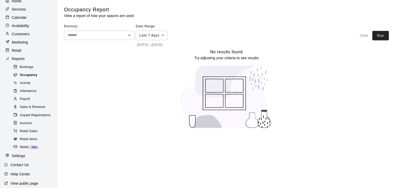
scroll to position [43, 0]
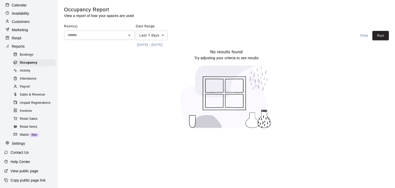
click at [27, 126] on span "Retail Items" at bounding box center [28, 126] width 17 height 5
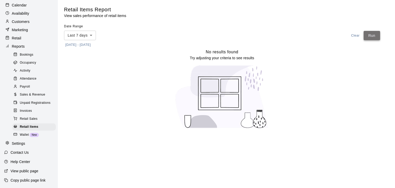
click at [374, 37] on button "Run" at bounding box center [371, 36] width 16 height 10
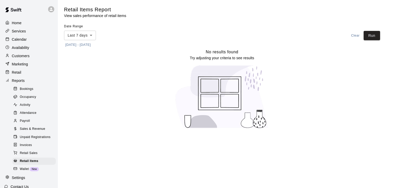
scroll to position [26, 0]
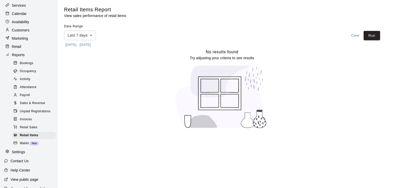
click at [23, 33] on p "Customers" at bounding box center [21, 29] width 18 height 5
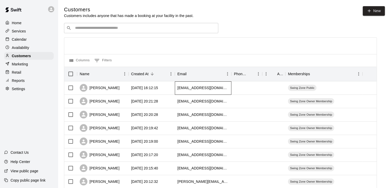
click at [184, 88] on div "[EMAIL_ADDRESS][DOMAIN_NAME]" at bounding box center [202, 87] width 51 height 5
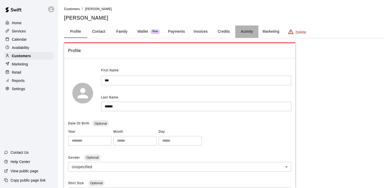
click at [247, 31] on button "Activity" at bounding box center [246, 31] width 23 height 12
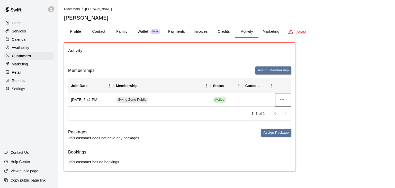
click at [282, 99] on icon "more actions" at bounding box center [282, 99] width 4 height 1
click at [315, 88] on div at bounding box center [197, 94] width 395 height 188
click at [223, 31] on button "Credits" at bounding box center [223, 31] width 23 height 12
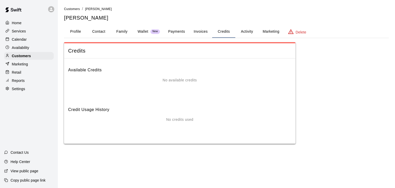
click at [253, 31] on button "Activity" at bounding box center [246, 31] width 23 height 12
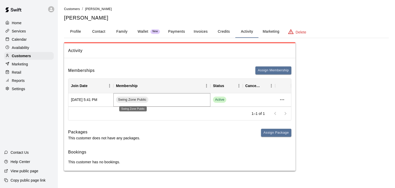
click at [130, 99] on span "Swing Zone Public" at bounding box center [132, 99] width 32 height 5
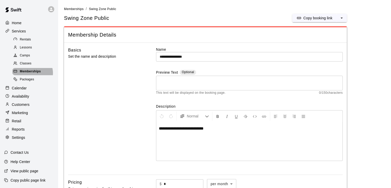
click at [32, 74] on span "Memberships" at bounding box center [30, 71] width 21 height 5
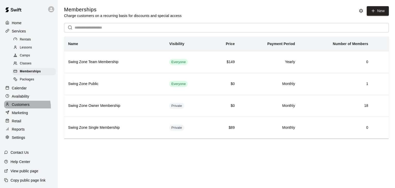
click at [19, 108] on div "Customers" at bounding box center [29, 104] width 50 height 8
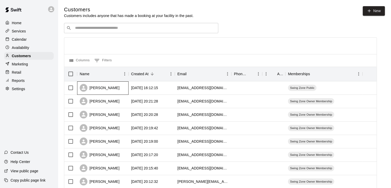
click at [101, 88] on div "[PERSON_NAME]" at bounding box center [100, 88] width 40 height 8
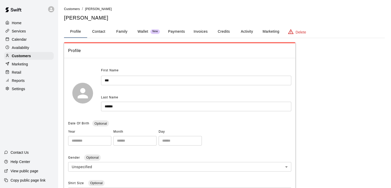
click at [198, 32] on button "Invoices" at bounding box center [200, 31] width 23 height 12
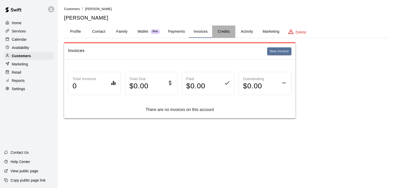
click at [223, 30] on button "Credits" at bounding box center [223, 31] width 23 height 12
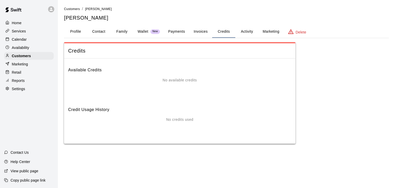
click at [241, 30] on button "Activity" at bounding box center [246, 31] width 23 height 12
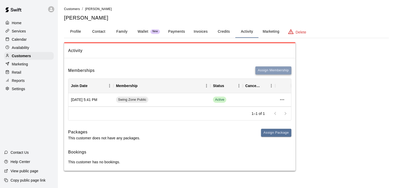
click at [268, 71] on button "Assign Membership" at bounding box center [273, 70] width 36 height 8
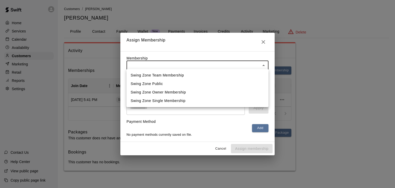
click at [211, 66] on body "Home Services Calendar Availability Customers Marketing Retail Reports Settings…" at bounding box center [197, 90] width 395 height 181
click at [200, 75] on li "Swing Zone Team Membership" at bounding box center [197, 75] width 142 height 8
type input "**********"
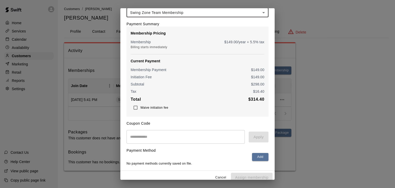
scroll to position [38, 0]
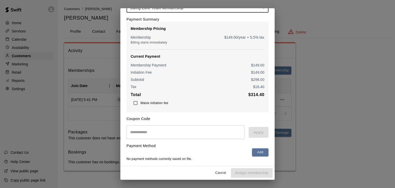
click at [141, 26] on p "Membership Pricing" at bounding box center [198, 28] width 134 height 5
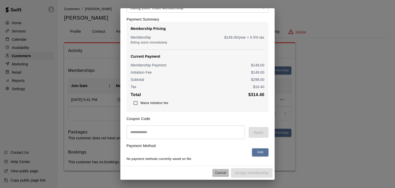
click at [217, 173] on button "Cancel" at bounding box center [220, 173] width 16 height 8
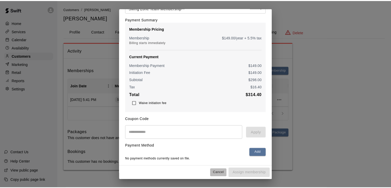
scroll to position [0, 0]
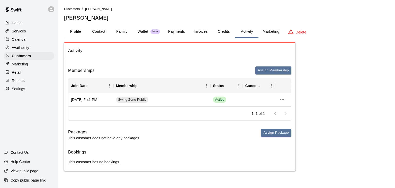
click at [72, 34] on button "Profile" at bounding box center [75, 31] width 23 height 12
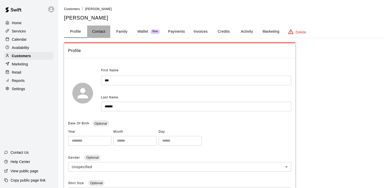
click at [91, 32] on button "Contact" at bounding box center [98, 31] width 23 height 12
select select "**"
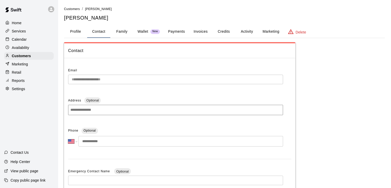
click at [124, 32] on button "Family" at bounding box center [121, 31] width 23 height 12
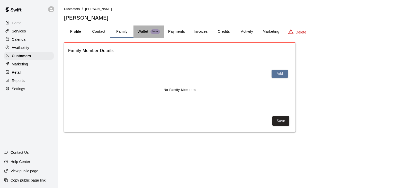
click at [144, 31] on p "Wallet" at bounding box center [142, 31] width 11 height 5
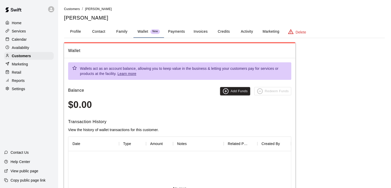
click at [173, 31] on button "Payments" at bounding box center [176, 31] width 25 height 12
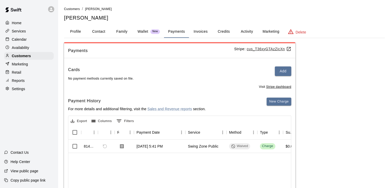
click at [196, 30] on button "Invoices" at bounding box center [200, 31] width 23 height 12
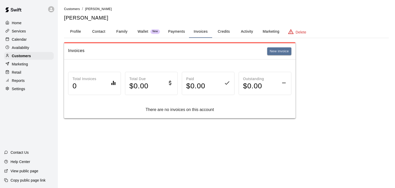
click at [225, 31] on button "Credits" at bounding box center [223, 31] width 23 height 12
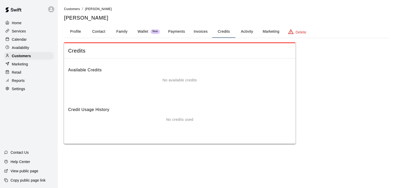
click at [242, 32] on button "Activity" at bounding box center [246, 31] width 23 height 12
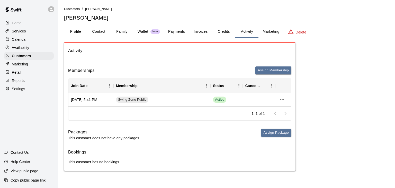
click at [273, 31] on button "Marketing" at bounding box center [270, 31] width 25 height 12
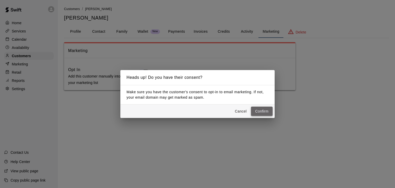
click at [260, 110] on button "Confirm" at bounding box center [262, 111] width 22 height 10
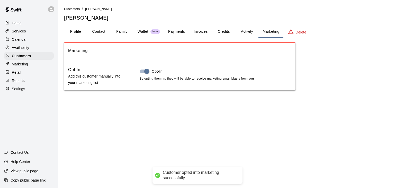
click at [244, 32] on button "Activity" at bounding box center [246, 31] width 23 height 12
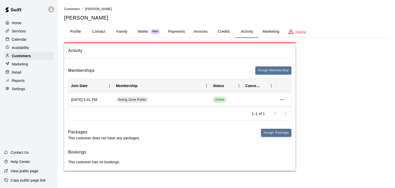
click at [77, 31] on button "Profile" at bounding box center [75, 31] width 23 height 12
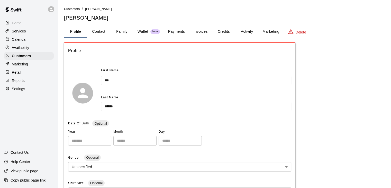
click at [24, 66] on p "Marketing" at bounding box center [20, 63] width 16 height 5
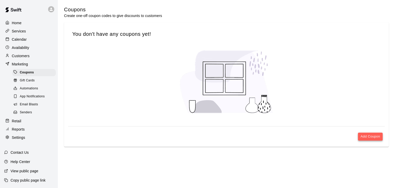
click at [364, 137] on button "Add Coupon" at bounding box center [370, 136] width 25 height 8
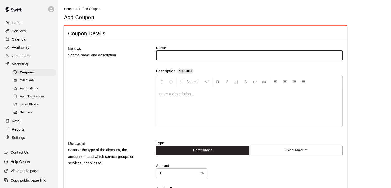
click at [28, 107] on span "Email Blasts" at bounding box center [29, 104] width 18 height 5
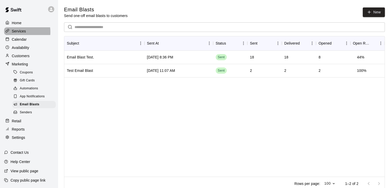
click at [18, 32] on p "Services" at bounding box center [19, 31] width 14 height 5
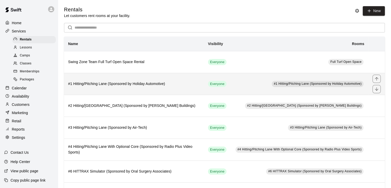
click at [174, 85] on h6 "#1 Hitting/Pitching Lane (Sponsored by Holiday Automotive)" at bounding box center [134, 84] width 132 height 6
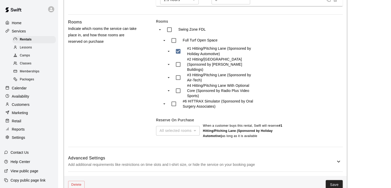
scroll to position [252, 0]
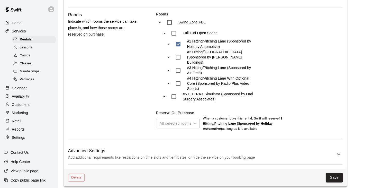
click at [223, 149] on h6 "Advanced Settings" at bounding box center [201, 150] width 267 height 7
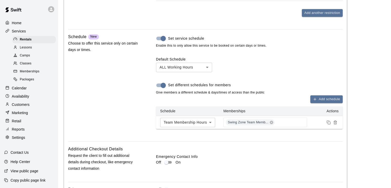
scroll to position [584, 0]
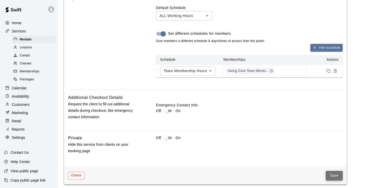
click at [333, 171] on button "Save" at bounding box center [334, 175] width 17 height 10
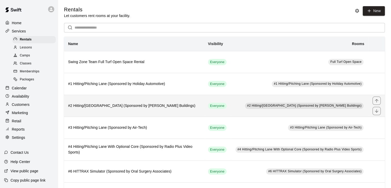
click at [191, 110] on th "#2 Hitting/Pitching Lane (Sponsored by Pinno Buildings)" at bounding box center [134, 106] width 140 height 22
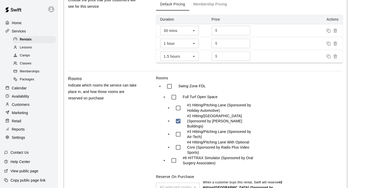
scroll to position [252, 0]
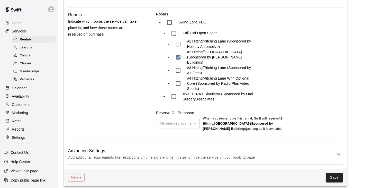
click at [195, 149] on h6 "Advanced Settings" at bounding box center [201, 150] width 267 height 7
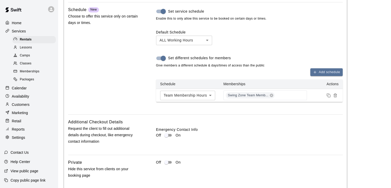
scroll to position [584, 0]
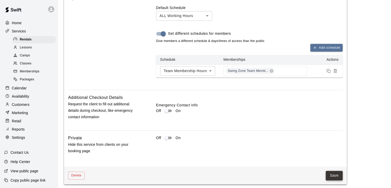
click at [337, 176] on button "Save" at bounding box center [334, 175] width 17 height 10
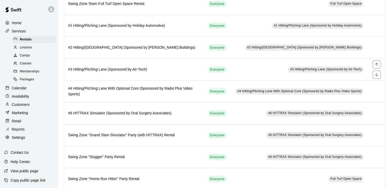
scroll to position [69, 0]
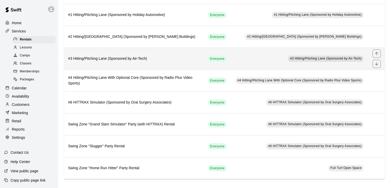
click at [182, 62] on th "#3 Hitting/Pitching Lane (Sponsored by Air-Tech)" at bounding box center [134, 59] width 140 height 22
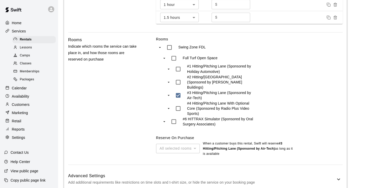
scroll to position [252, 0]
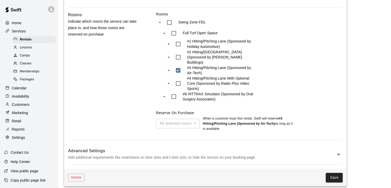
click at [233, 147] on h6 "Advanced Settings" at bounding box center [201, 150] width 267 height 7
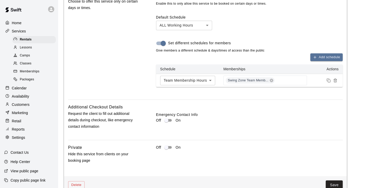
scroll to position [584, 0]
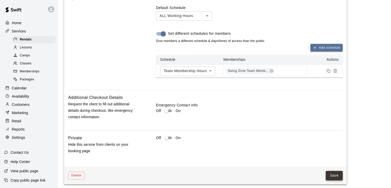
click at [339, 173] on button "Save" at bounding box center [334, 175] width 17 height 10
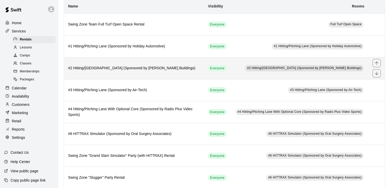
scroll to position [69, 0]
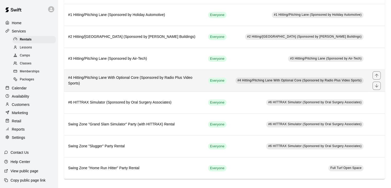
click at [177, 80] on h6 "#4 Hitting/Pitching Lane With Optional Core (Sponsored by Radio Plus Video Spor…" at bounding box center [134, 80] width 132 height 11
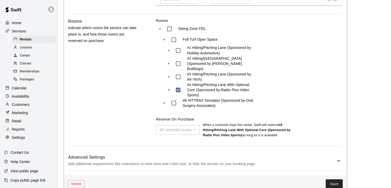
scroll to position [252, 0]
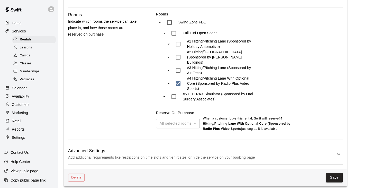
click at [225, 147] on h6 "Advanced Settings" at bounding box center [201, 150] width 267 height 7
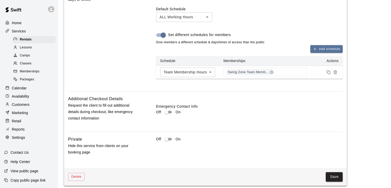
scroll to position [584, 0]
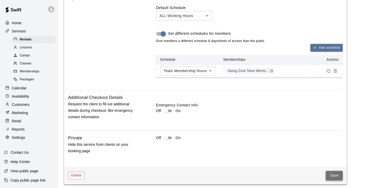
click at [337, 174] on button "Save" at bounding box center [334, 175] width 17 height 10
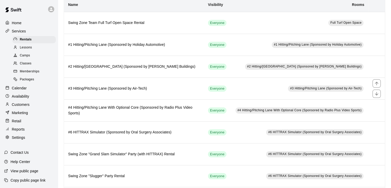
scroll to position [69, 0]
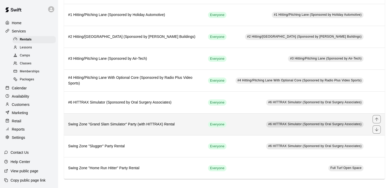
click at [177, 125] on h6 "Swing Zone "Grand Slam Simulator" Party (with HITTRAX) Rental" at bounding box center [134, 124] width 132 height 6
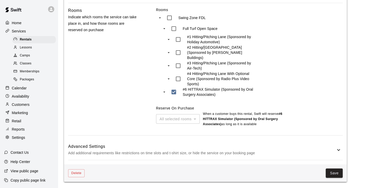
scroll to position [249, 0]
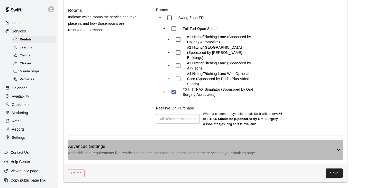
click at [206, 147] on h6 "Advanced Settings" at bounding box center [201, 146] width 267 height 7
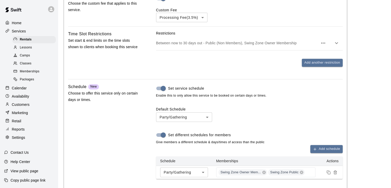
scroll to position [480, 0]
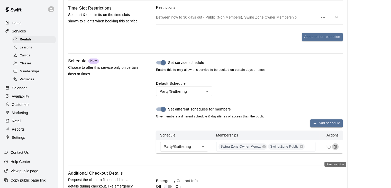
click at [335, 148] on icon "Remove price" at bounding box center [335, 146] width 4 height 4
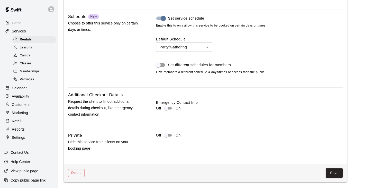
scroll to position [532, 0]
click at [333, 175] on button "Save" at bounding box center [334, 173] width 17 height 10
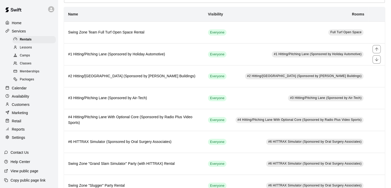
scroll to position [69, 0]
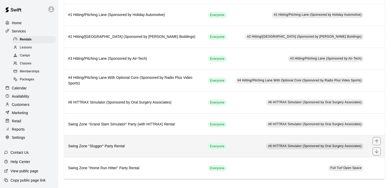
click at [236, 144] on td "#6 HITTRAX Simulator (Sponsored by Oral Surgery Associates)" at bounding box center [300, 146] width 138 height 22
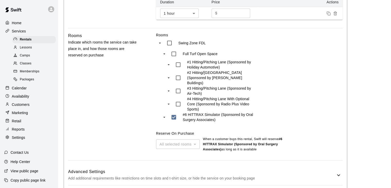
scroll to position [223, 0]
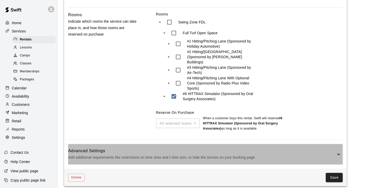
click at [265, 149] on h6 "Advanced Settings" at bounding box center [201, 150] width 267 height 7
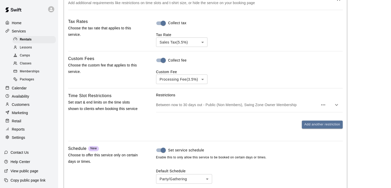
scroll to position [506, 0]
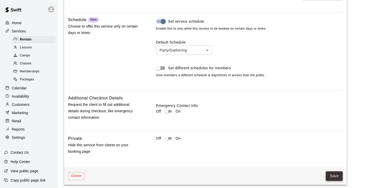
click at [332, 174] on button "Save" at bounding box center [334, 176] width 17 height 10
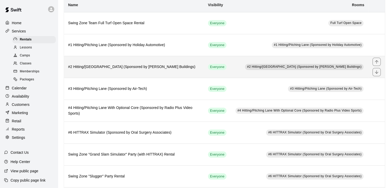
scroll to position [69, 0]
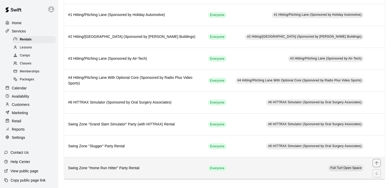
click at [251, 163] on td "Full Turf Open Space" at bounding box center [300, 168] width 138 height 22
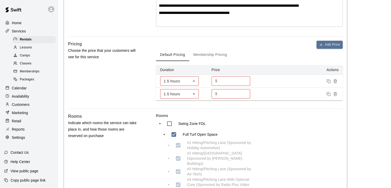
scroll to position [149, 0]
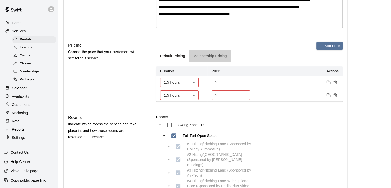
click at [212, 61] on button "Membership Pricing" at bounding box center [210, 56] width 42 height 12
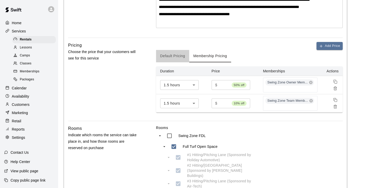
click at [181, 60] on button "Default Pricing" at bounding box center [172, 56] width 33 height 12
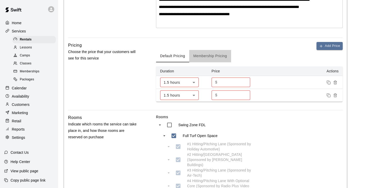
click at [217, 62] on button "Membership Pricing" at bounding box center [210, 56] width 42 height 12
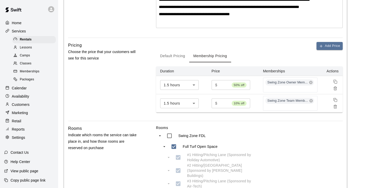
click at [180, 62] on button "Default Pricing" at bounding box center [172, 56] width 33 height 12
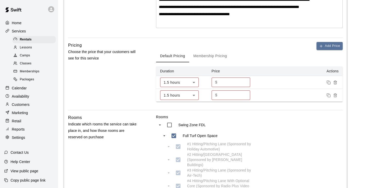
click at [228, 100] on input "**" at bounding box center [234, 95] width 31 height 10
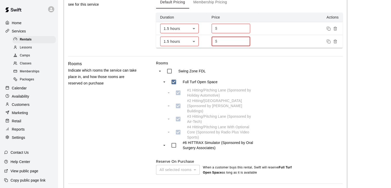
scroll to position [252, 0]
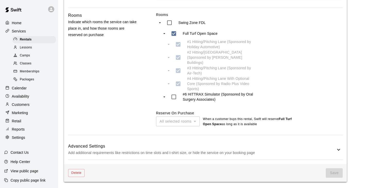
click at [303, 151] on p "Add additional requirements like restrictions on time slots and t-shirt size, o…" at bounding box center [201, 152] width 267 height 6
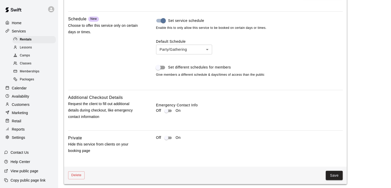
scroll to position [535, 0]
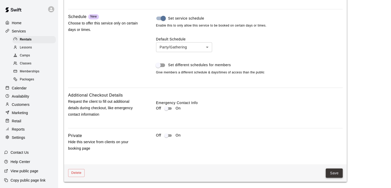
click at [331, 173] on button "Save" at bounding box center [334, 173] width 17 height 10
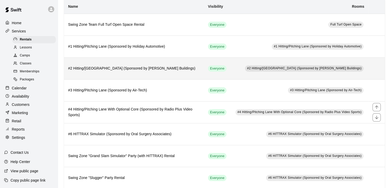
scroll to position [69, 0]
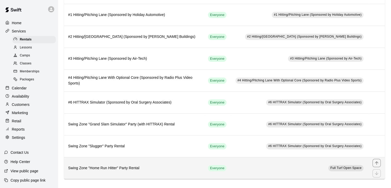
click at [175, 169] on h6 "Swing Zone "Home Run Hitter" Party Rental" at bounding box center [134, 168] width 132 height 6
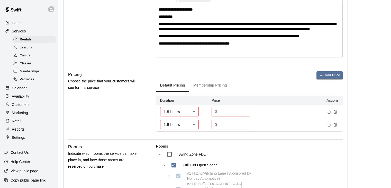
scroll to position [128, 0]
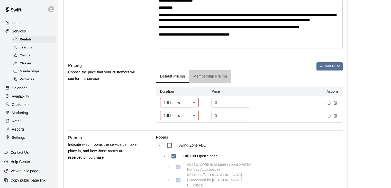
click at [194, 81] on button "Membership Pricing" at bounding box center [210, 76] width 42 height 12
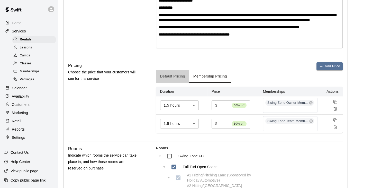
click at [178, 82] on button "Default Pricing" at bounding box center [172, 76] width 33 height 12
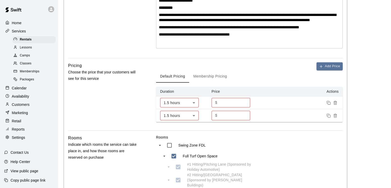
click at [231, 107] on input "***" at bounding box center [234, 103] width 31 height 10
click at [245, 105] on input "***" at bounding box center [234, 103] width 31 height 10
type input "***"
click at [245, 107] on input "***" at bounding box center [234, 103] width 31 height 10
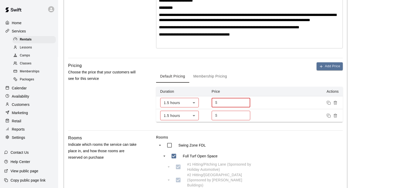
click at [192, 106] on body "**********" at bounding box center [197, 91] width 395 height 438
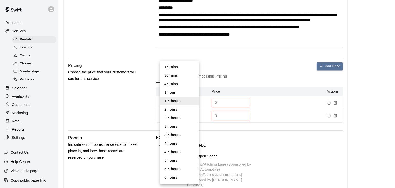
click at [181, 101] on li "1.5 hours" at bounding box center [179, 101] width 39 height 8
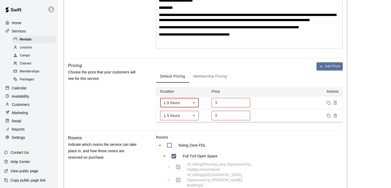
click at [187, 119] on body "**********" at bounding box center [195, 91] width 391 height 438
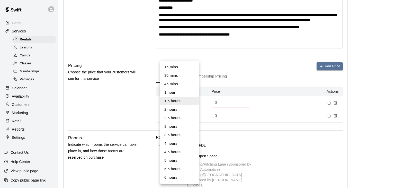
click at [178, 102] on li "1.5 hours" at bounding box center [179, 101] width 39 height 8
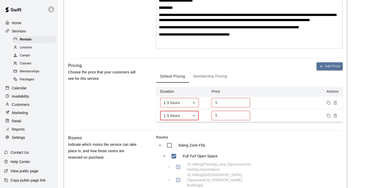
click at [227, 107] on input "***" at bounding box center [234, 103] width 31 height 10
click at [244, 119] on input "**" at bounding box center [234, 116] width 31 height 10
type input "**"
click at [244, 119] on input "**" at bounding box center [234, 116] width 31 height 10
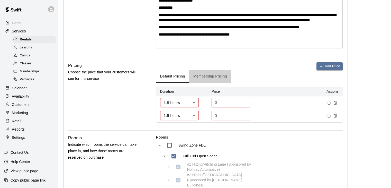
click at [219, 81] on button "Membership Pricing" at bounding box center [210, 76] width 42 height 12
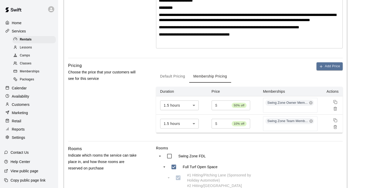
click at [176, 82] on button "Default Pricing" at bounding box center [172, 76] width 33 height 12
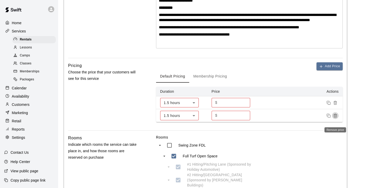
click at [335, 117] on icon "Remove price" at bounding box center [335, 115] width 4 height 4
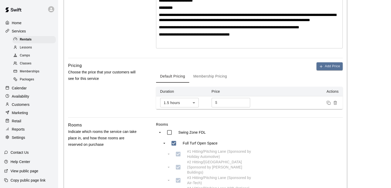
click at [222, 81] on button "Membership Pricing" at bounding box center [210, 76] width 42 height 12
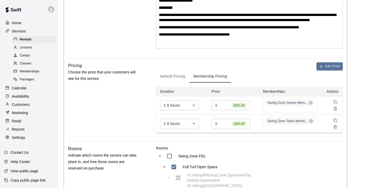
click at [174, 81] on button "Default Pricing" at bounding box center [172, 76] width 33 height 12
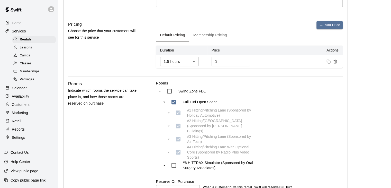
scroll to position [238, 0]
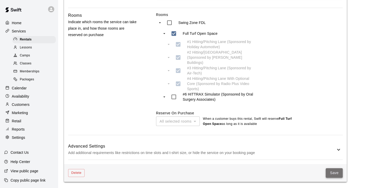
click at [329, 173] on button "Save" at bounding box center [334, 173] width 17 height 10
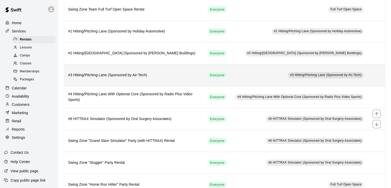
scroll to position [69, 0]
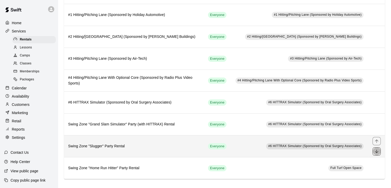
click at [377, 151] on icon "move item down" at bounding box center [376, 151] width 5 height 5
